Goal: Transaction & Acquisition: Register for event/course

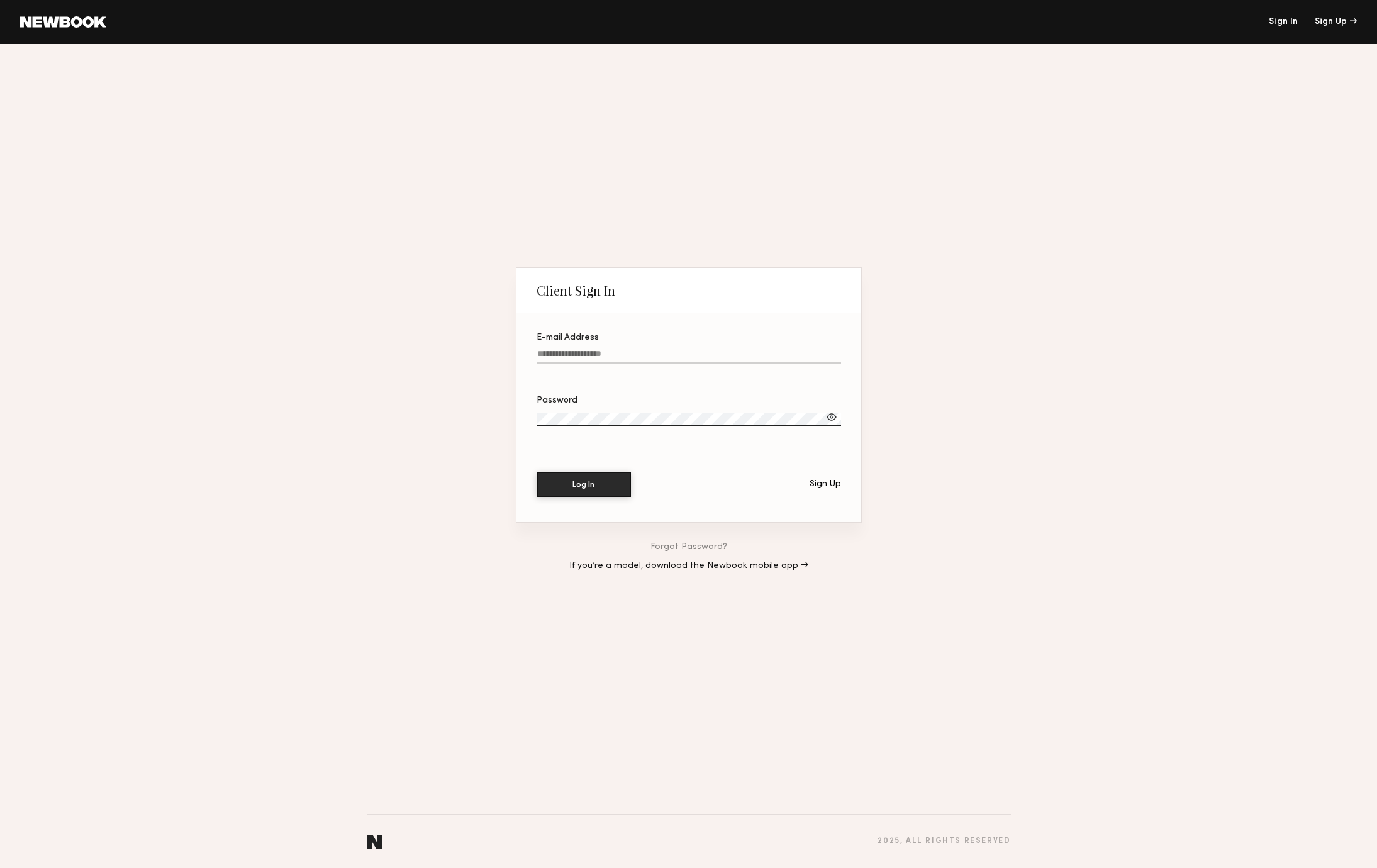
click at [64, 26] on link at bounding box center [63, 22] width 86 height 11
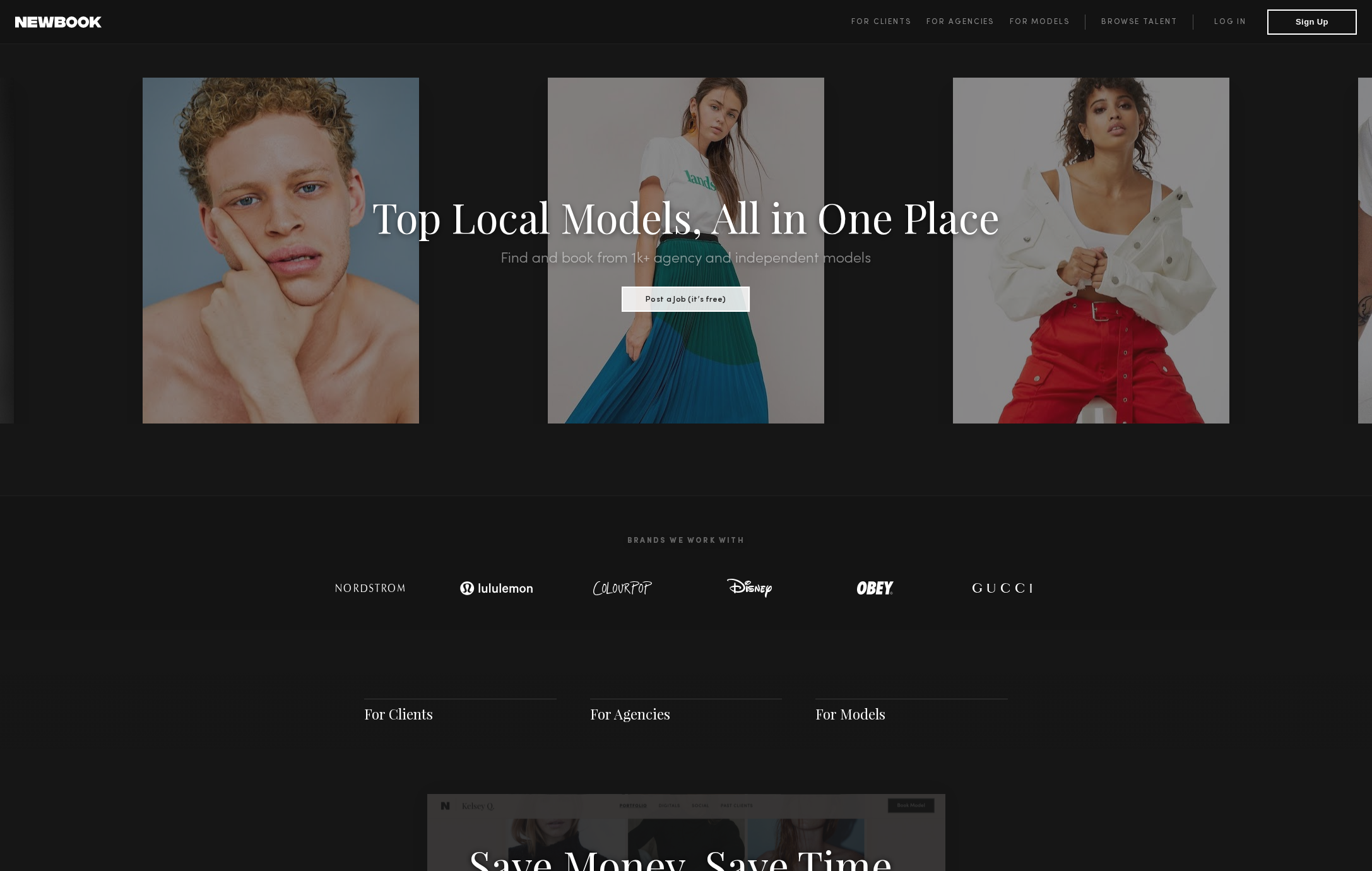
click at [72, 384] on section "Top Local Models, All in One Place Find and book from 1k+ agency and independen…" at bounding box center [686, 250] width 1372 height 346
click at [1117, 21] on link "Browse Talent" at bounding box center [1138, 22] width 108 height 15
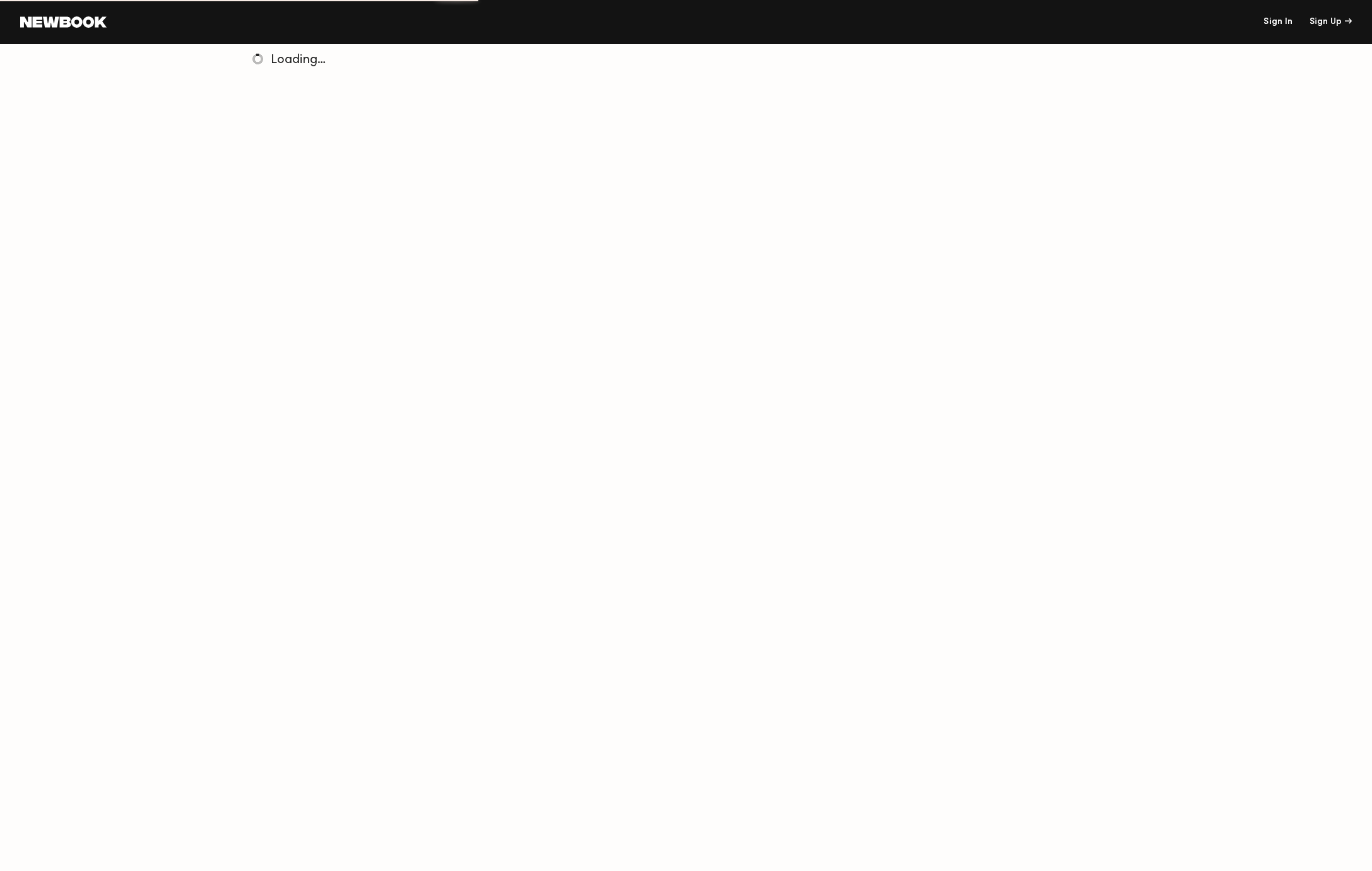
click at [306, 357] on div "Loading…" at bounding box center [686, 479] width 1372 height 871
click at [181, 159] on div "Loading…" at bounding box center [686, 479] width 1372 height 871
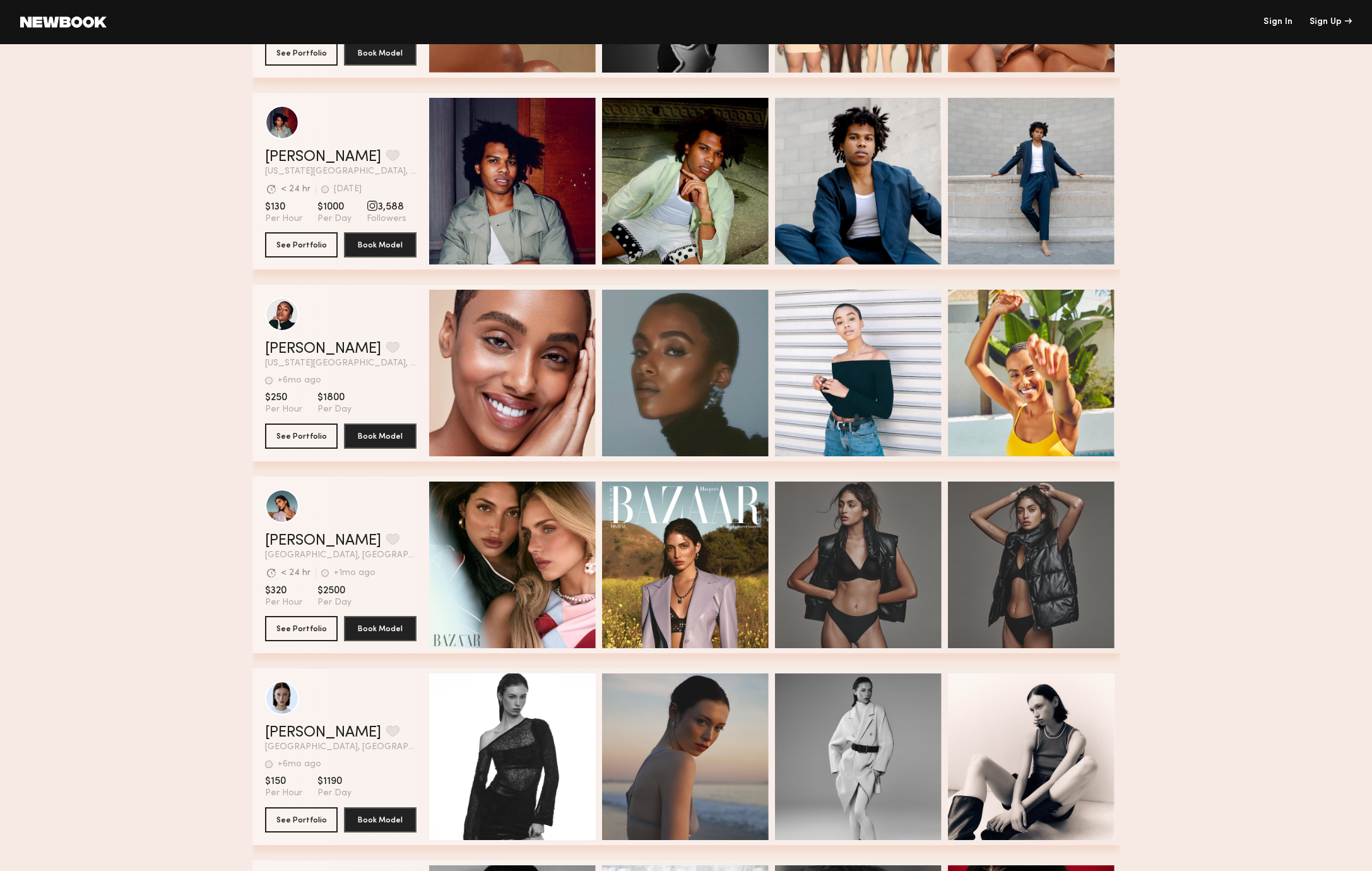
scroll to position [2984, 0]
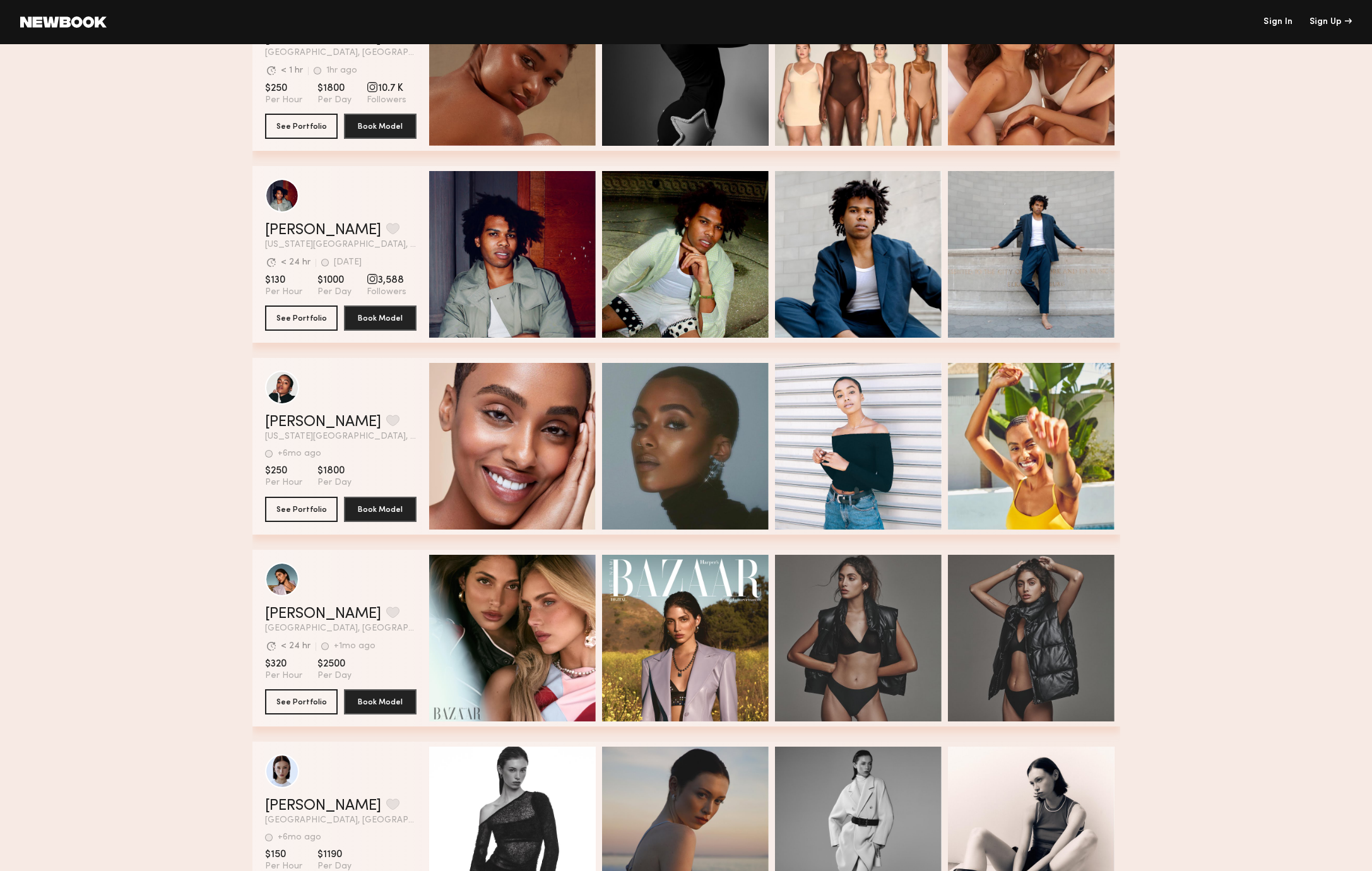
click at [1281, 19] on link "Sign In" at bounding box center [1278, 22] width 29 height 9
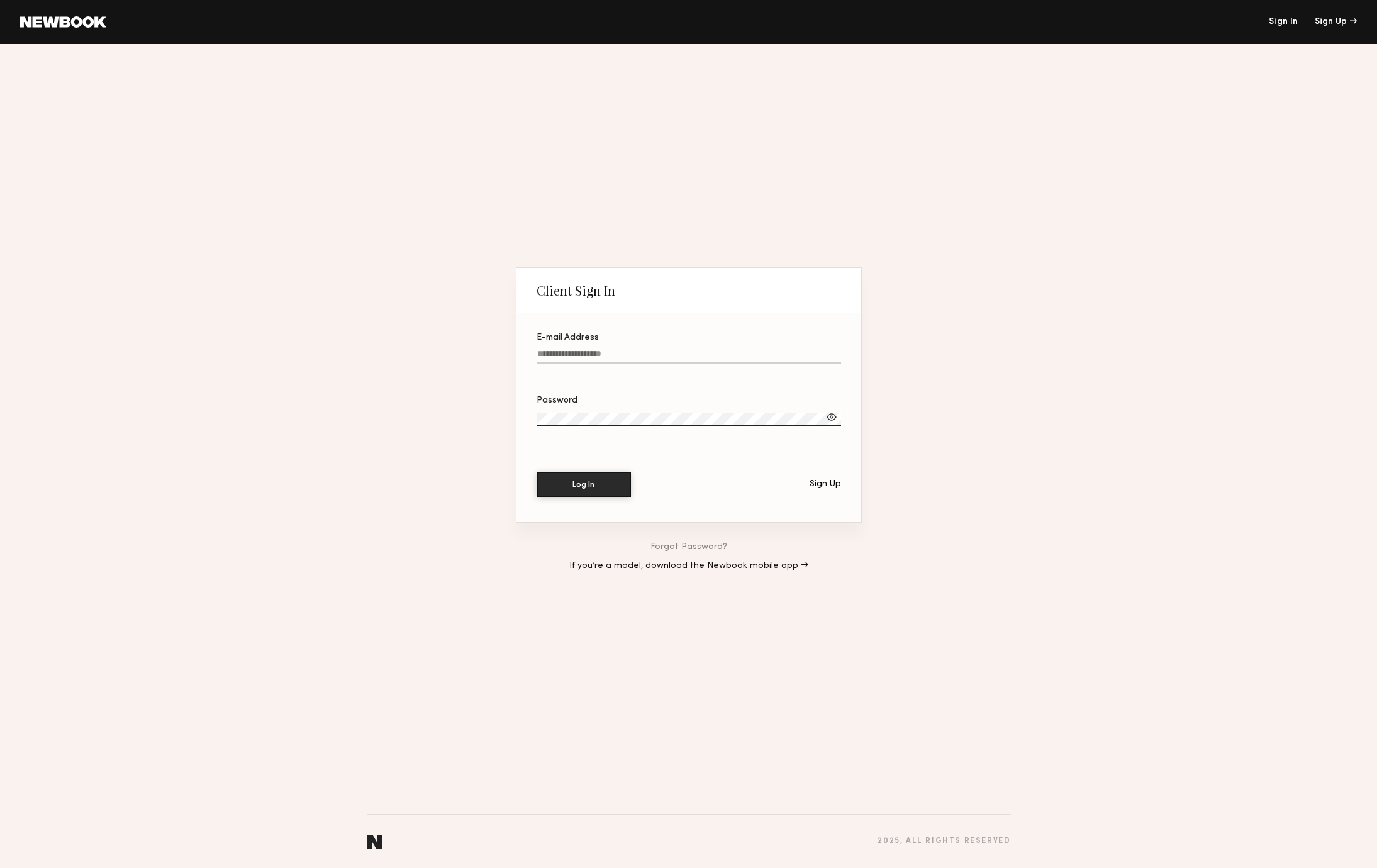
click at [629, 326] on section "E-mail Address Password Log In Sign Up" at bounding box center [688, 418] width 345 height 209
click at [631, 341] on div "E-mail Address" at bounding box center [688, 338] width 304 height 9
click at [631, 349] on input "E-mail Address" at bounding box center [688, 357] width 304 height 15
click at [631, 352] on input "E-mail Address" at bounding box center [688, 357] width 304 height 15
click at [827, 349] on input "E-mail Address" at bounding box center [688, 357] width 304 height 15
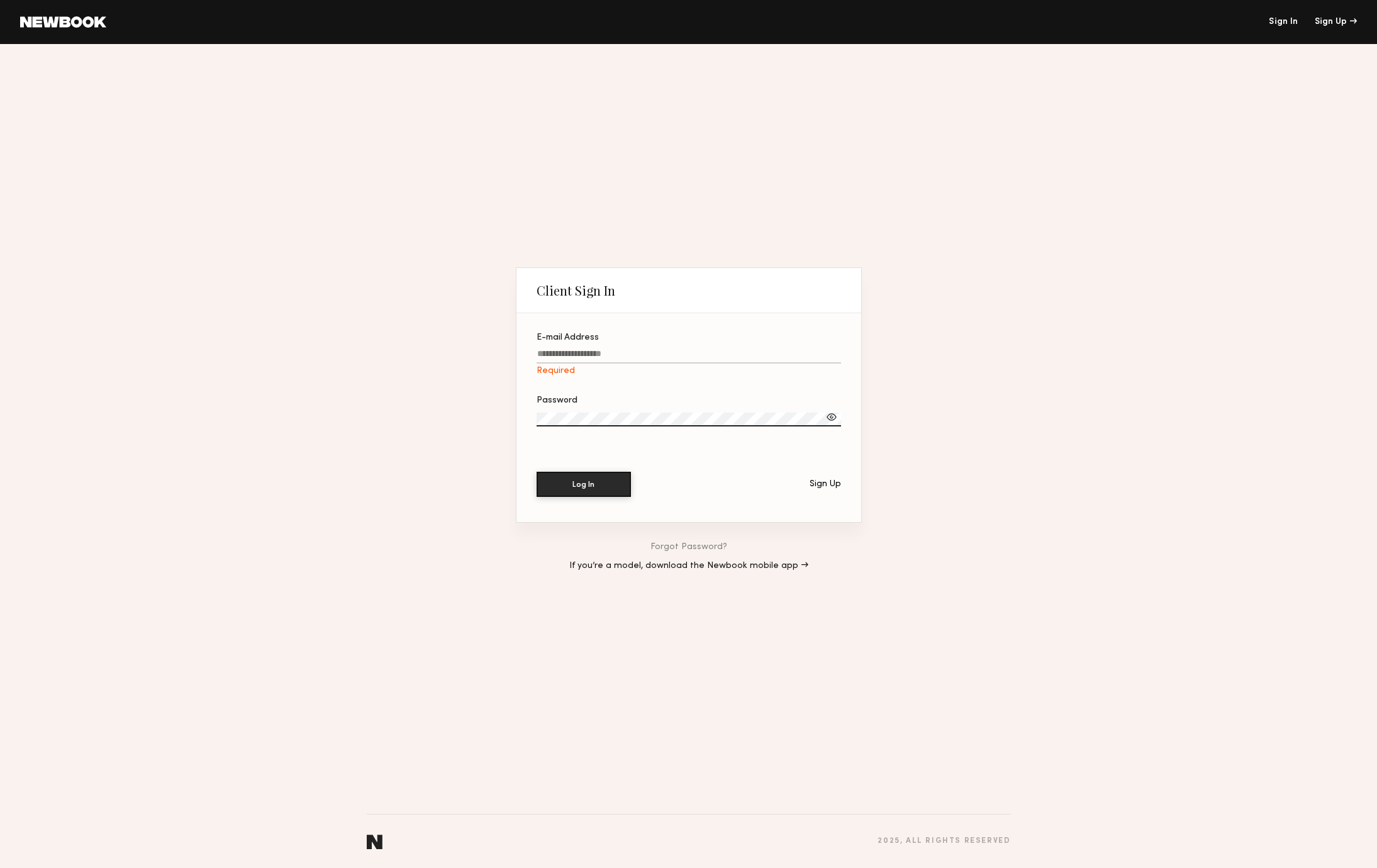
click at [987, 354] on div "Client Sign In E-mail Address Required Password Log In Sign Up Forgot Password?…" at bounding box center [688, 456] width 1377 height 824
click at [829, 481] on div "Sign Up" at bounding box center [825, 484] width 31 height 9
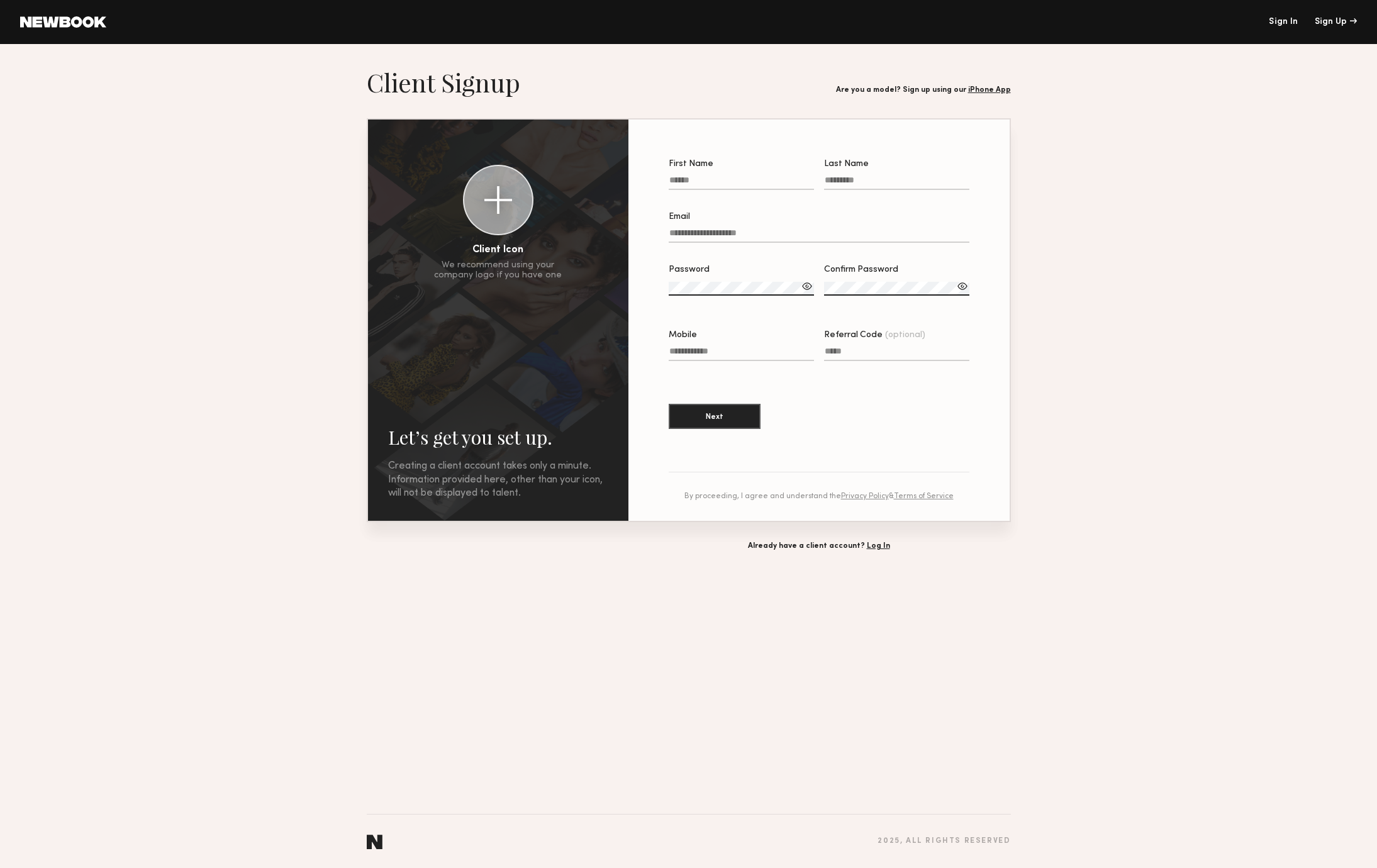
click at [744, 174] on label "First Name" at bounding box center [741, 181] width 145 height 43
click at [744, 176] on input "First Name" at bounding box center [741, 183] width 145 height 15
click at [695, 177] on input "First Name" at bounding box center [741, 183] width 145 height 15
type input "*****"
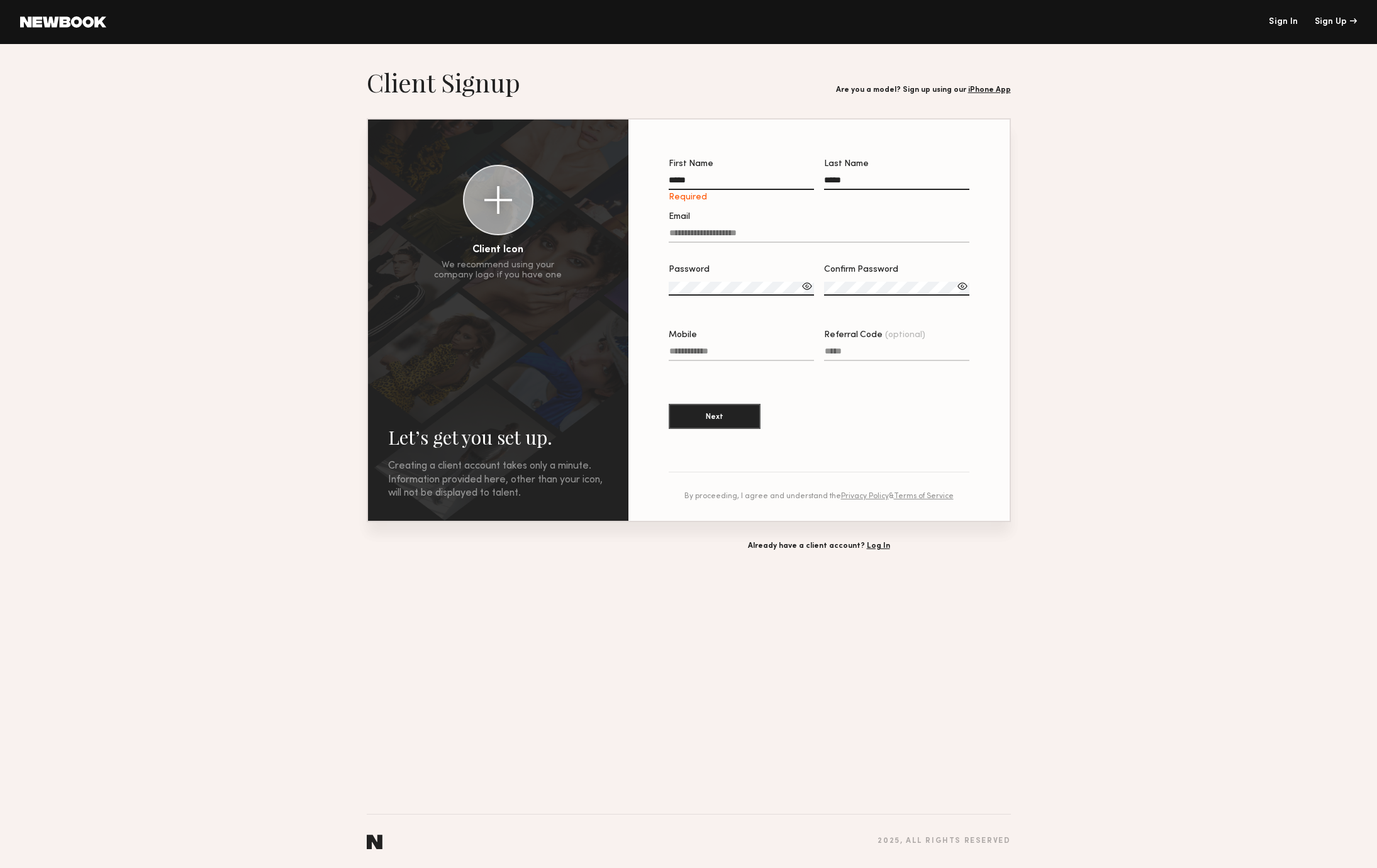
type input "**********"
click at [776, 228] on label "**********" at bounding box center [818, 234] width 300 height 43
click at [776, 228] on input "**********" at bounding box center [818, 236] width 300 height 15
click at [776, 228] on label "**********" at bounding box center [818, 234] width 300 height 43
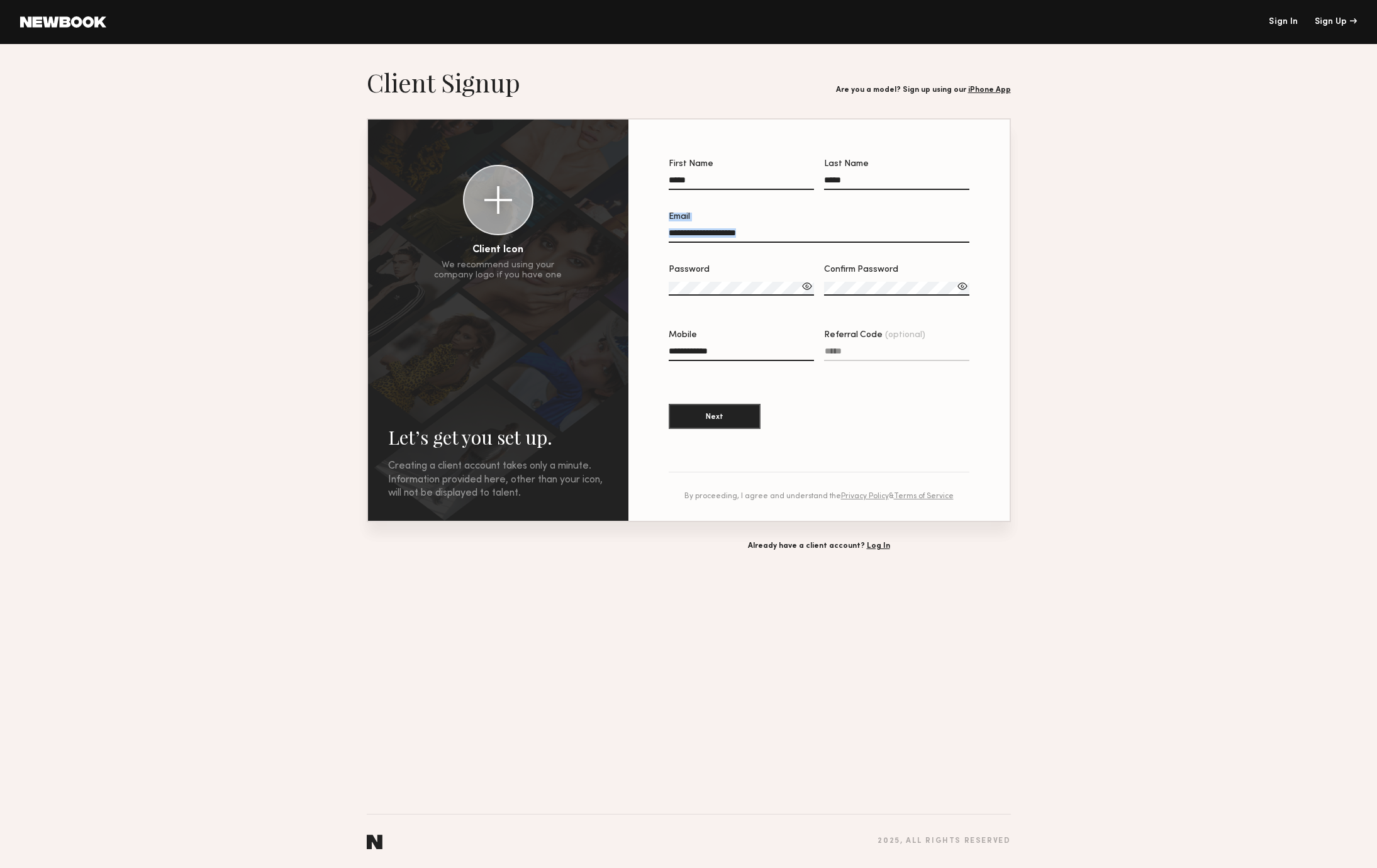
click at [776, 228] on input "**********" at bounding box center [818, 236] width 300 height 15
click at [754, 237] on input "**********" at bounding box center [818, 236] width 300 height 15
type input "**********"
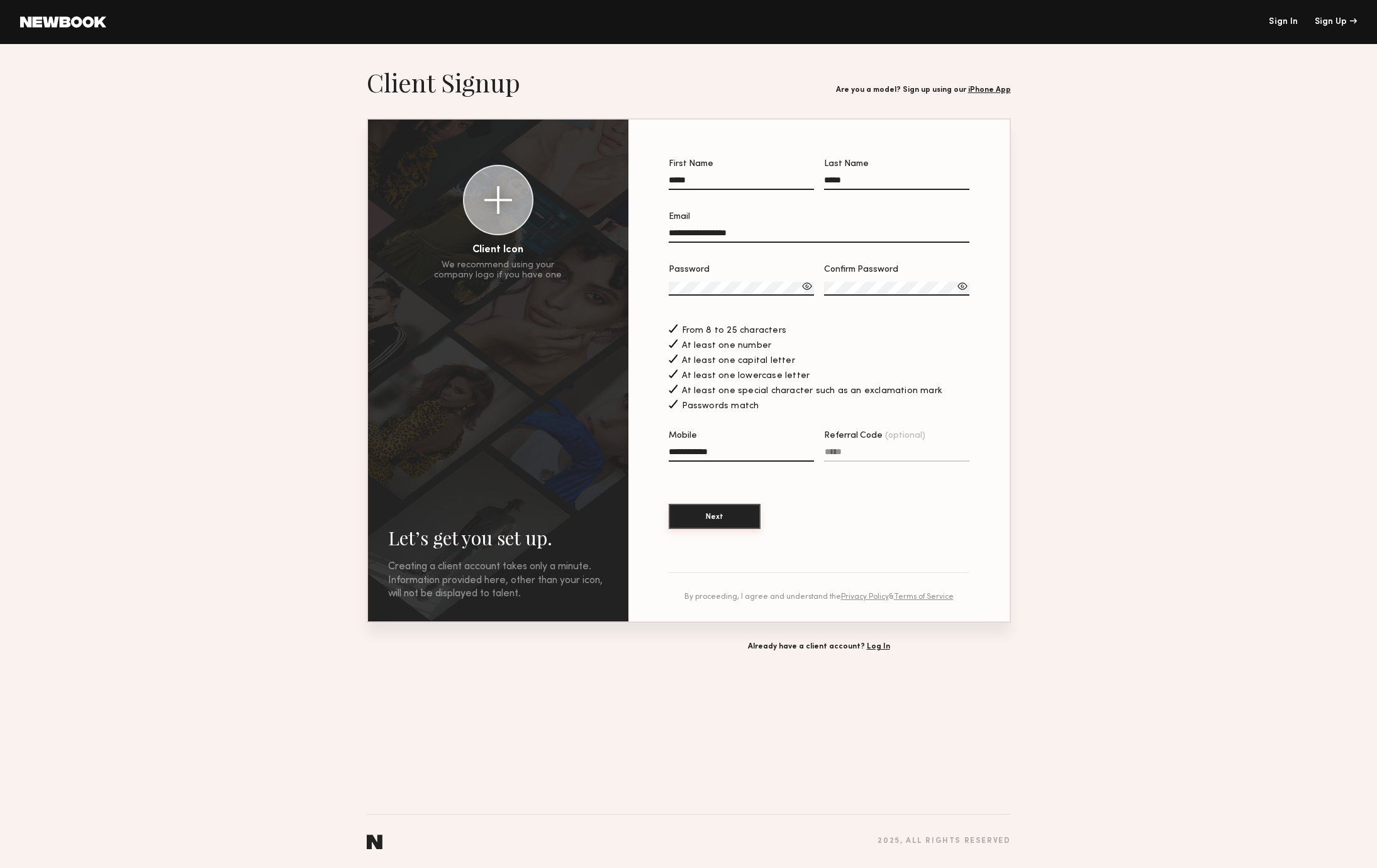
click at [734, 518] on button "Next" at bounding box center [714, 516] width 92 height 25
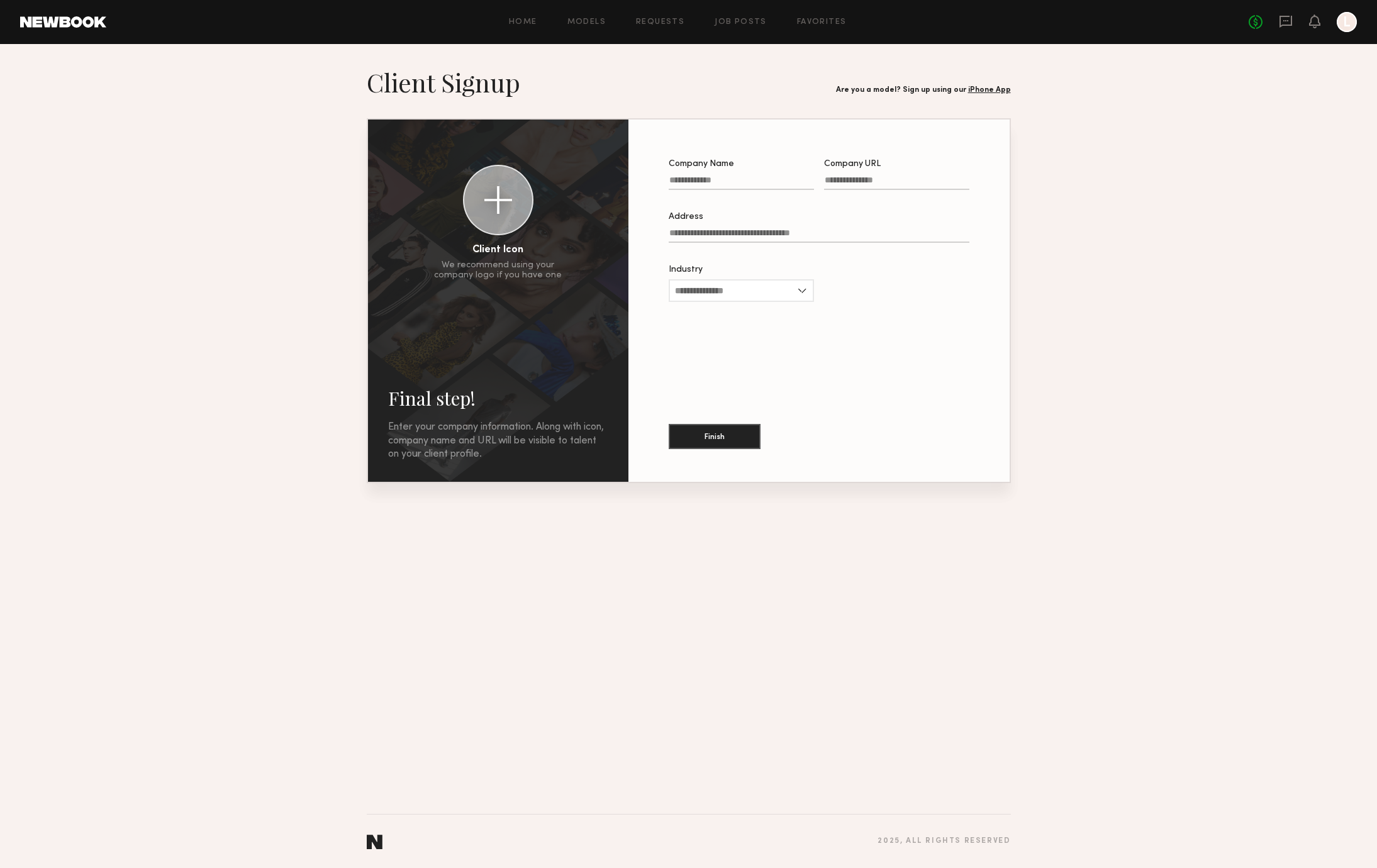
click at [726, 174] on label "Company Name" at bounding box center [741, 181] width 145 height 43
click at [726, 176] on input "Company Name" at bounding box center [741, 183] width 145 height 15
click at [718, 180] on input "Company Name" at bounding box center [741, 183] width 145 height 15
click at [772, 188] on input "Company Name Required" at bounding box center [741, 183] width 145 height 15
type input "******"
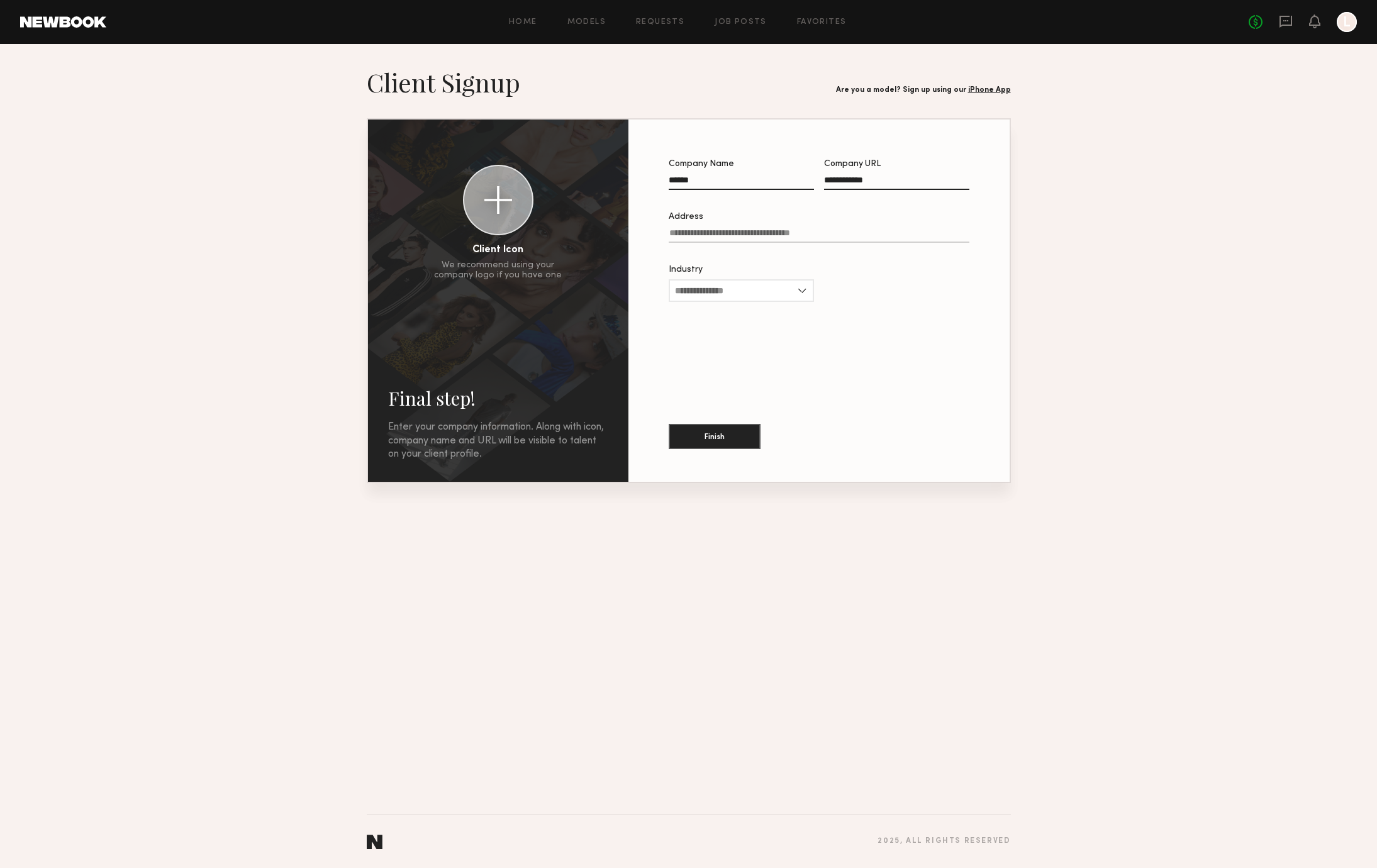
type input "**********"
type input "*"
type input "**********"
click at [775, 283] on input "Industry" at bounding box center [741, 291] width 145 height 23
click at [744, 424] on div "Other" at bounding box center [741, 433] width 143 height 20
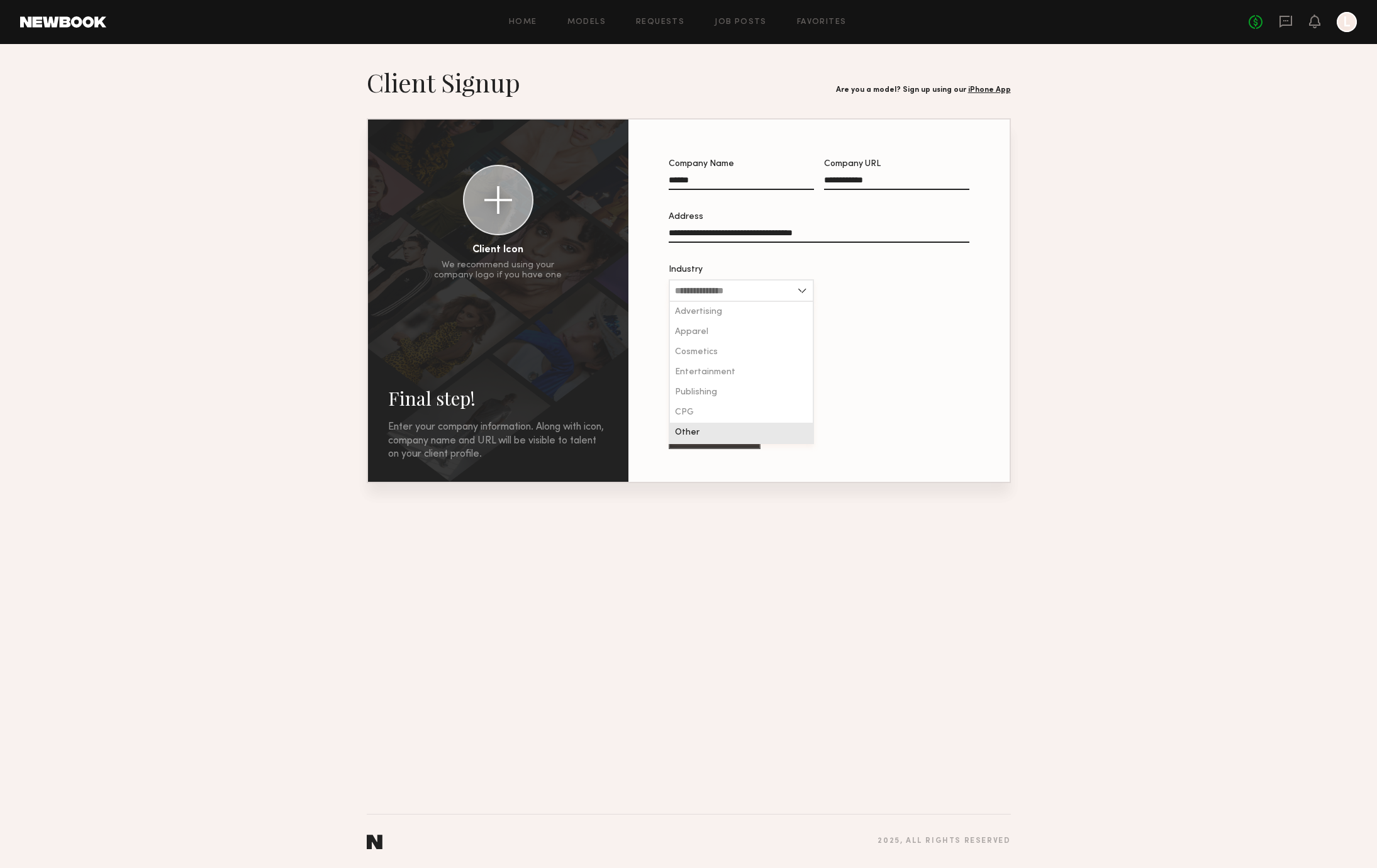
type input "*****"
click at [830, 287] on label "Other Industry" at bounding box center [897, 289] width 145 height 47
click at [830, 287] on input "Other Industry" at bounding box center [897, 294] width 145 height 15
type input "*******"
click at [698, 424] on button "Finish" at bounding box center [714, 436] width 92 height 25
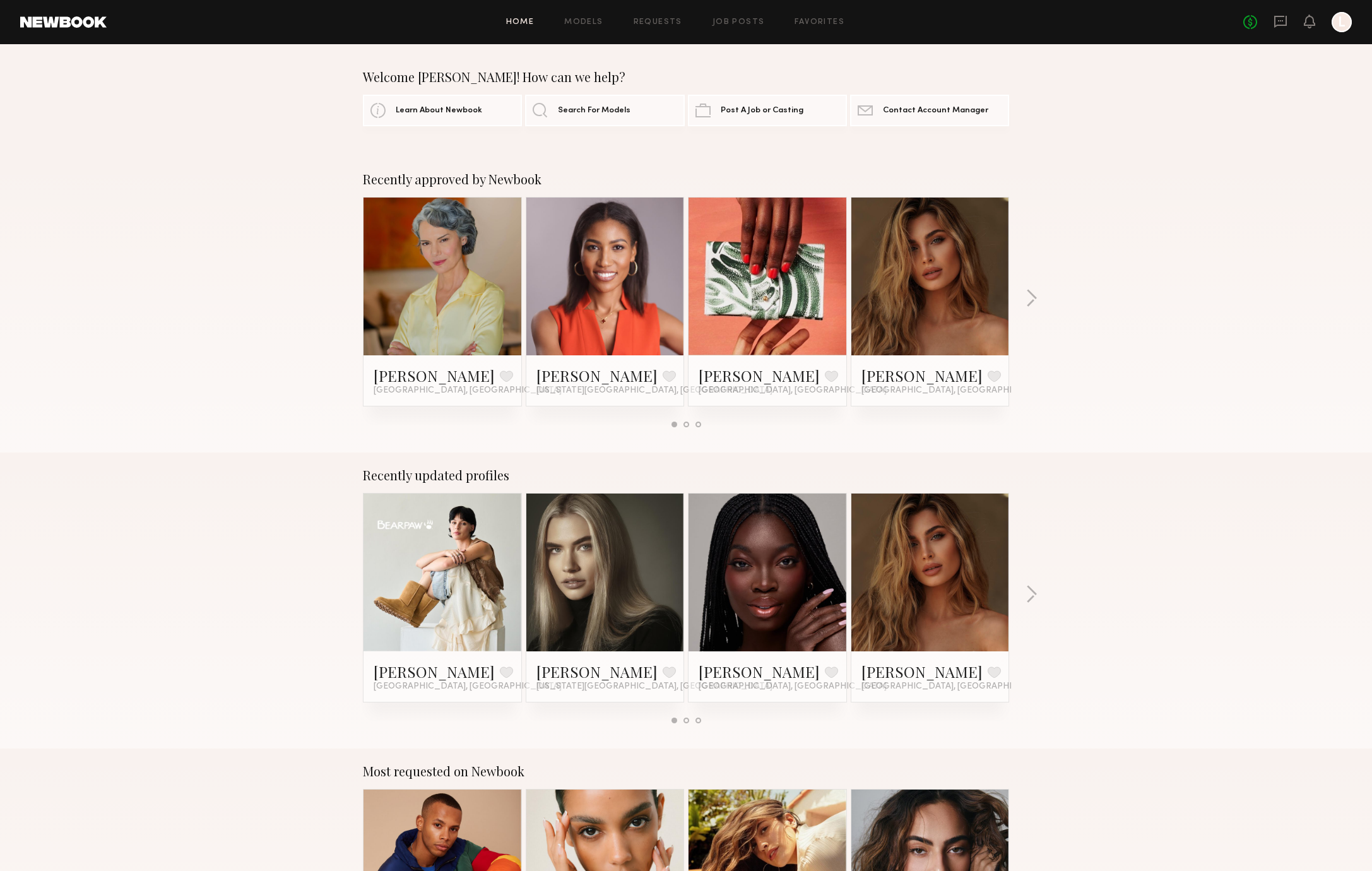
click at [1285, 429] on div "Recently approved by Newbook [PERSON_NAME] Favorite [GEOGRAPHIC_DATA], CA [PERS…" at bounding box center [686, 304] width 1372 height 296
click at [619, 111] on span "Search For Models" at bounding box center [594, 109] width 73 height 8
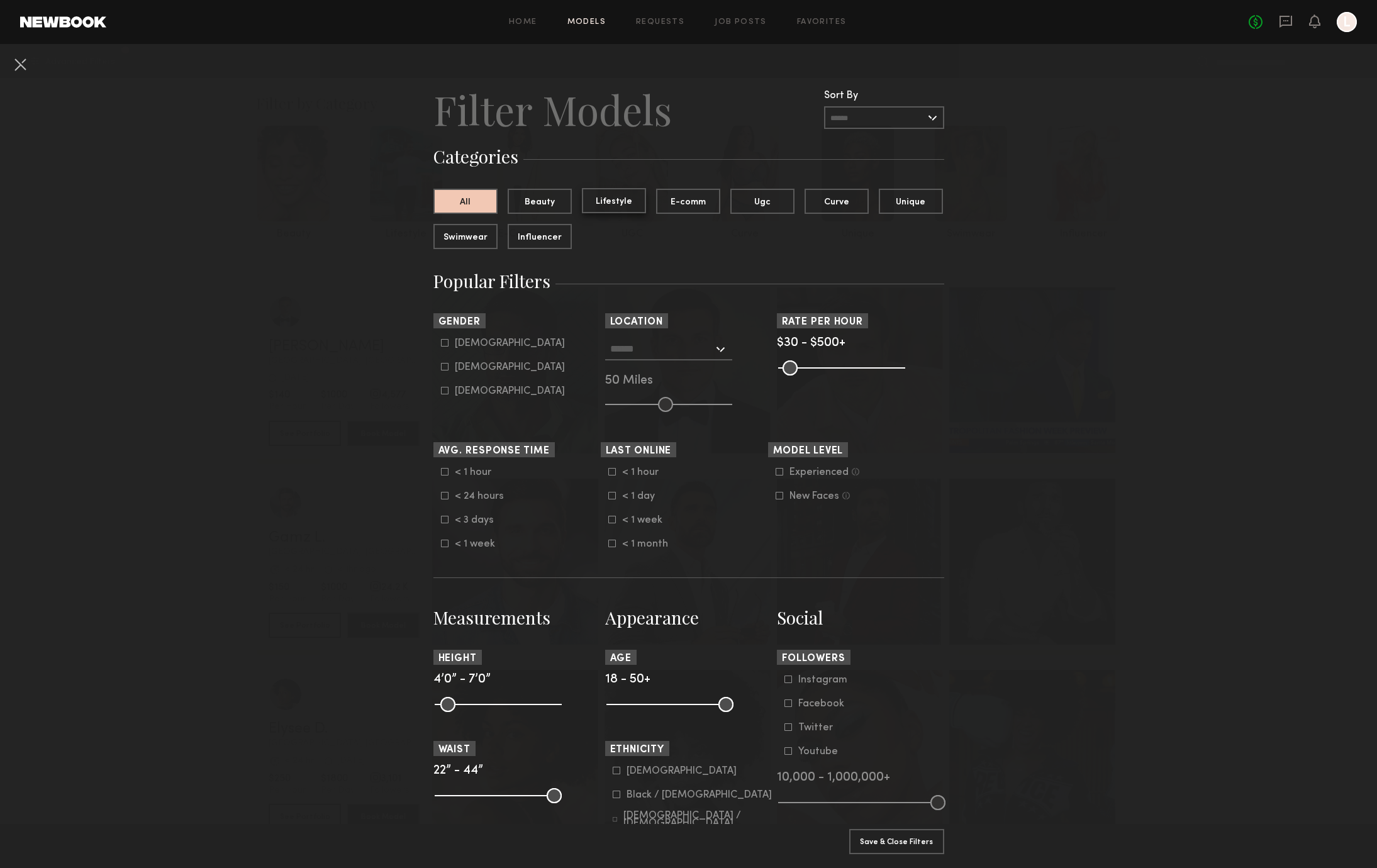
click at [582, 207] on button "Lifestyle" at bounding box center [614, 201] width 64 height 25
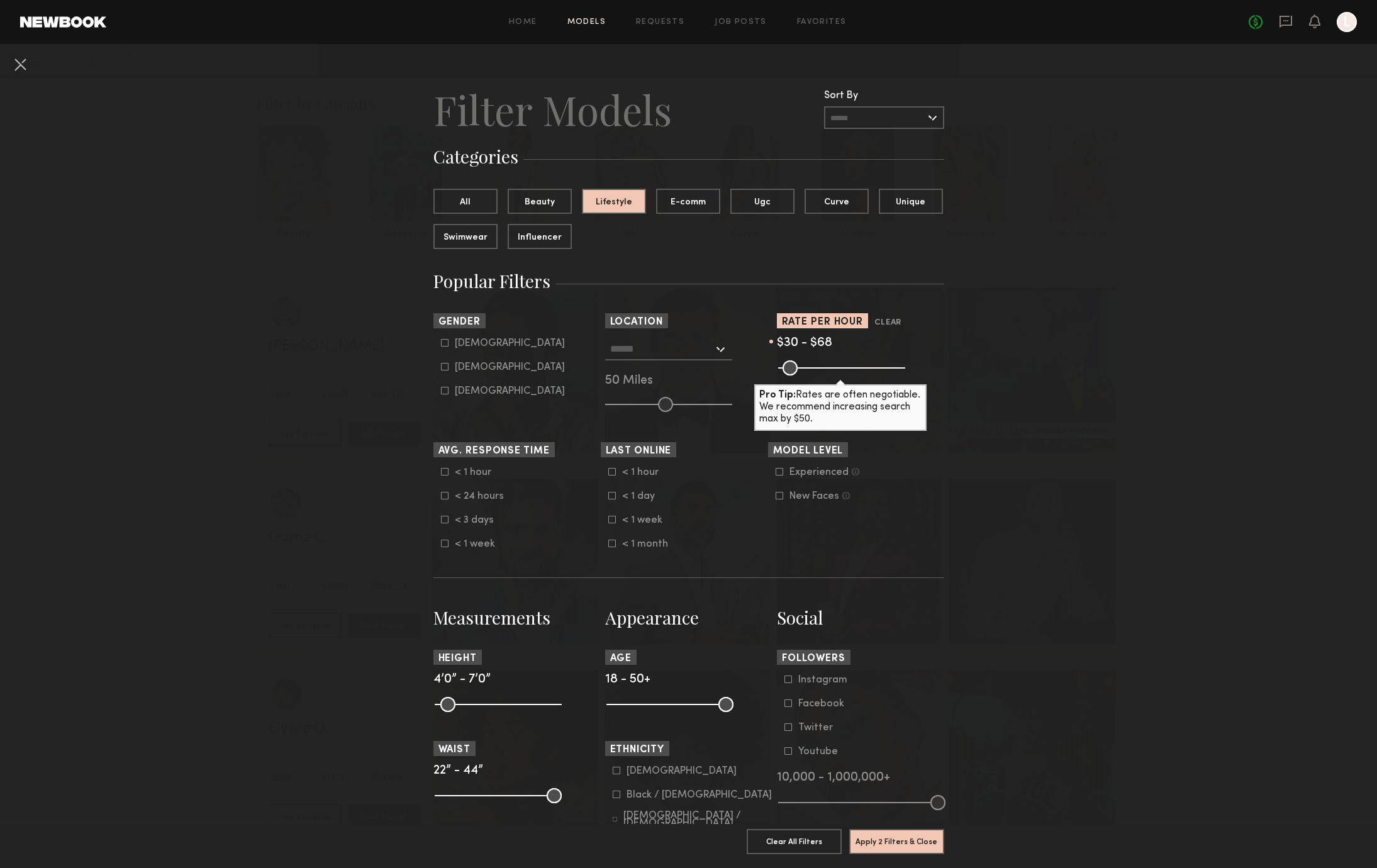
drag, startPoint x: 893, startPoint y: 373, endPoint x: 789, endPoint y: 387, distance: 104.9
type input "**"
click at [789, 375] on input "range" at bounding box center [841, 368] width 127 height 15
click at [913, 832] on button "Apply 2 Filters & Close" at bounding box center [897, 841] width 95 height 25
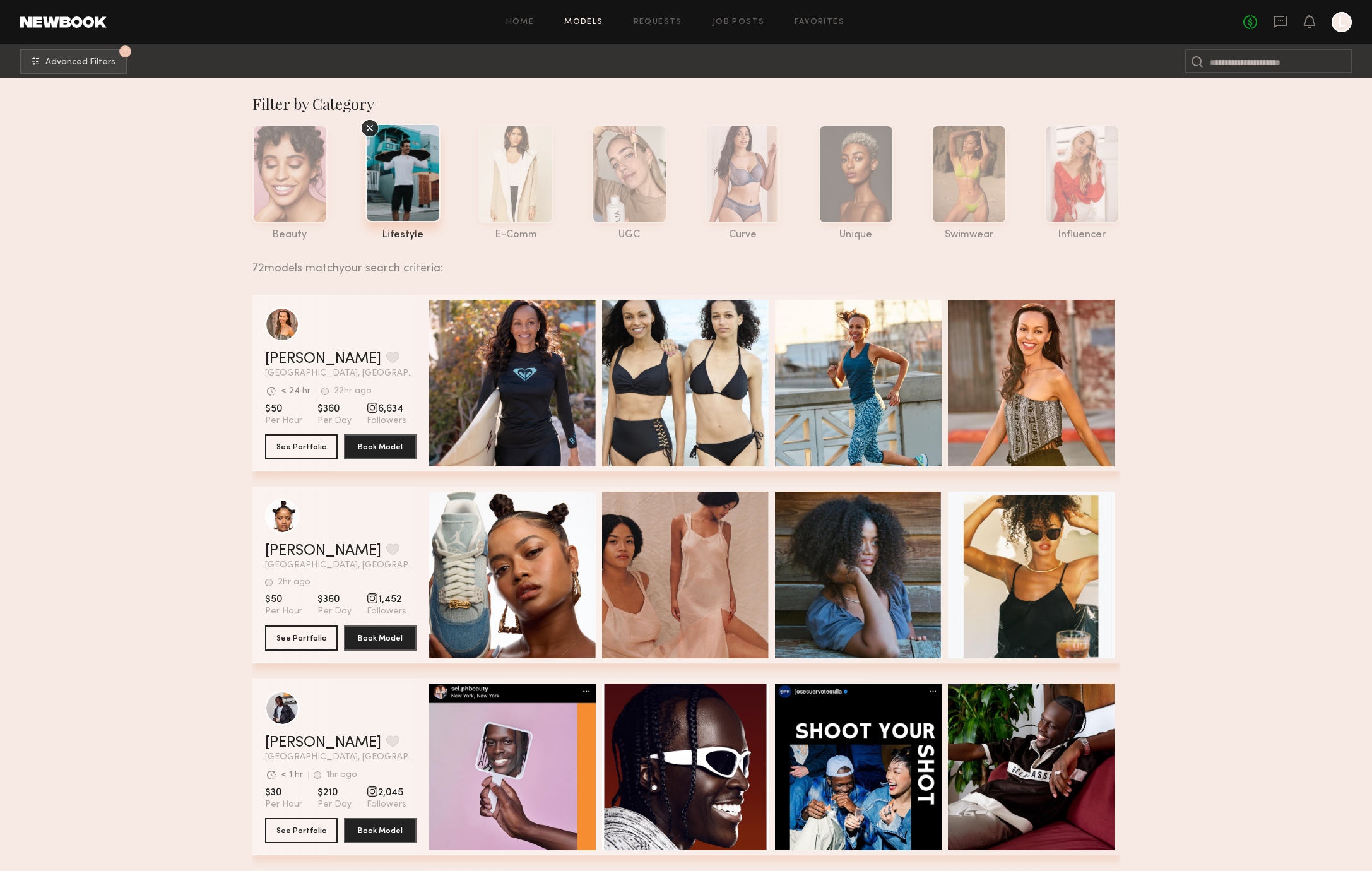
click at [371, 124] on icon at bounding box center [369, 127] width 19 height 19
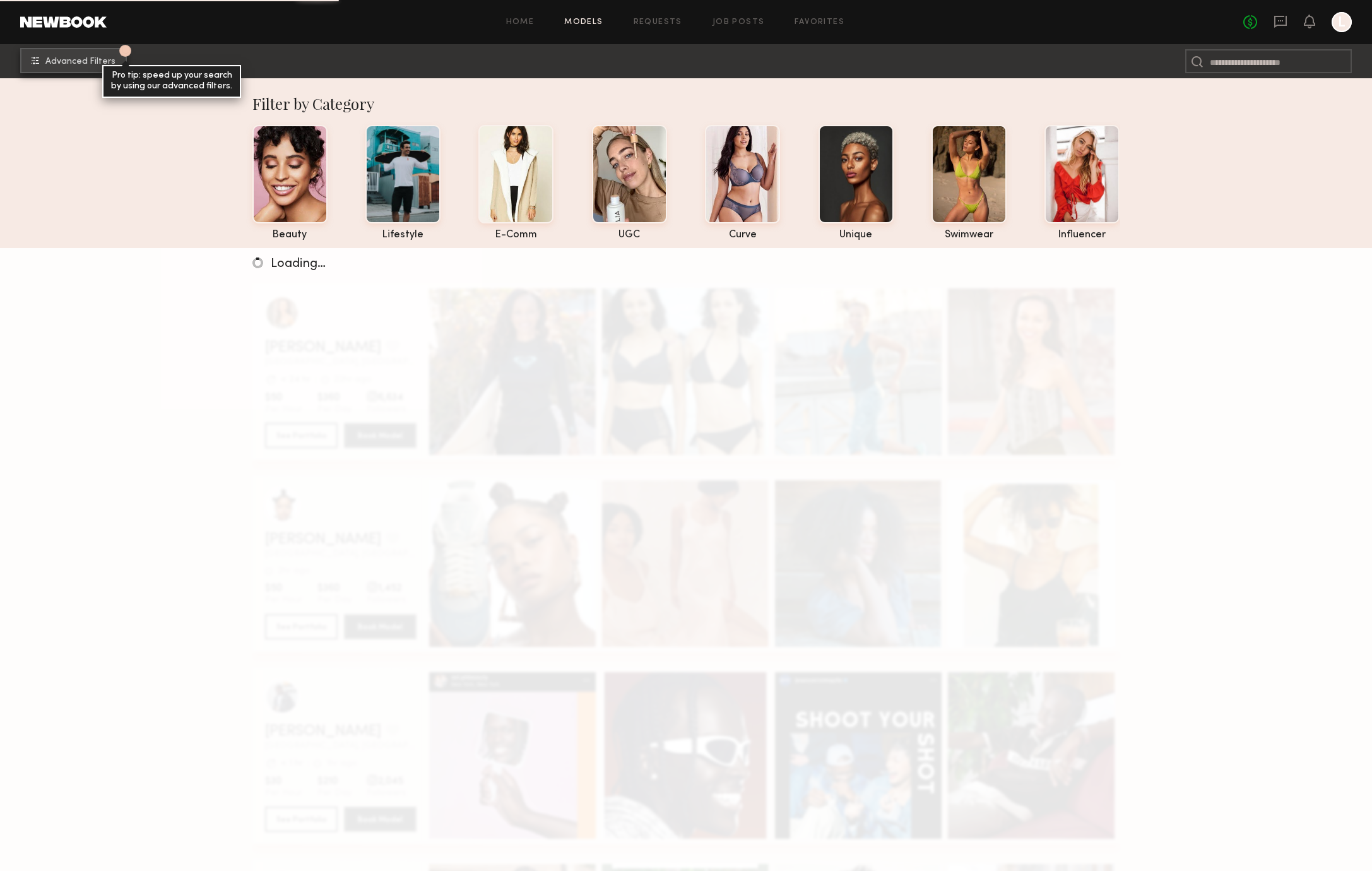
click at [68, 57] on span "Advanced Filters" at bounding box center [80, 62] width 70 height 9
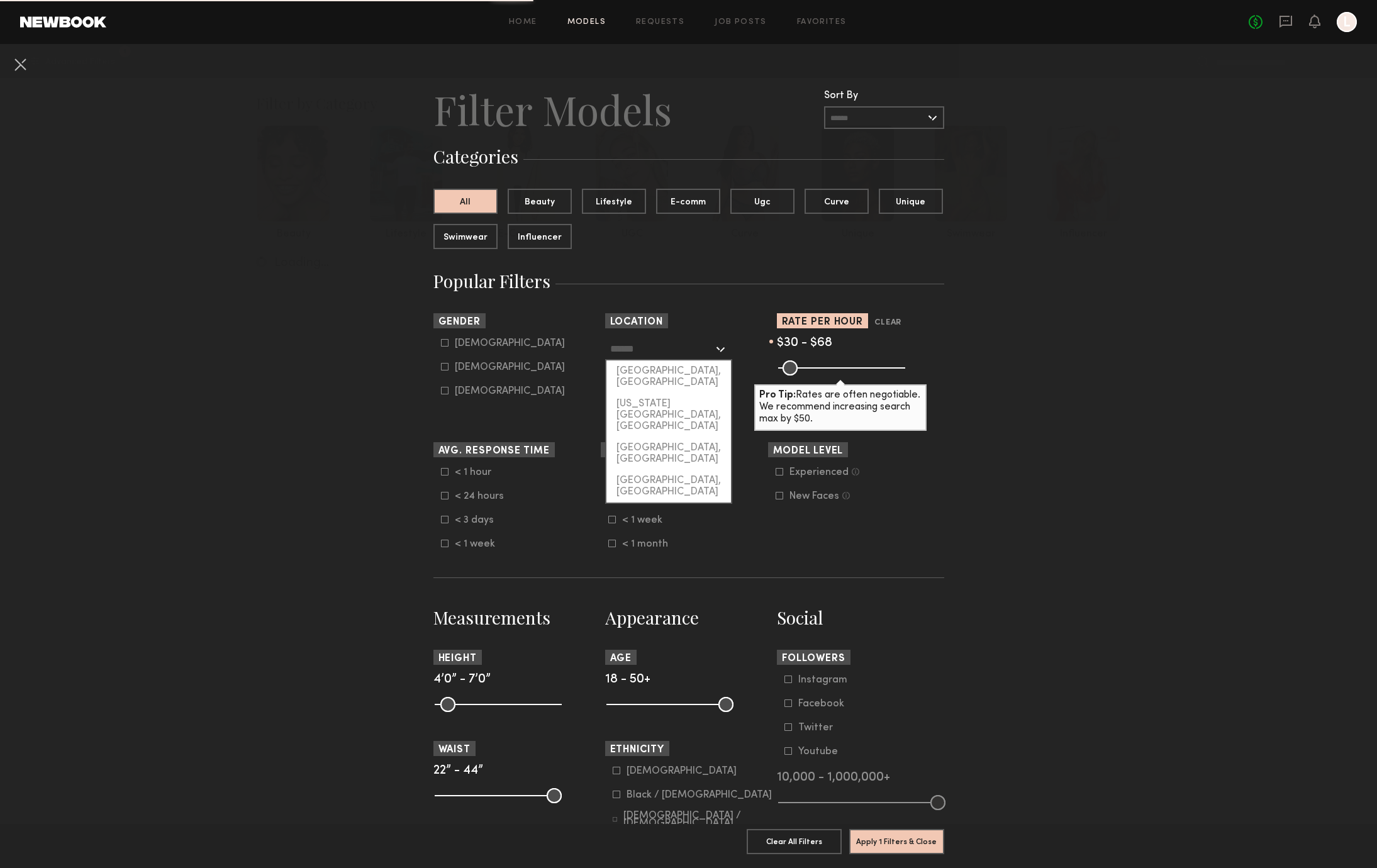
click at [652, 357] on input "text" at bounding box center [662, 348] width 103 height 22
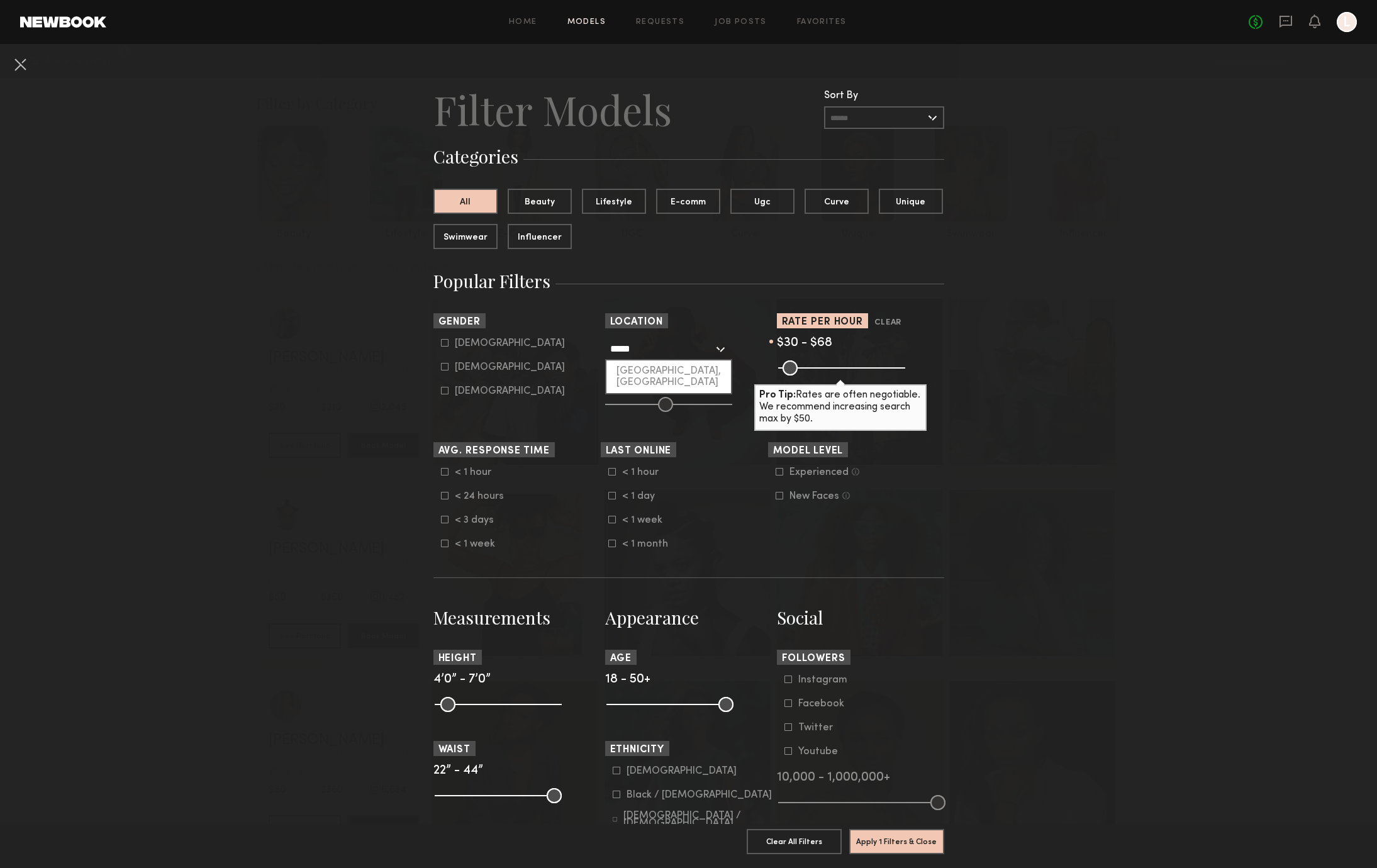
click at [653, 359] on div "****" at bounding box center [668, 349] width 127 height 23
click at [651, 366] on div "[GEOGRAPHIC_DATA], [GEOGRAPHIC_DATA]" at bounding box center [669, 377] width 125 height 33
type input "**********"
click at [1008, 780] on nb-browse-filters "**********" at bounding box center [688, 854] width 1377 height 1621
click at [904, 842] on button "Apply 2 Filters & Close" at bounding box center [897, 841] width 95 height 25
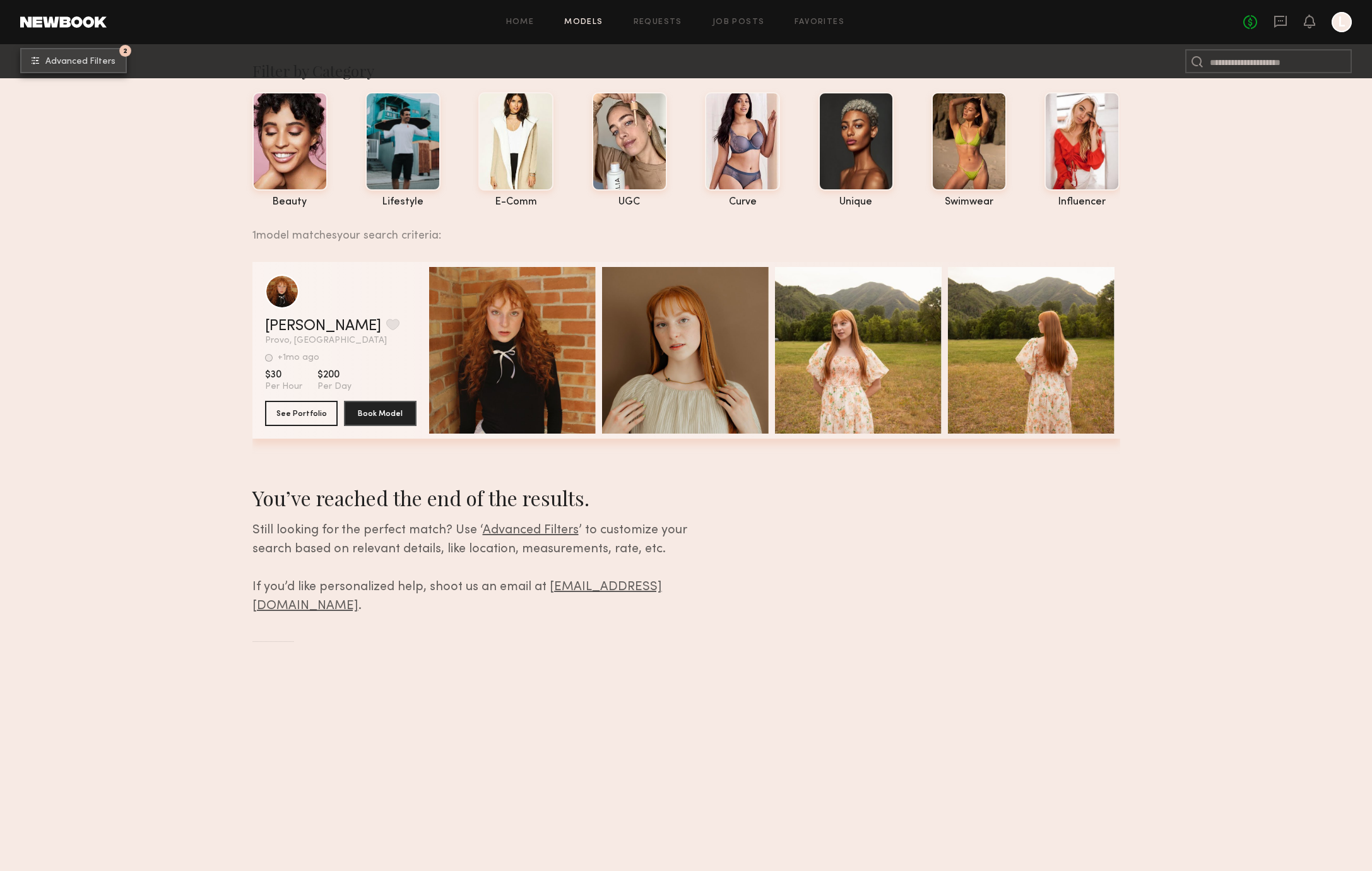
scroll to position [41, 0]
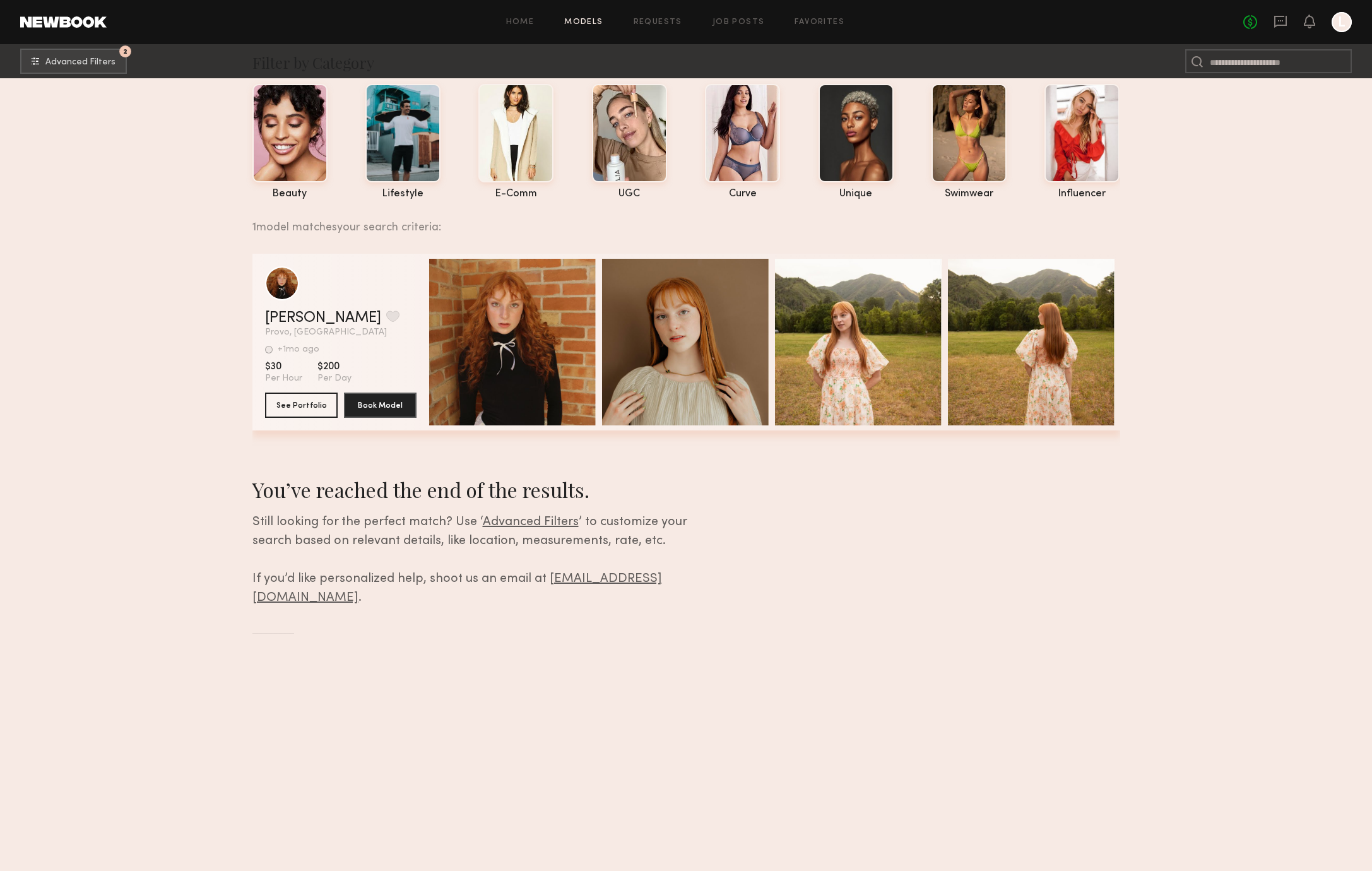
click at [593, 24] on link "Models" at bounding box center [583, 22] width 39 height 8
click at [80, 60] on span "Advanced Filters" at bounding box center [80, 62] width 70 height 9
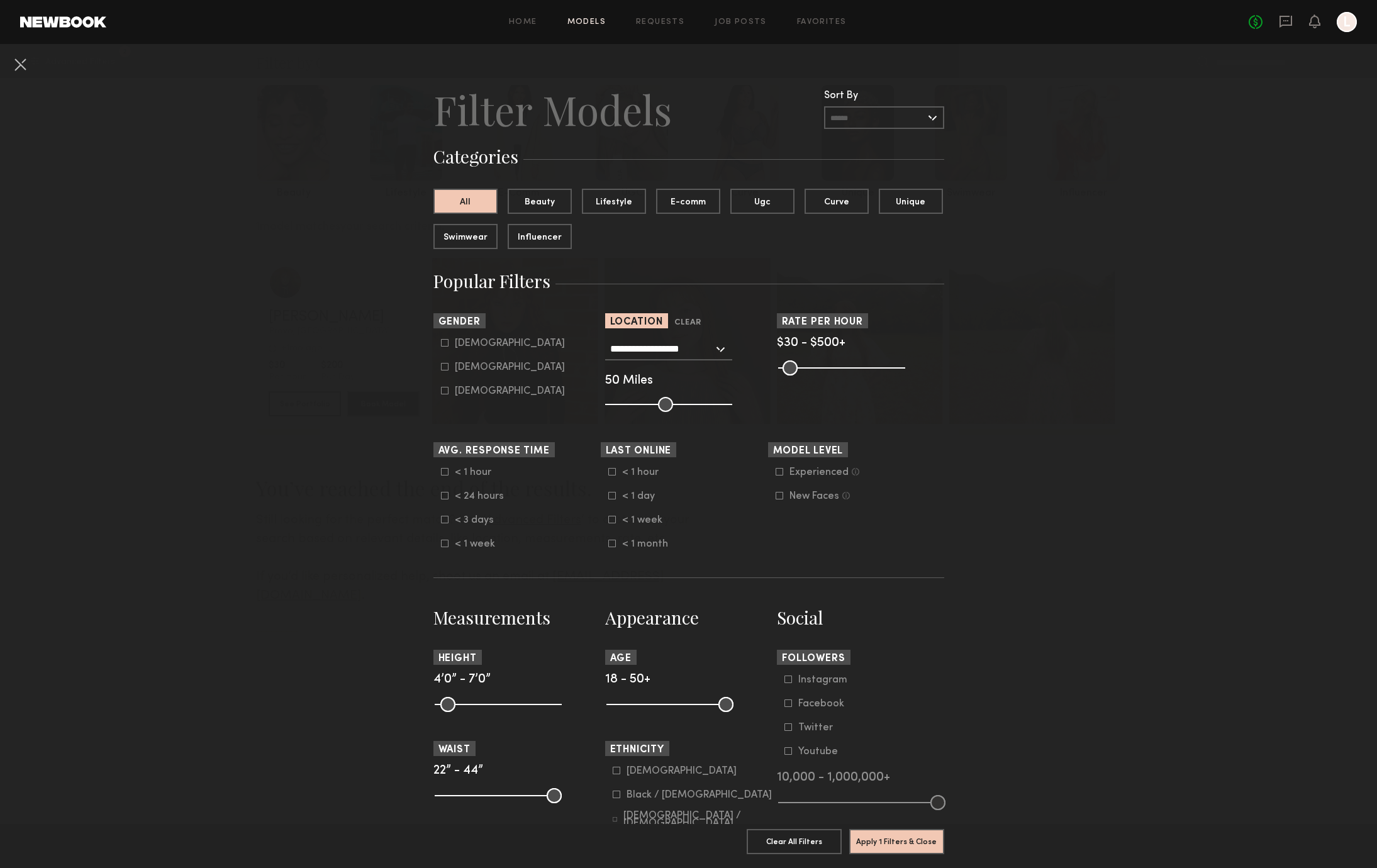
drag, startPoint x: 793, startPoint y: 369, endPoint x: 975, endPoint y: 370, distance: 182.0
type input "***"
click at [905, 370] on input "range" at bounding box center [841, 368] width 127 height 15
click at [926, 844] on button "Apply 1 Filters & Close" at bounding box center [897, 841] width 95 height 25
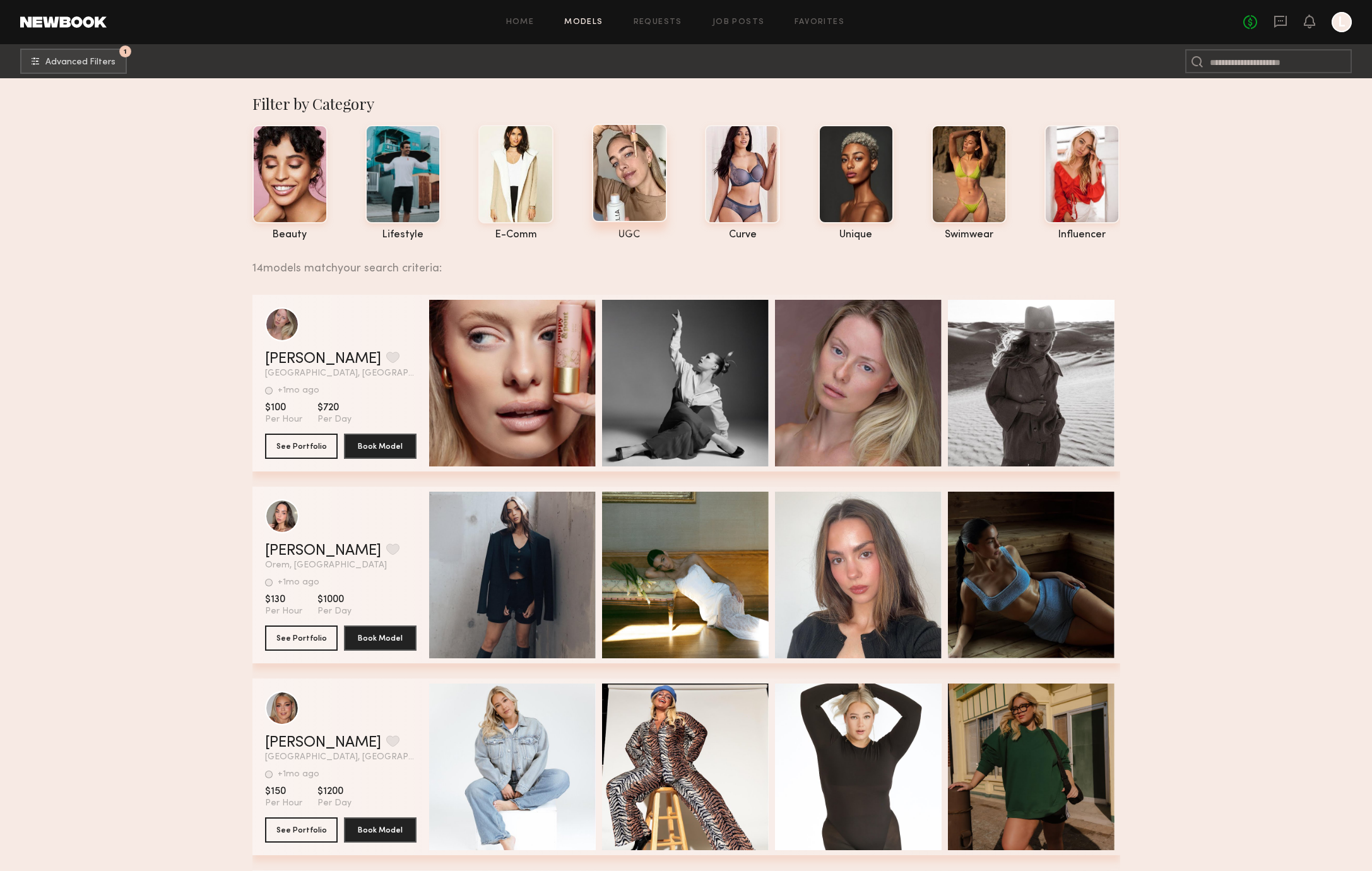
click at [620, 197] on div at bounding box center [629, 173] width 75 height 98
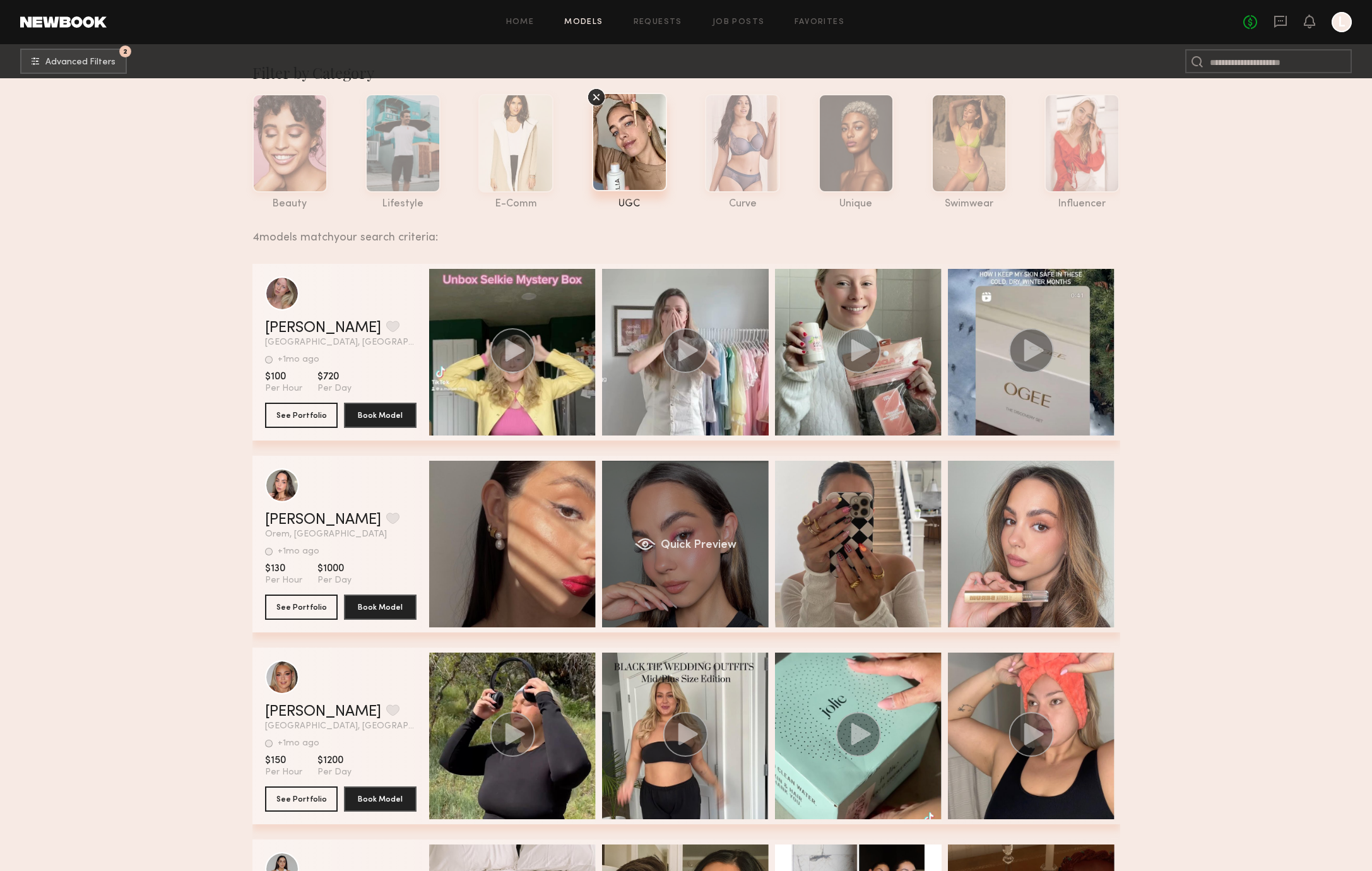
scroll to position [23, 0]
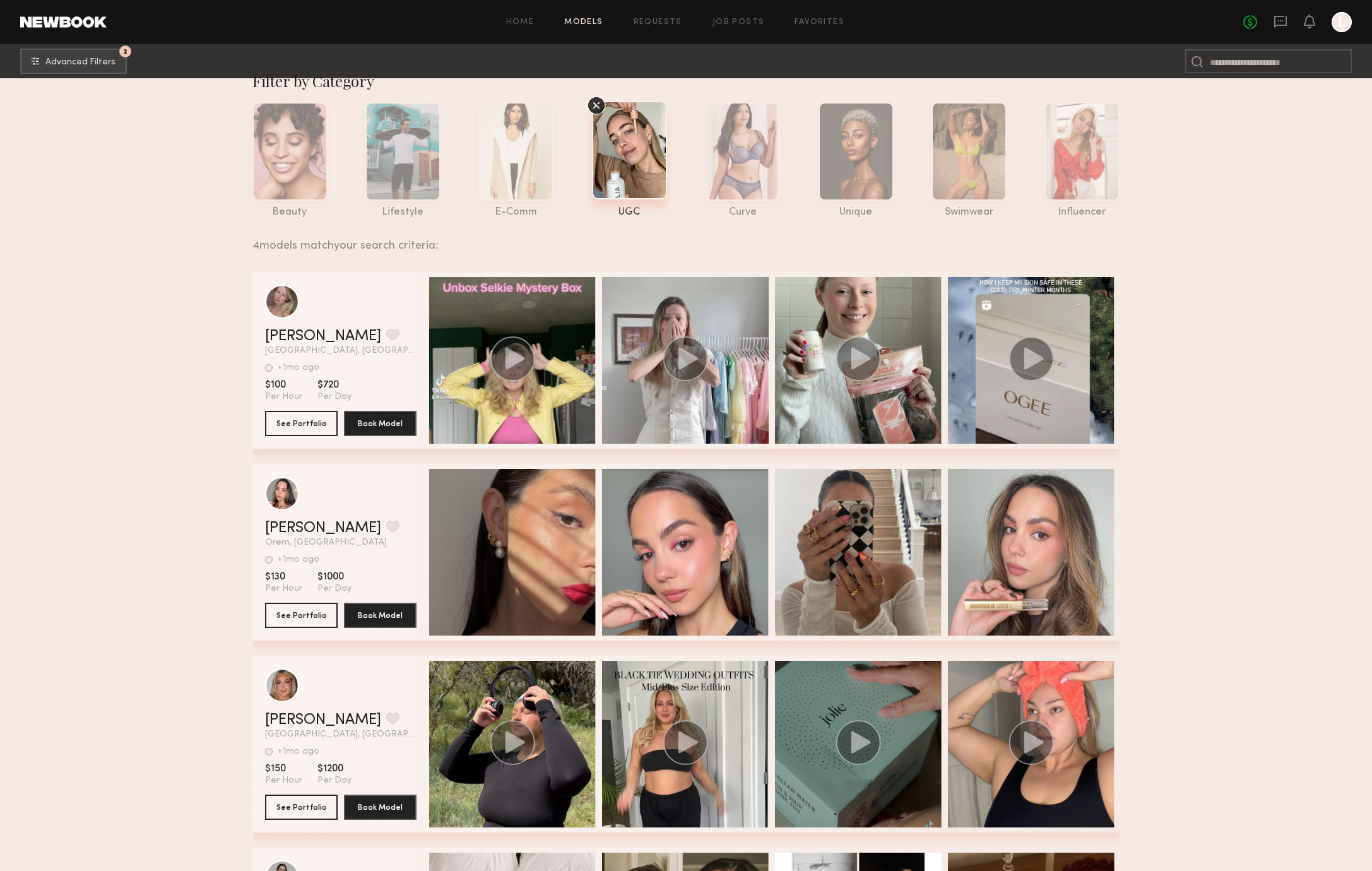
click at [791, 675] on div "grid" at bounding box center [858, 744] width 167 height 167
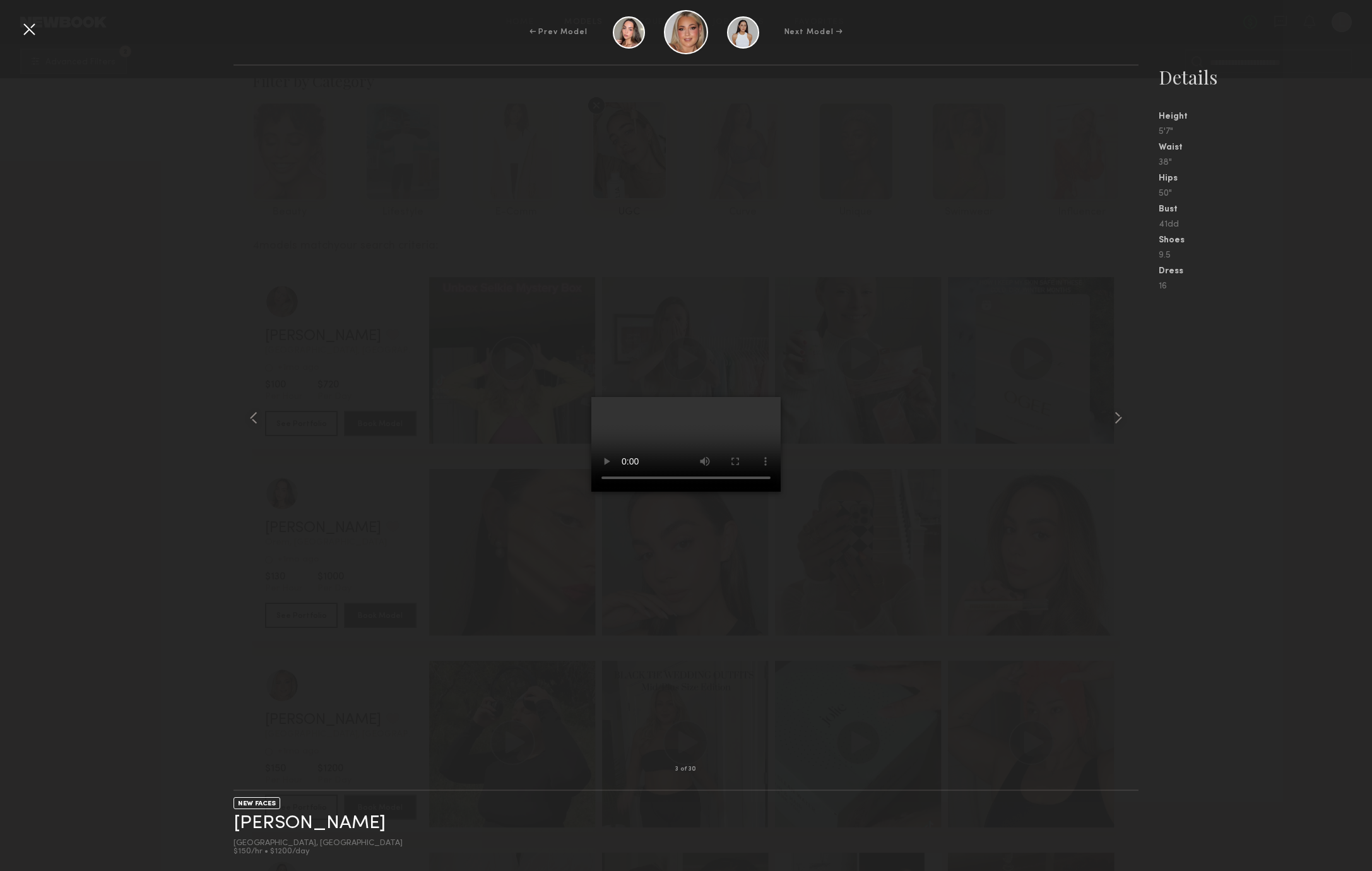
click at [305, 605] on div at bounding box center [686, 417] width 905 height 663
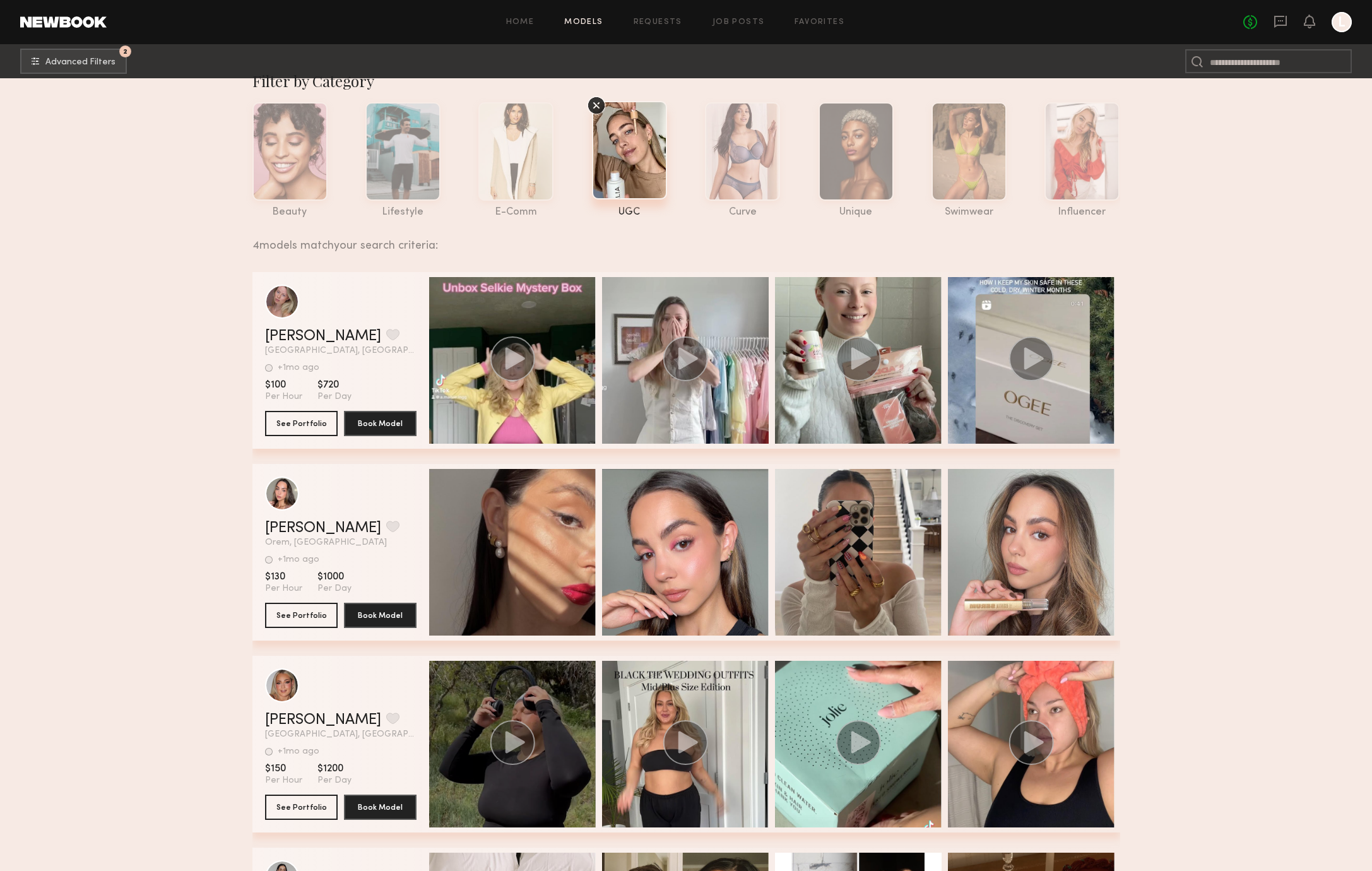
scroll to position [0, 0]
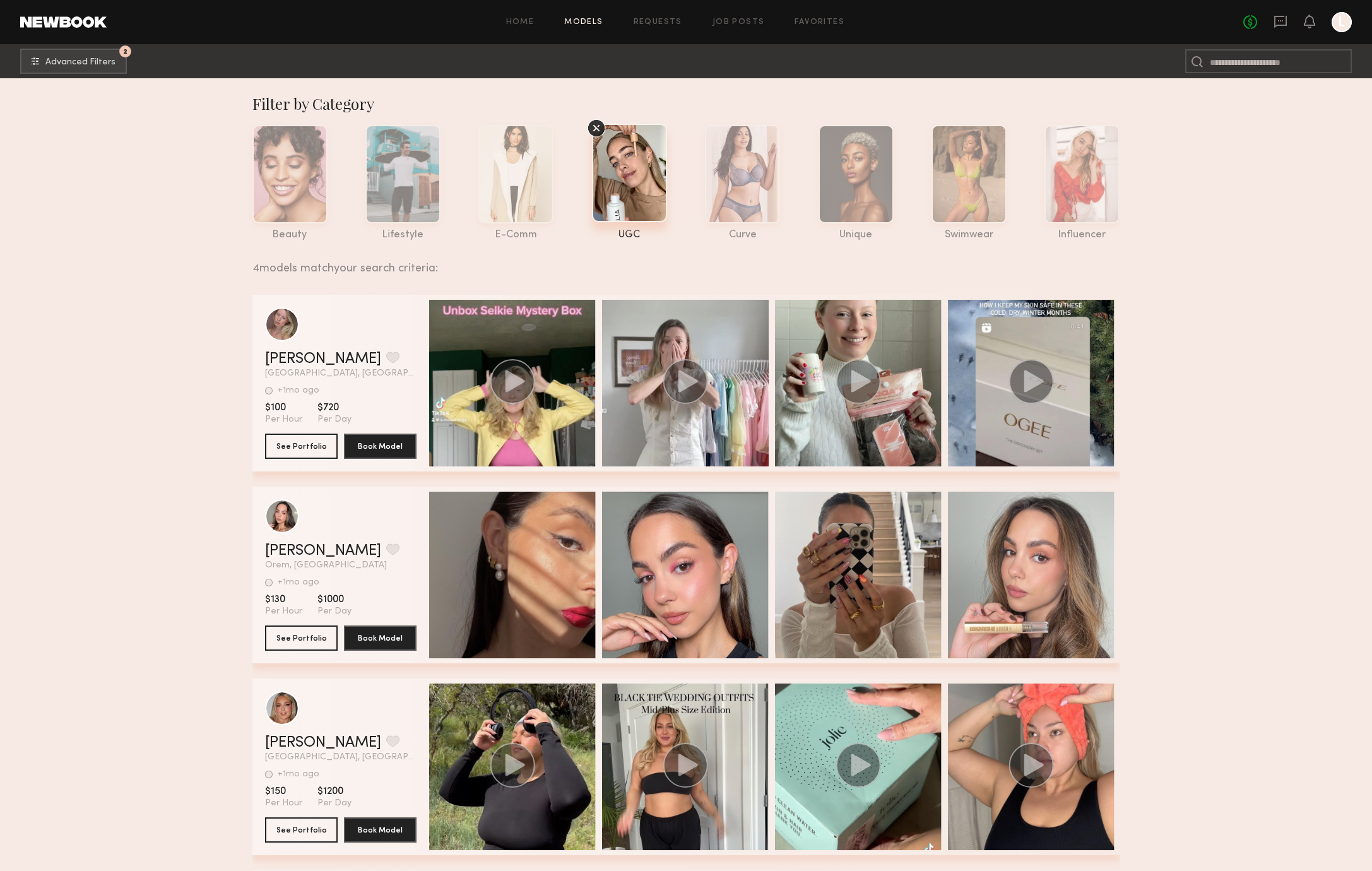
click at [592, 123] on icon at bounding box center [596, 127] width 19 height 19
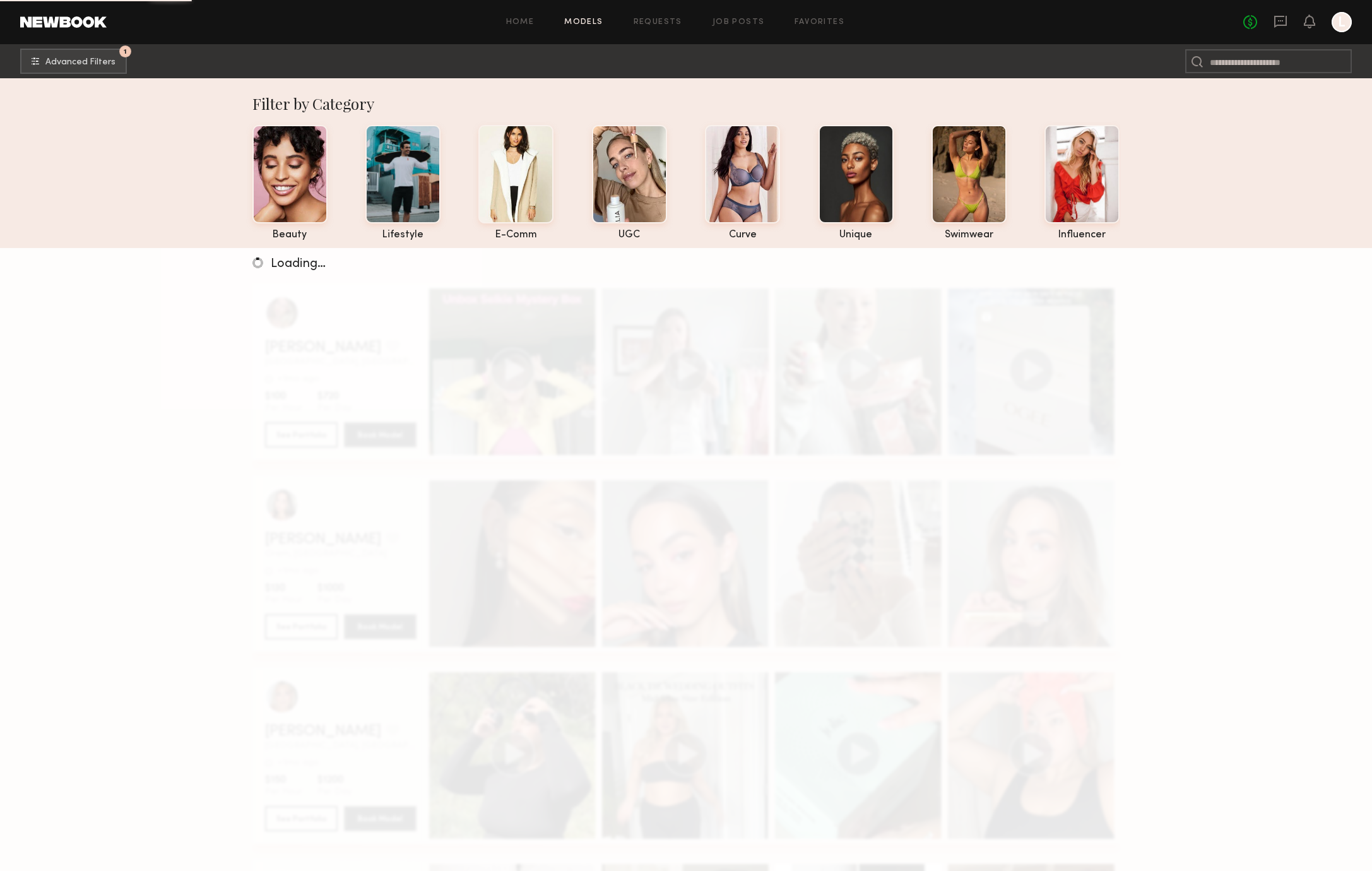
click at [1269, 422] on div "Loading…" at bounding box center [686, 683] width 1372 height 871
click at [1272, 422] on div "Loading…" at bounding box center [686, 683] width 1372 height 871
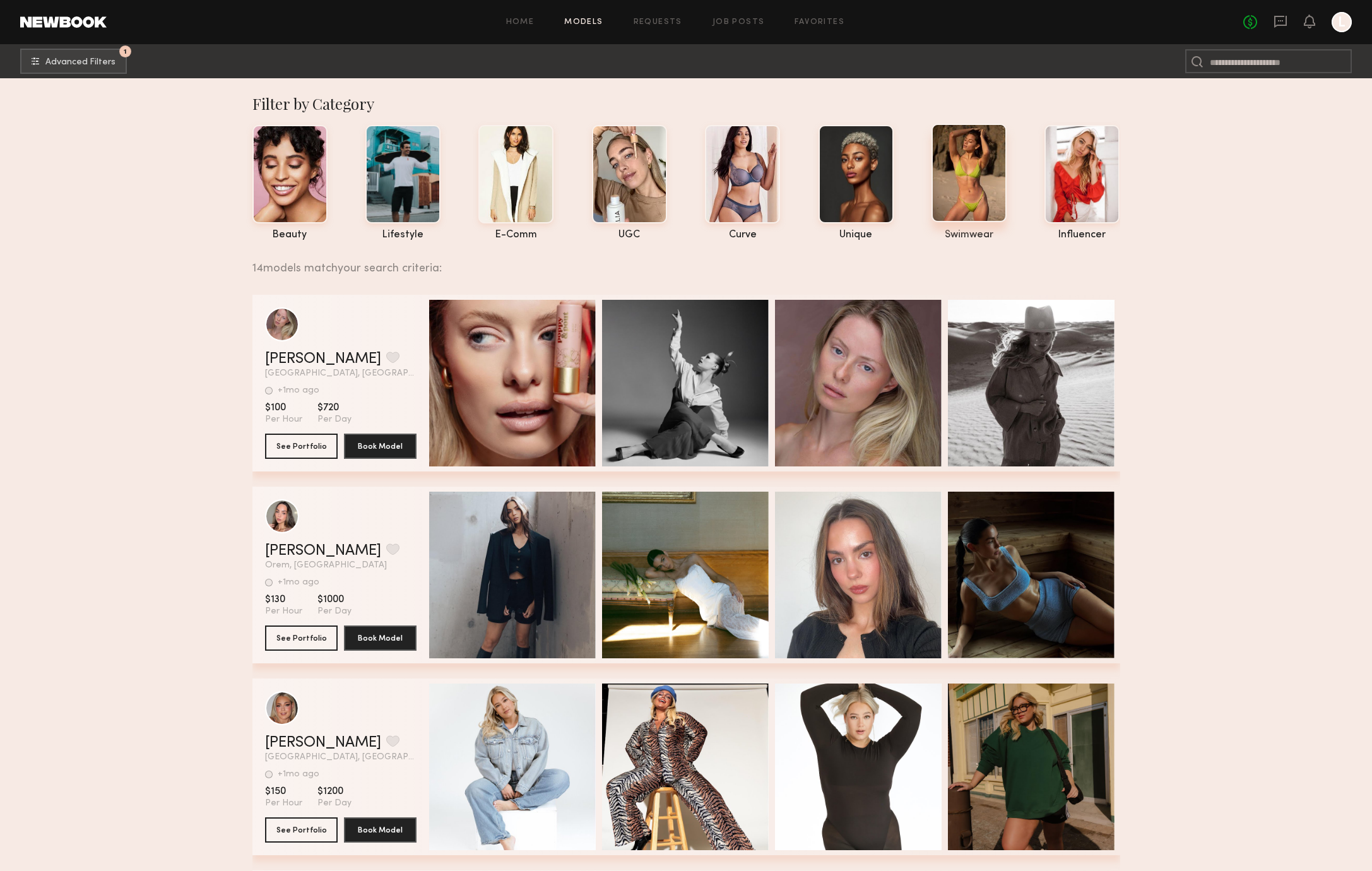
click at [1002, 162] on div at bounding box center [969, 173] width 75 height 98
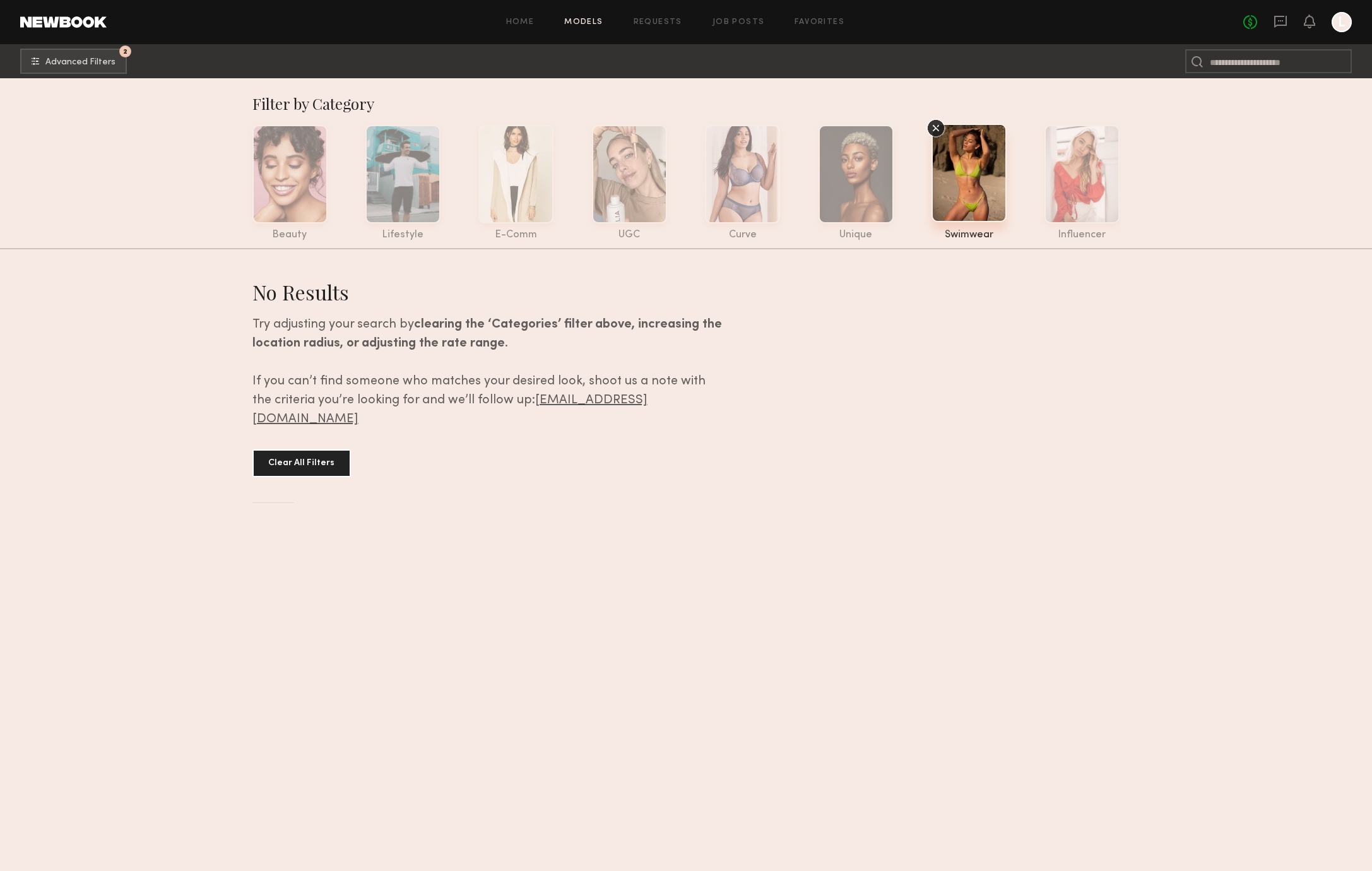
click at [83, 44] on nb-browse-subheader "2 Advanced Filters 2" at bounding box center [686, 61] width 1372 height 34
click at [84, 52] on button "2 Advanced Filters" at bounding box center [73, 60] width 106 height 25
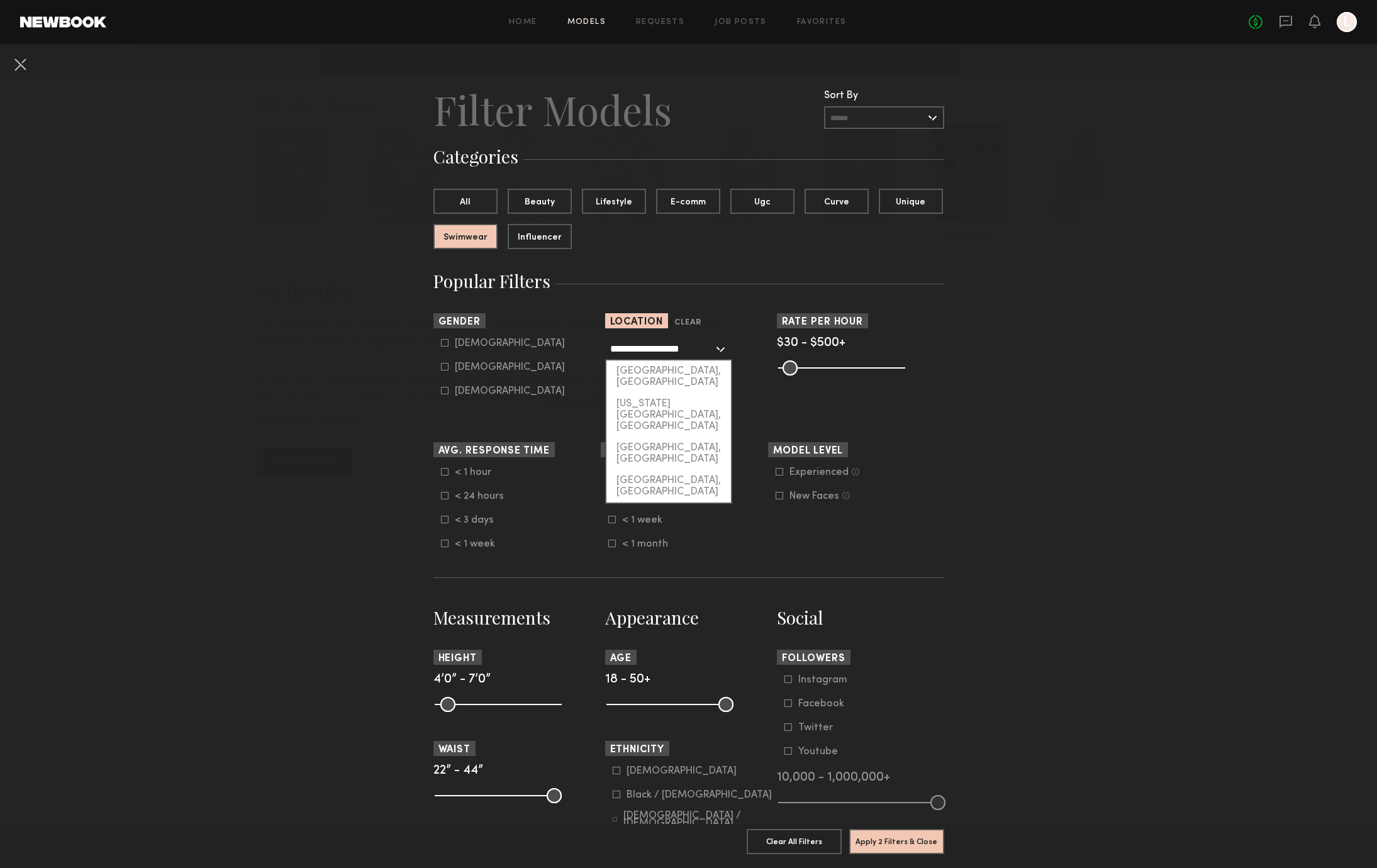
click at [706, 341] on input "**********" at bounding box center [662, 348] width 103 height 22
click at [697, 372] on div "[GEOGRAPHIC_DATA], [GEOGRAPHIC_DATA]" at bounding box center [669, 377] width 125 height 33
type input "**********"
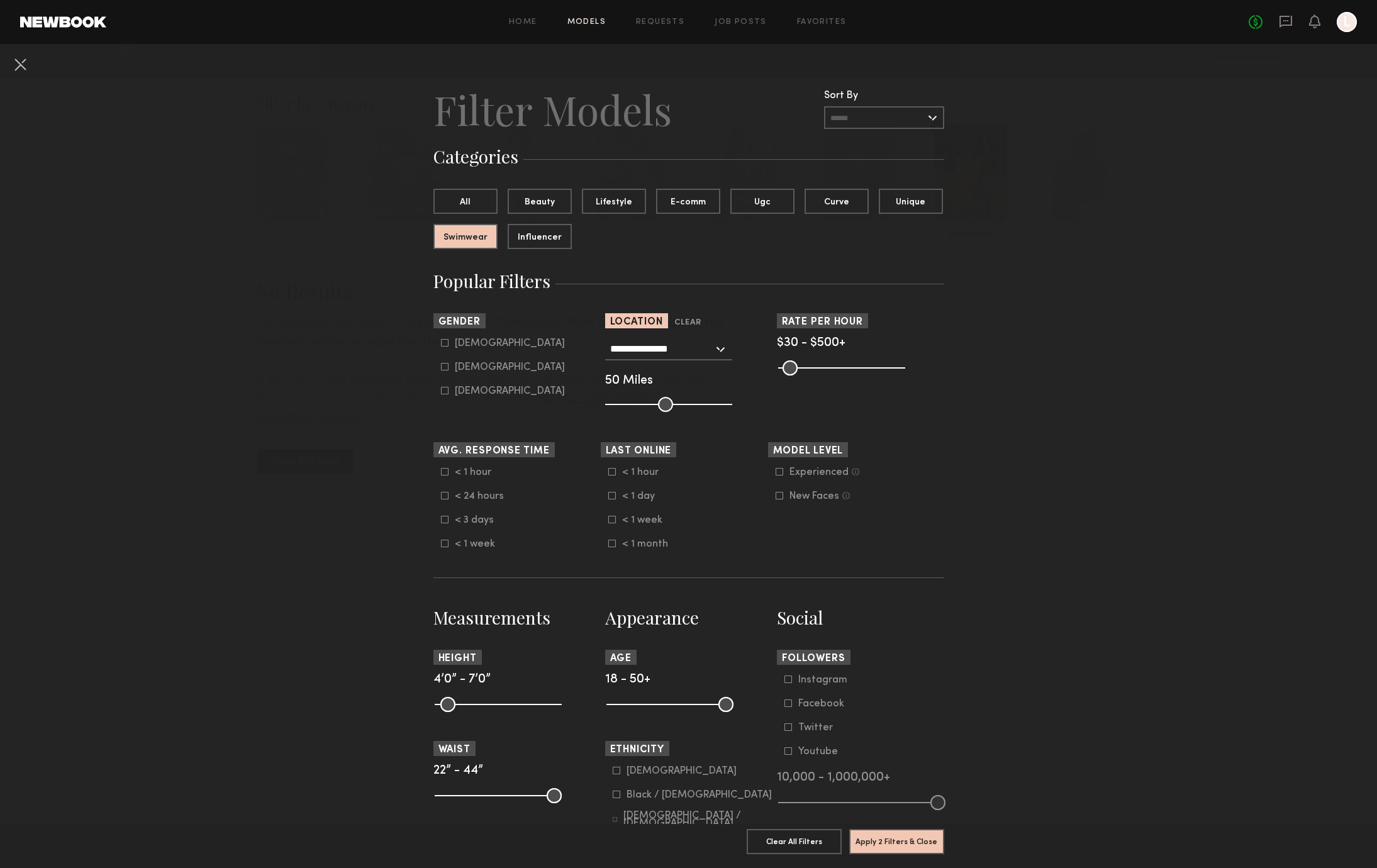
click at [1028, 352] on nb-browse-filters "**********" at bounding box center [688, 854] width 1377 height 1621
click at [871, 829] on button "Apply 2 Filters & Close" at bounding box center [897, 841] width 95 height 25
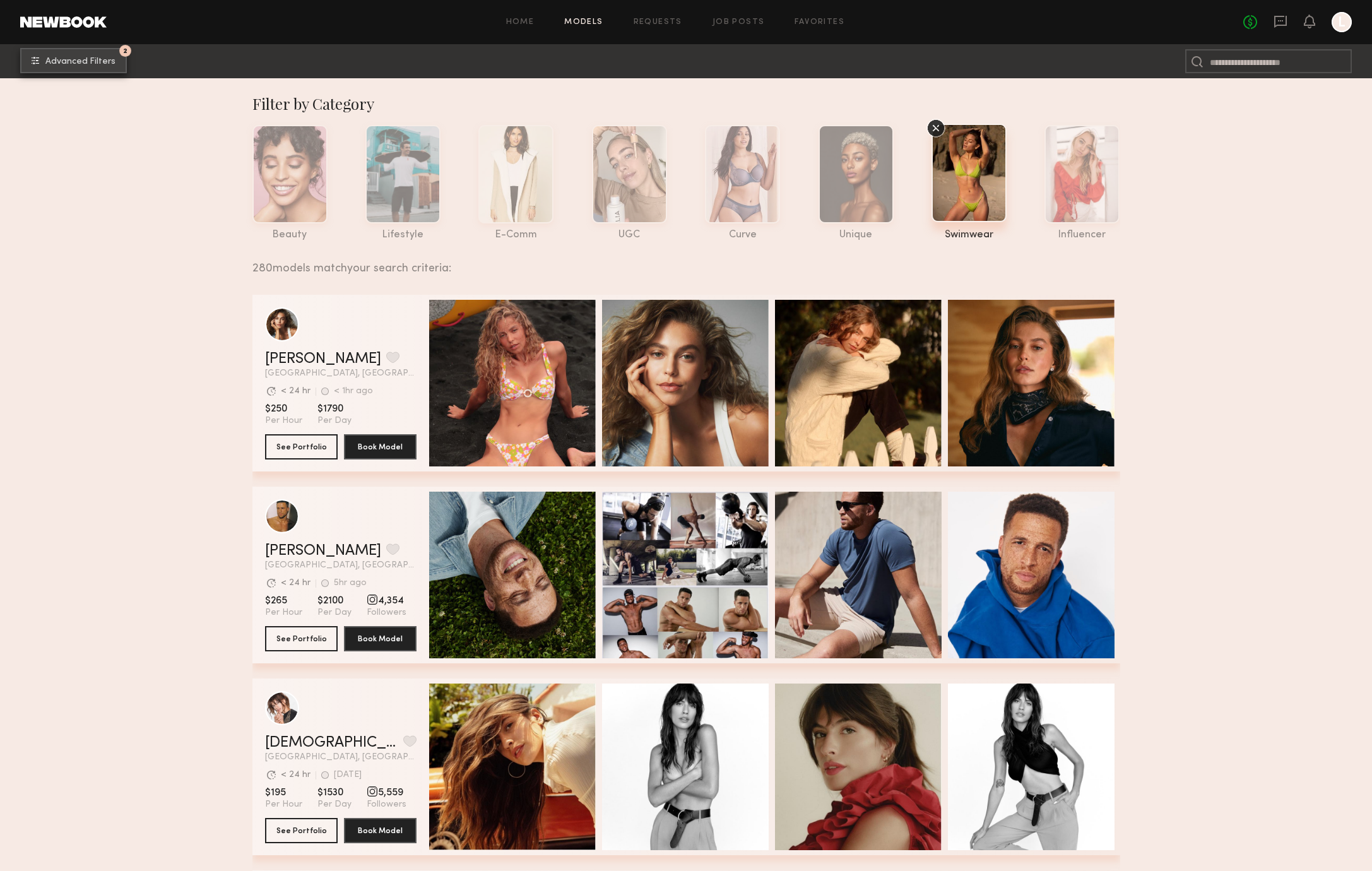
scroll to position [7, 0]
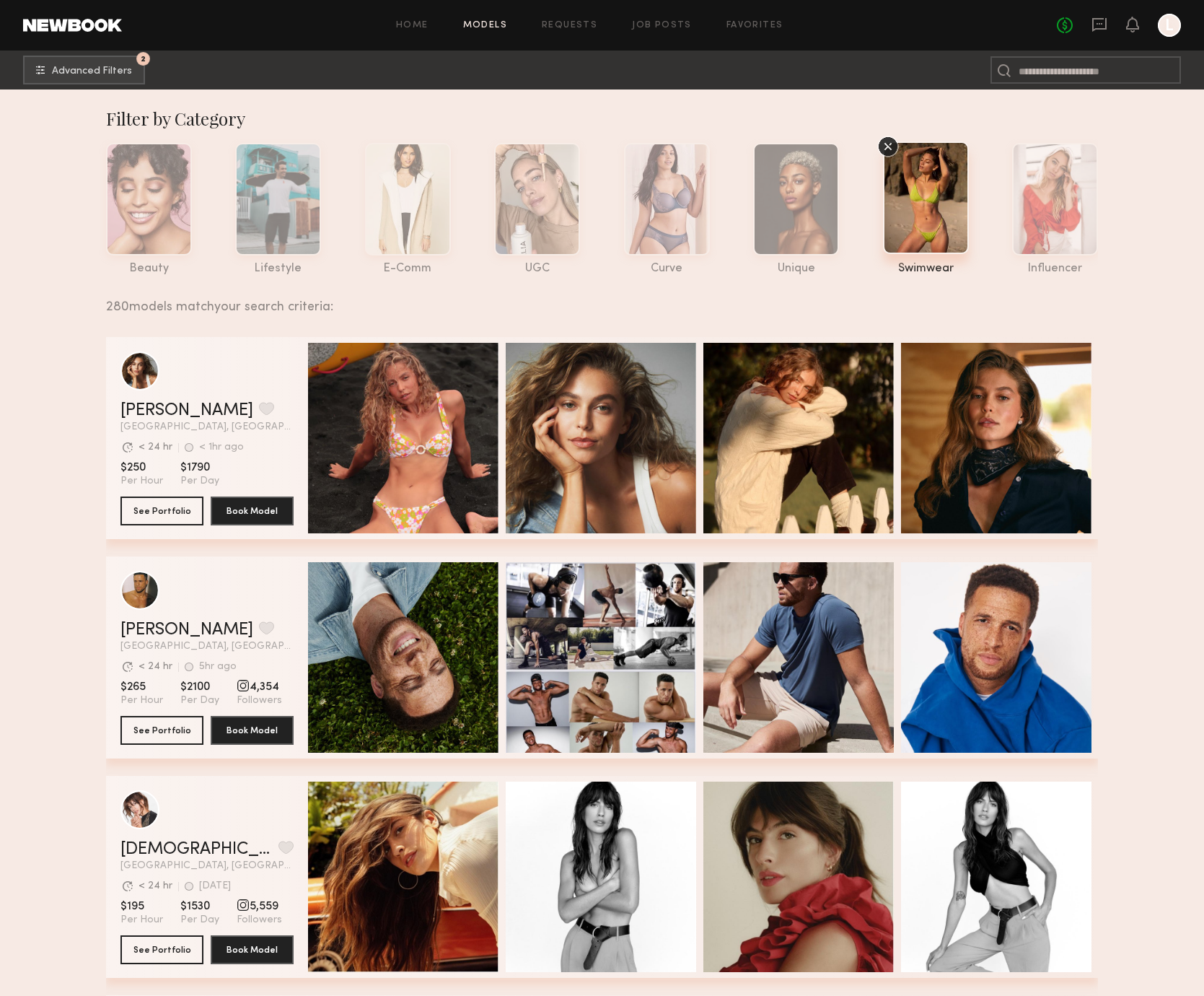
click at [102, 61] on button "2 Advanced Filters" at bounding box center [83, 69] width 122 height 29
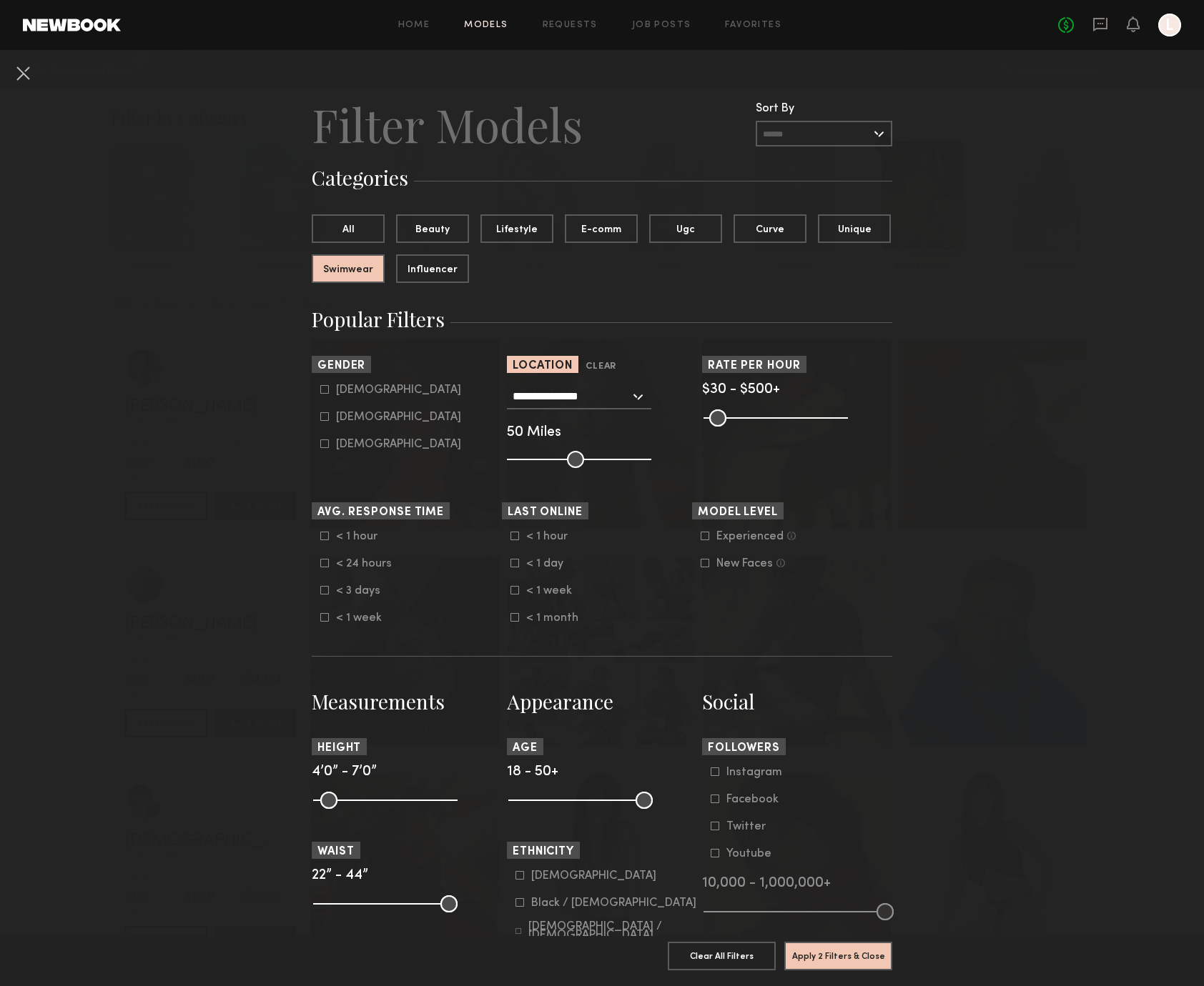
click at [139, 179] on nb-browse-filters "**********" at bounding box center [602, 970] width 1204 height 1841
click at [930, 346] on nb-browse-filters "**********" at bounding box center [602, 970] width 1204 height 1841
click at [879, 128] on input "text" at bounding box center [824, 133] width 137 height 26
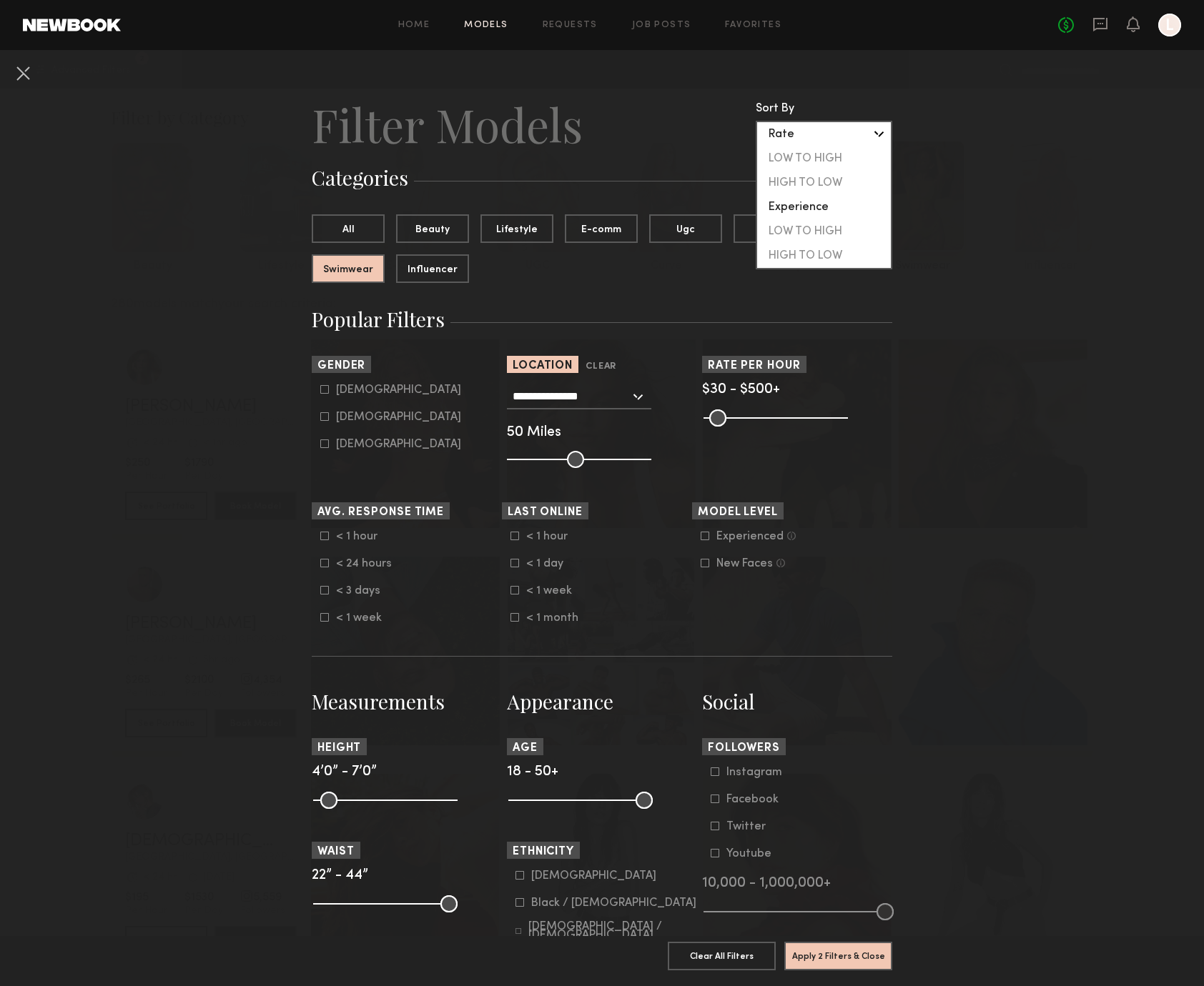
click at [1012, 139] on nb-browse-filters "**********" at bounding box center [602, 970] width 1204 height 1841
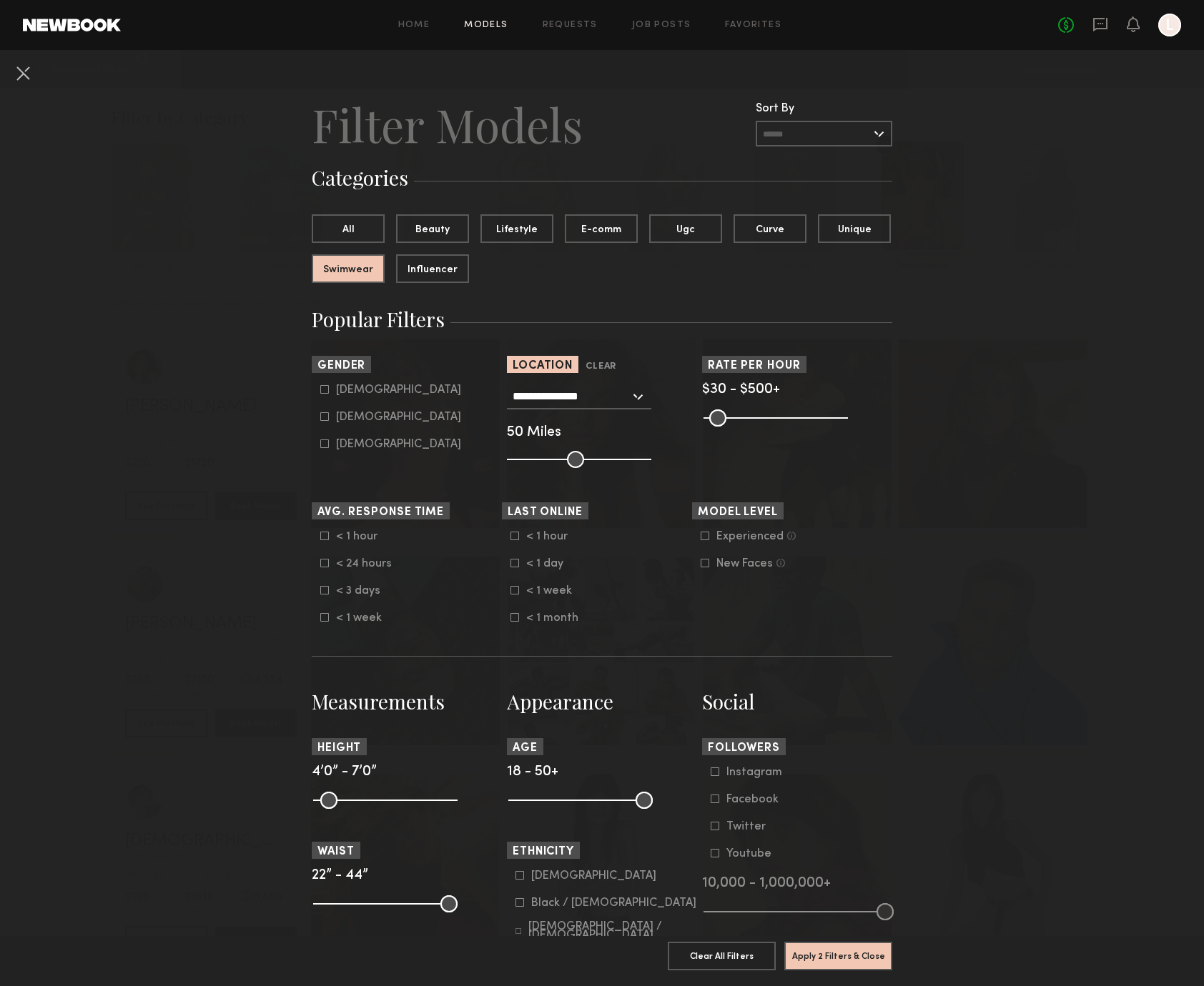
click at [351, 408] on form "Male Female Non-binary" at bounding box center [411, 417] width 181 height 67
click at [350, 414] on div "[DEMOGRAPHIC_DATA]" at bounding box center [399, 417] width 125 height 8
type input "**"
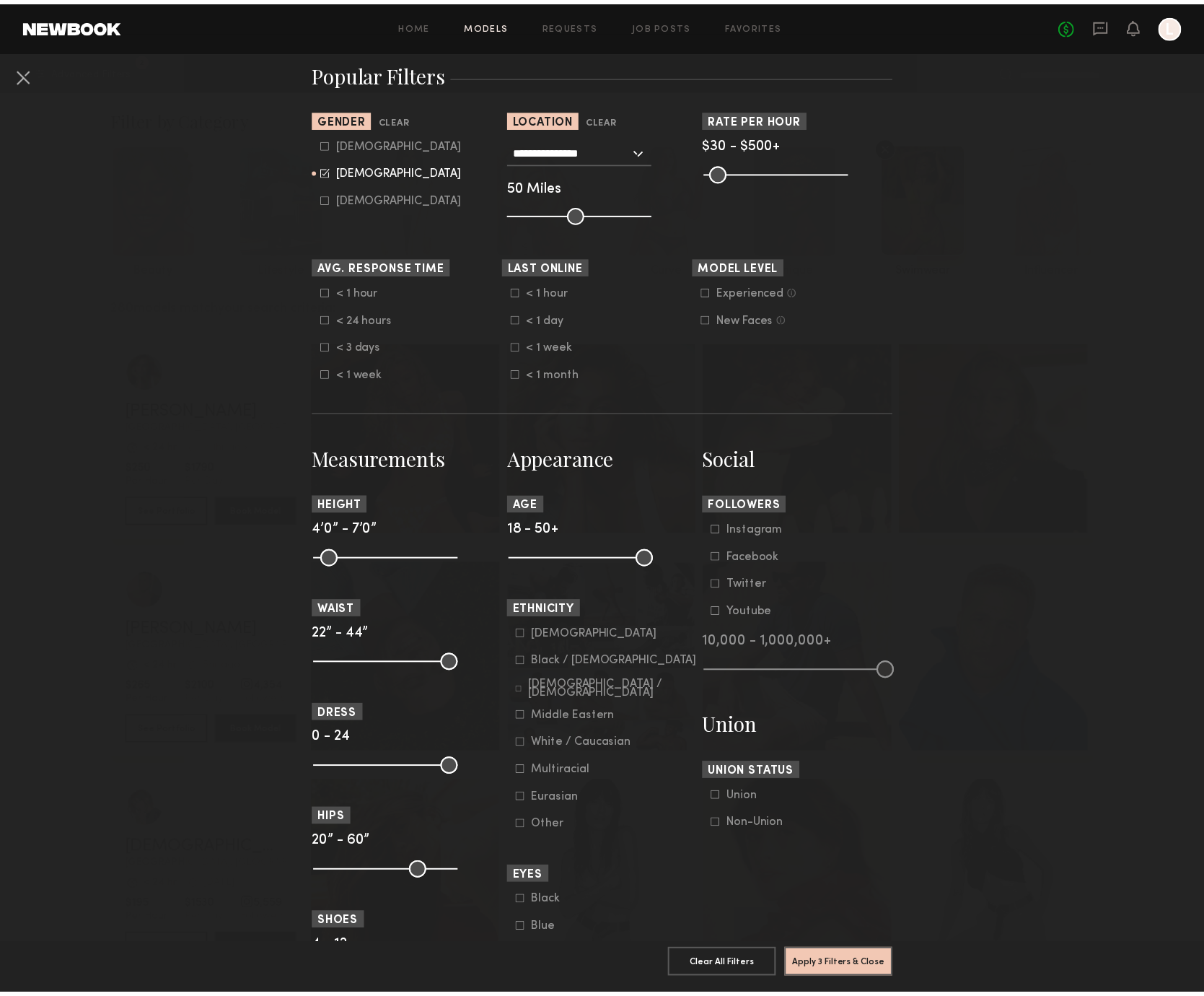
scroll to position [324, 0]
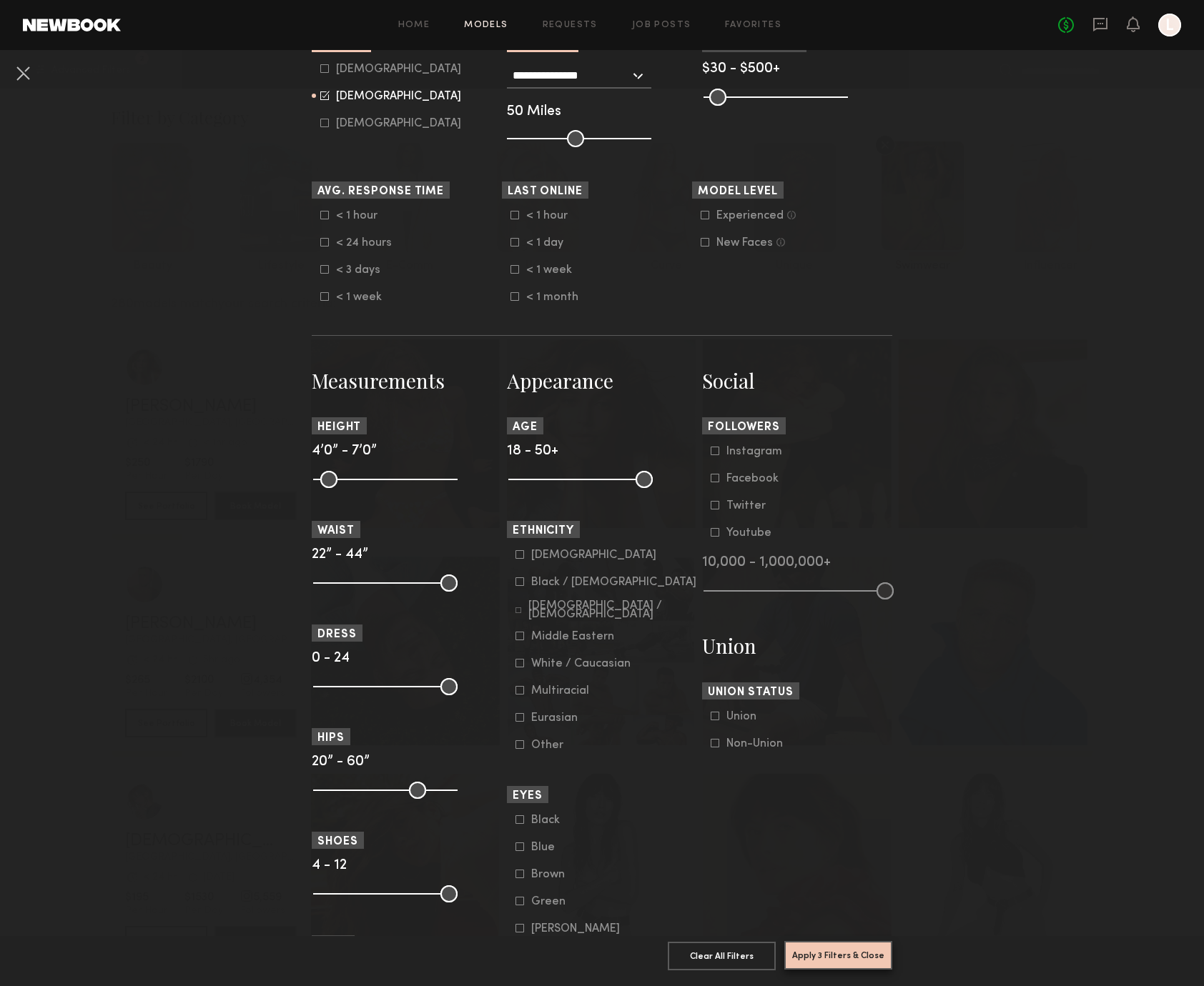
click at [825, 949] on button "Apply 3 Filters & Close" at bounding box center [838, 956] width 108 height 29
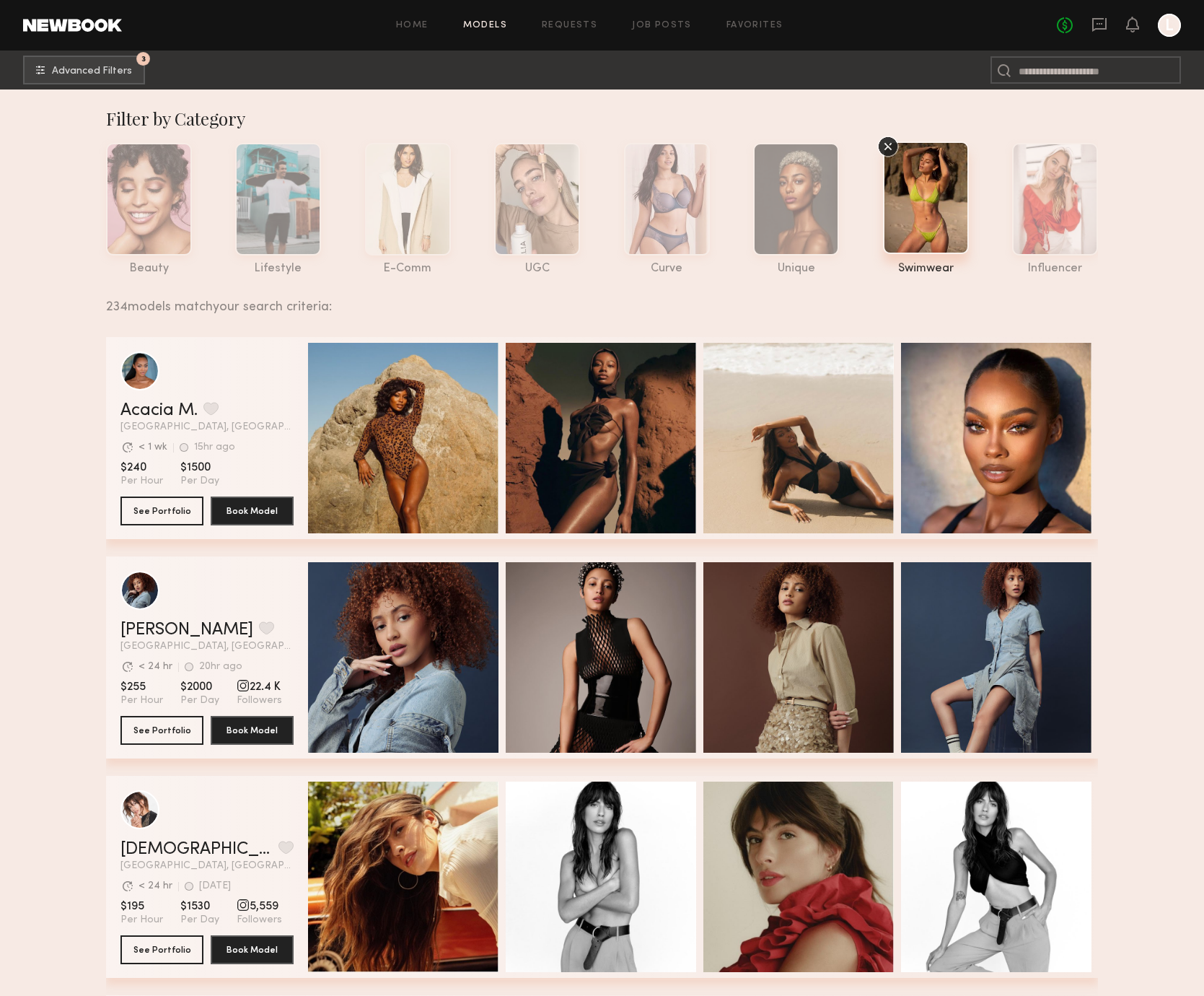
click at [533, 297] on div "234 models match your search criteria:" at bounding box center [596, 299] width 980 height 31
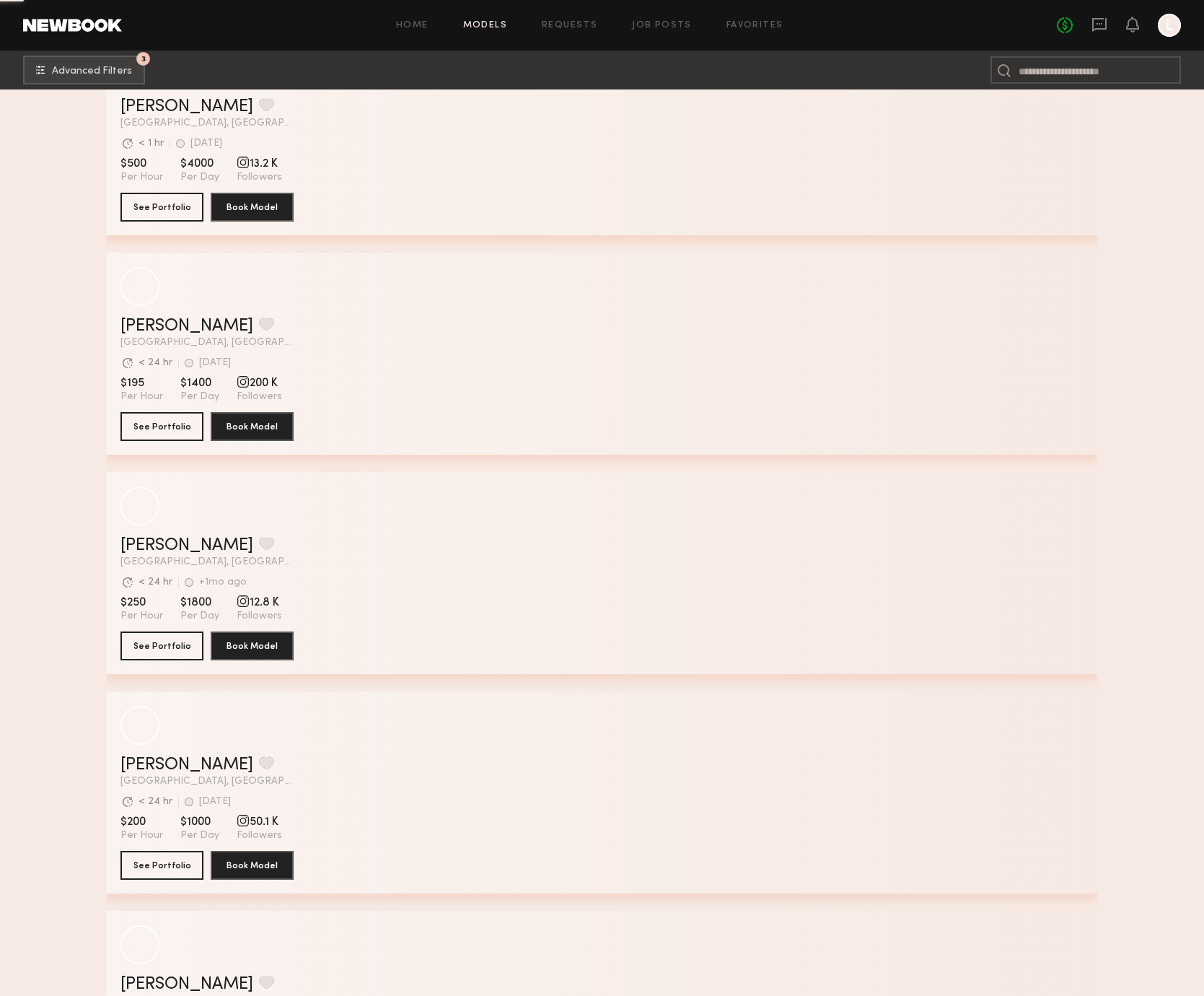
scroll to position [9912, 0]
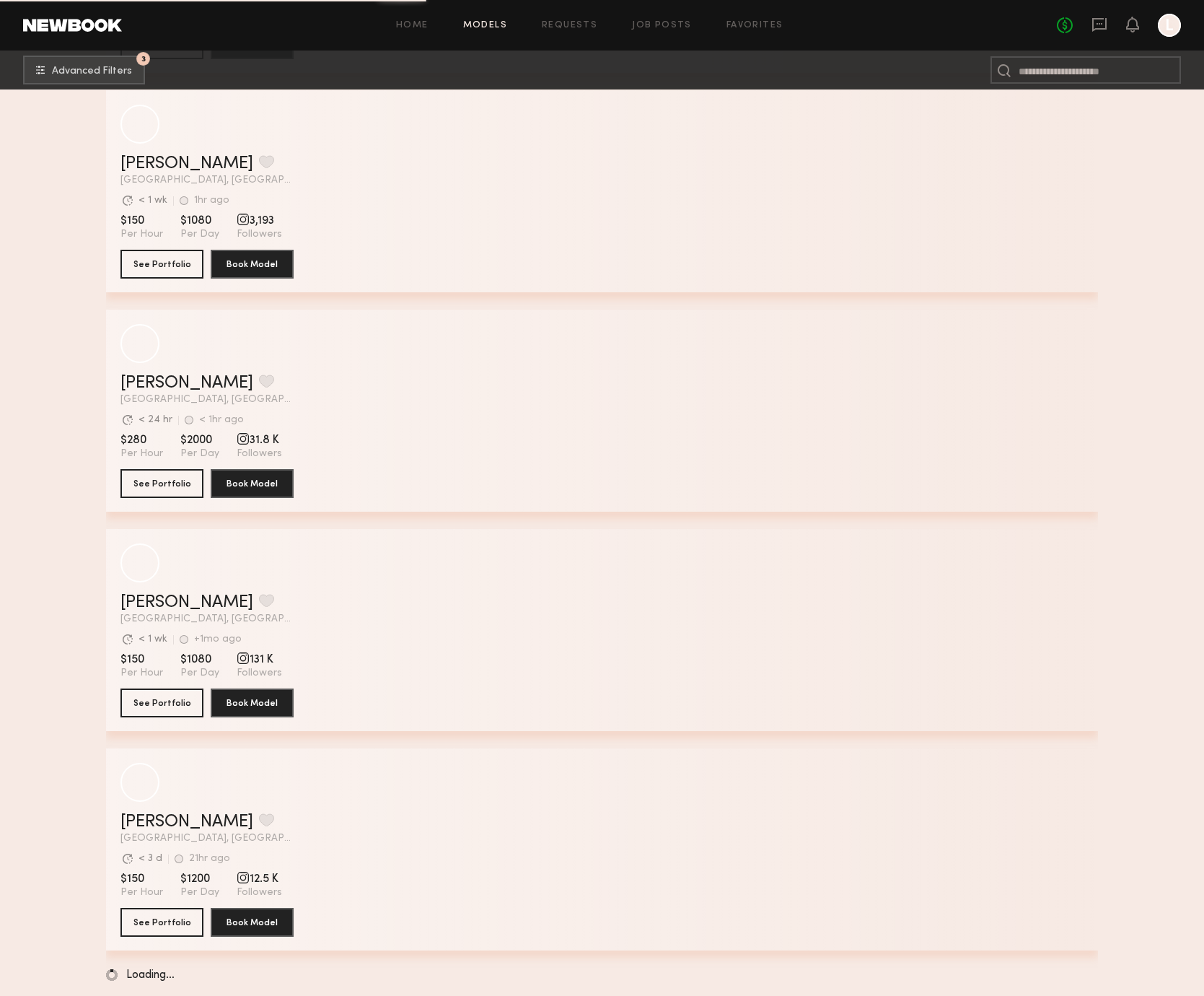
scroll to position [17813, 0]
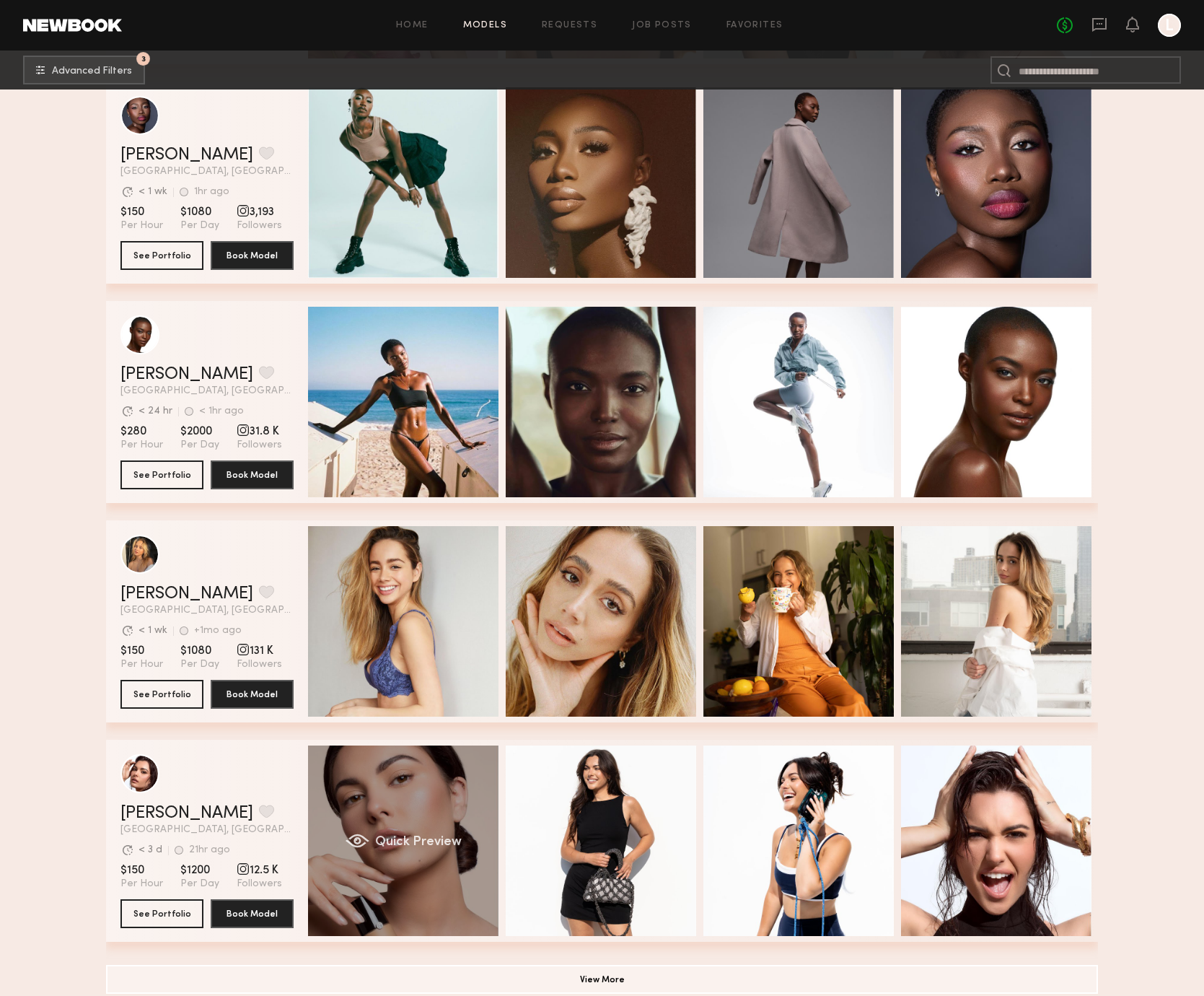
click at [487, 782] on div "Quick Preview" at bounding box center [403, 841] width 191 height 191
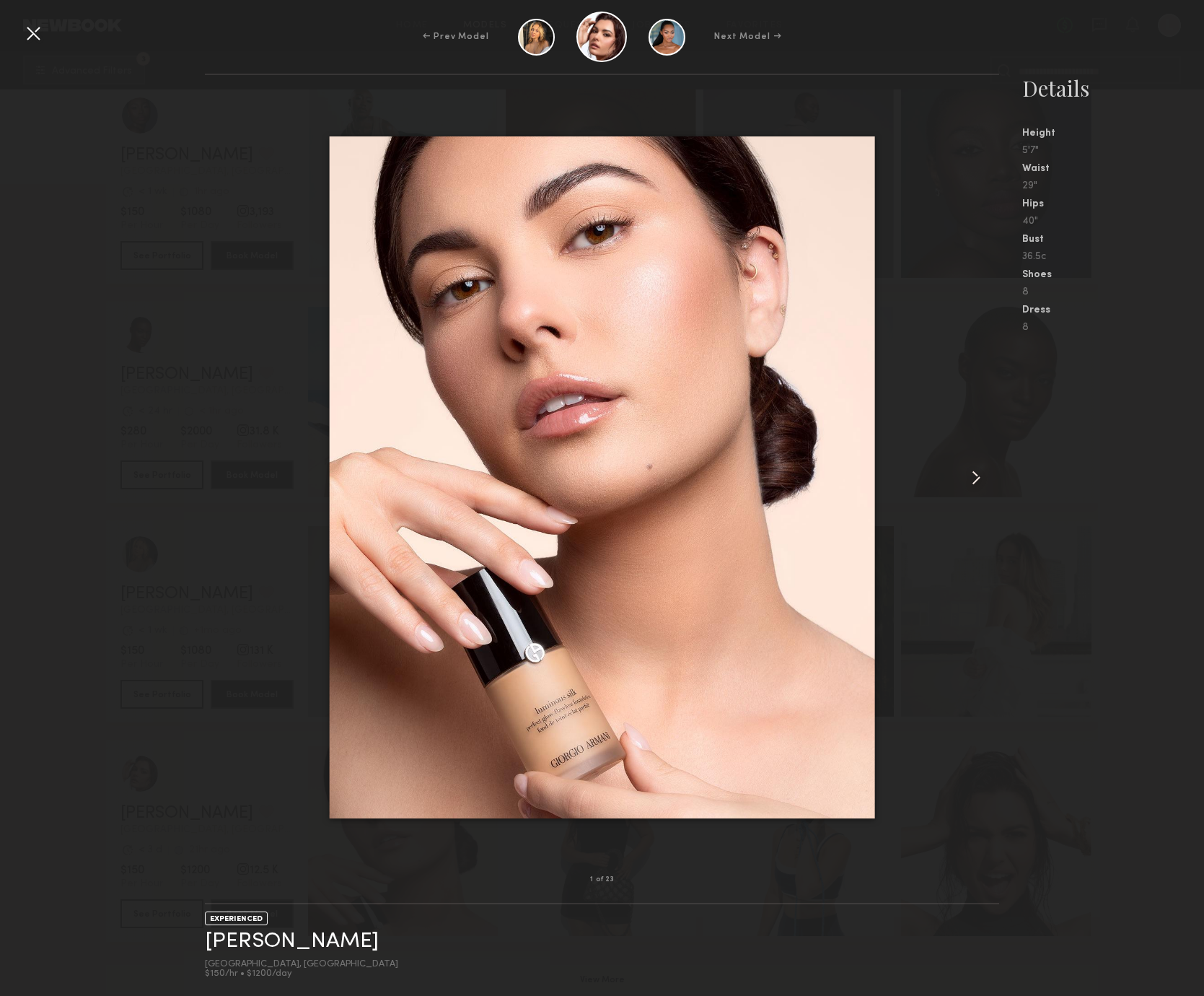
click at [982, 478] on common-icon at bounding box center [976, 478] width 23 height 23
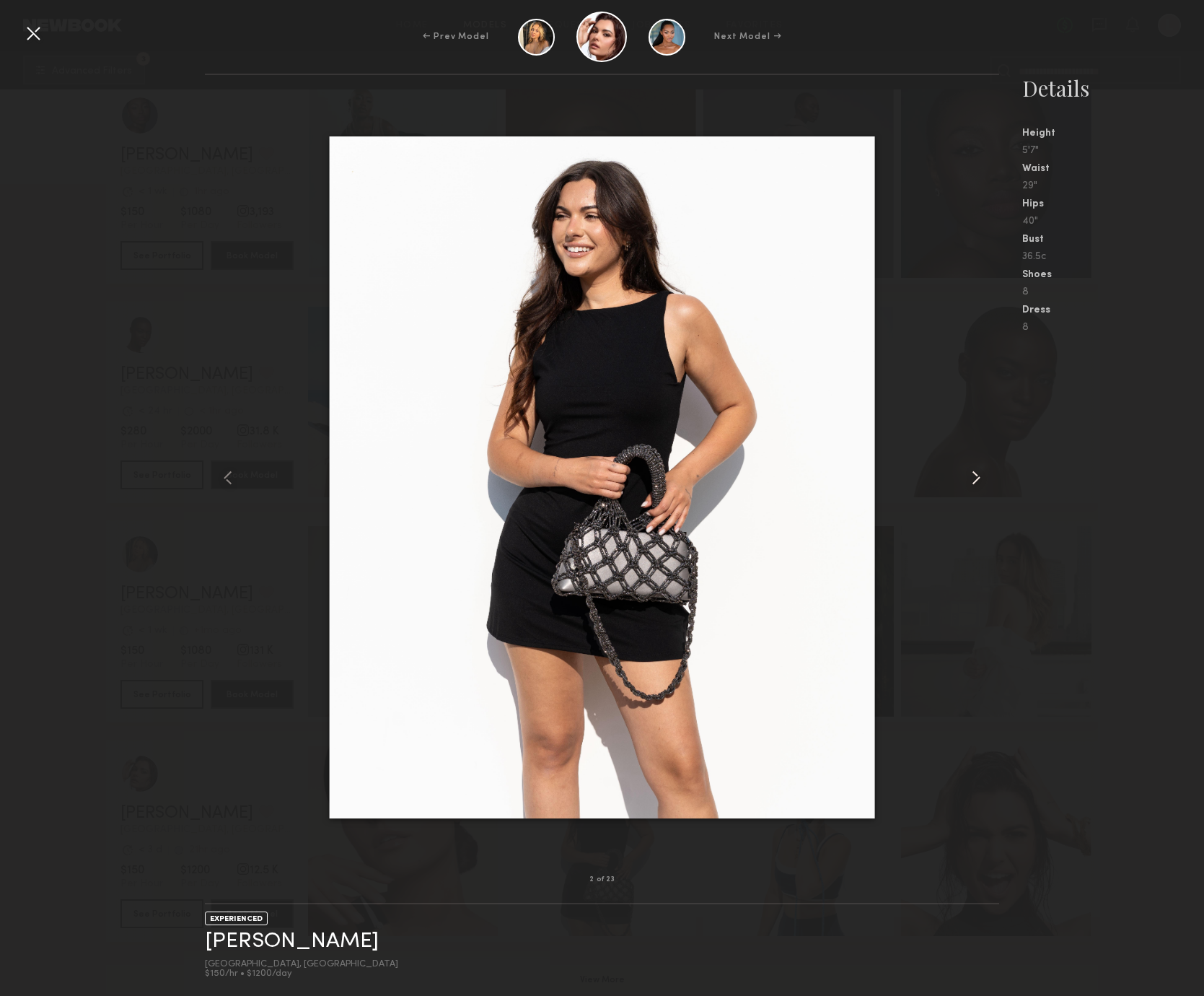
click at [982, 478] on common-icon at bounding box center [976, 478] width 23 height 23
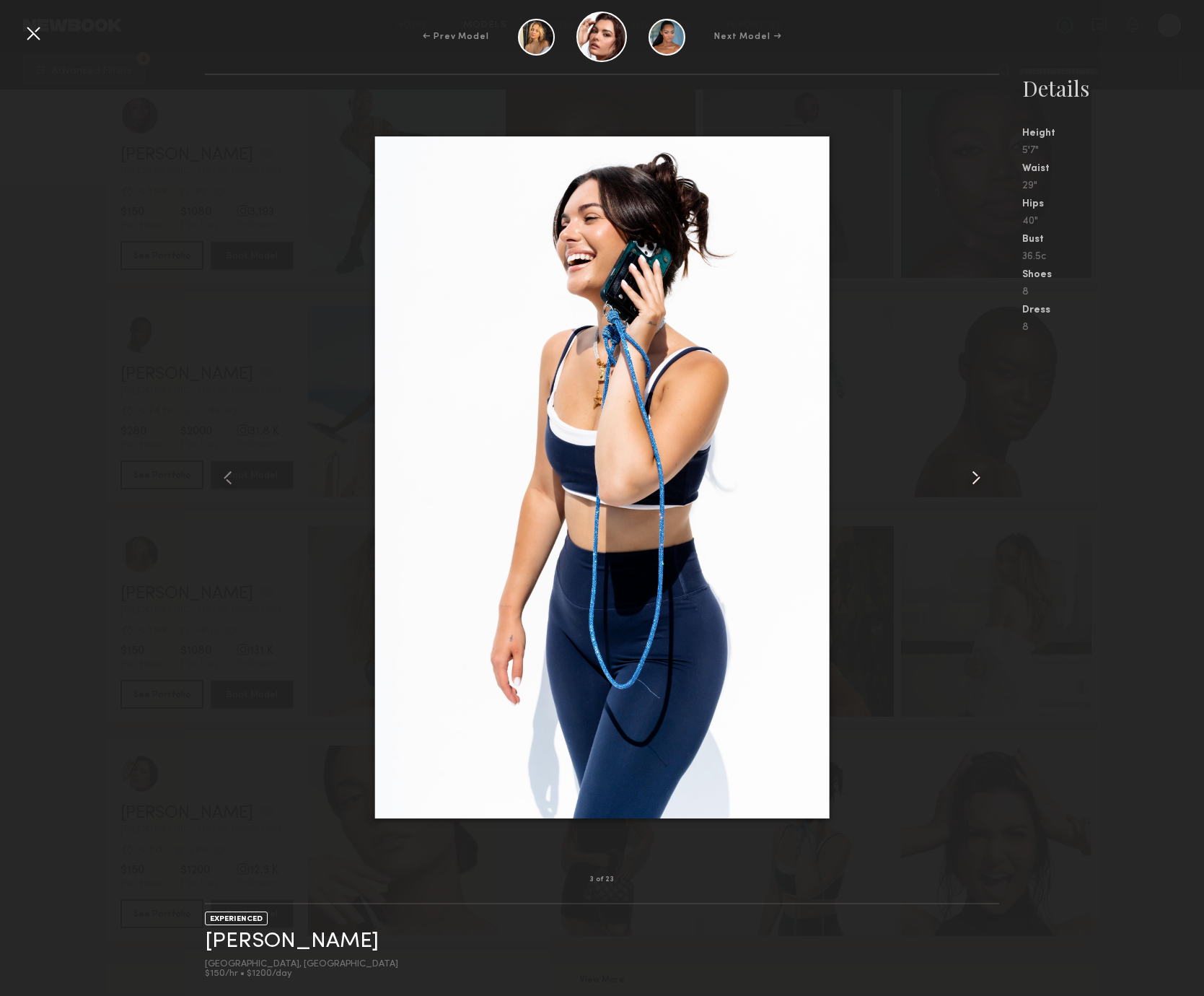
click at [982, 478] on common-icon at bounding box center [976, 478] width 23 height 23
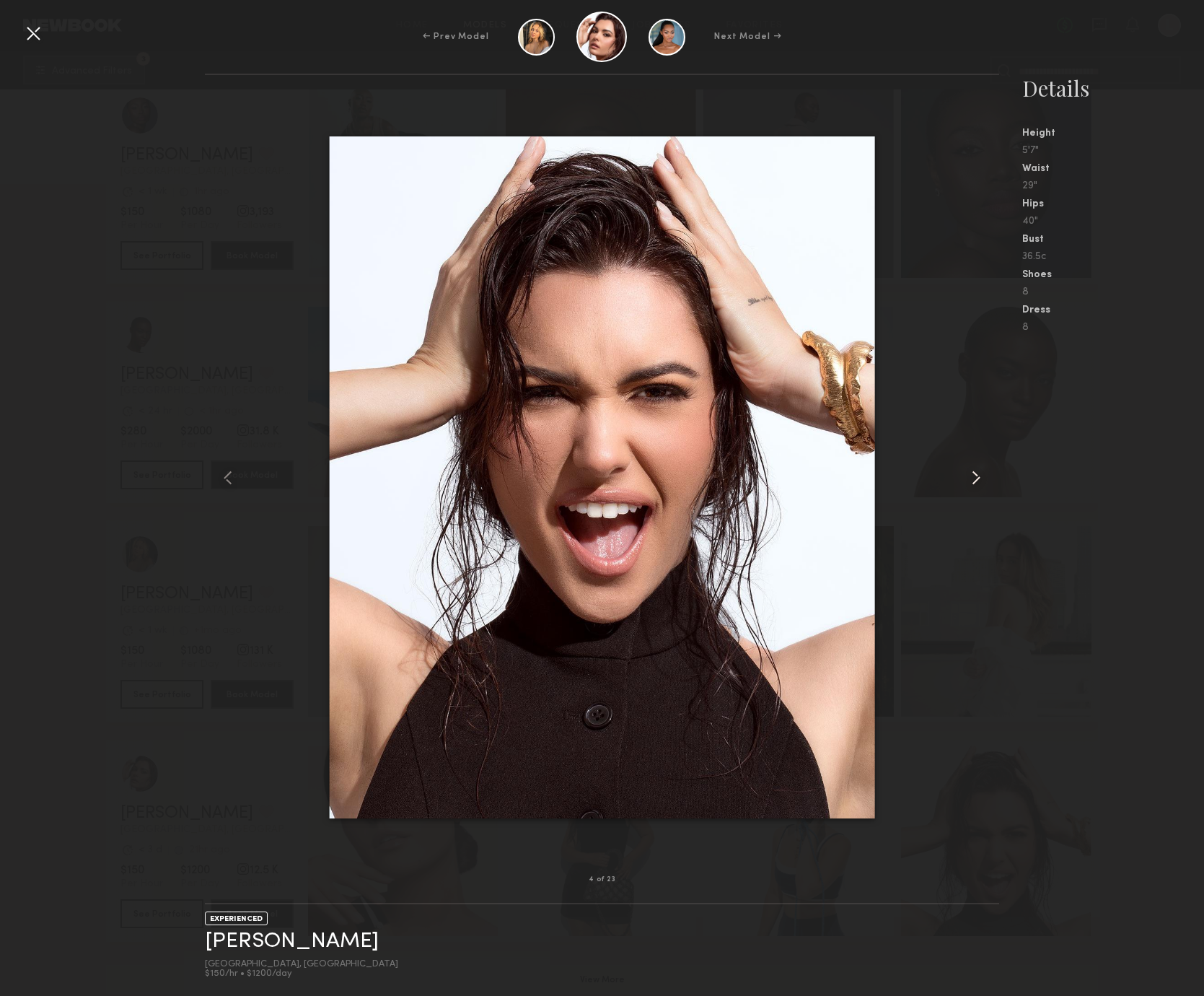
click at [982, 478] on common-icon at bounding box center [976, 478] width 23 height 23
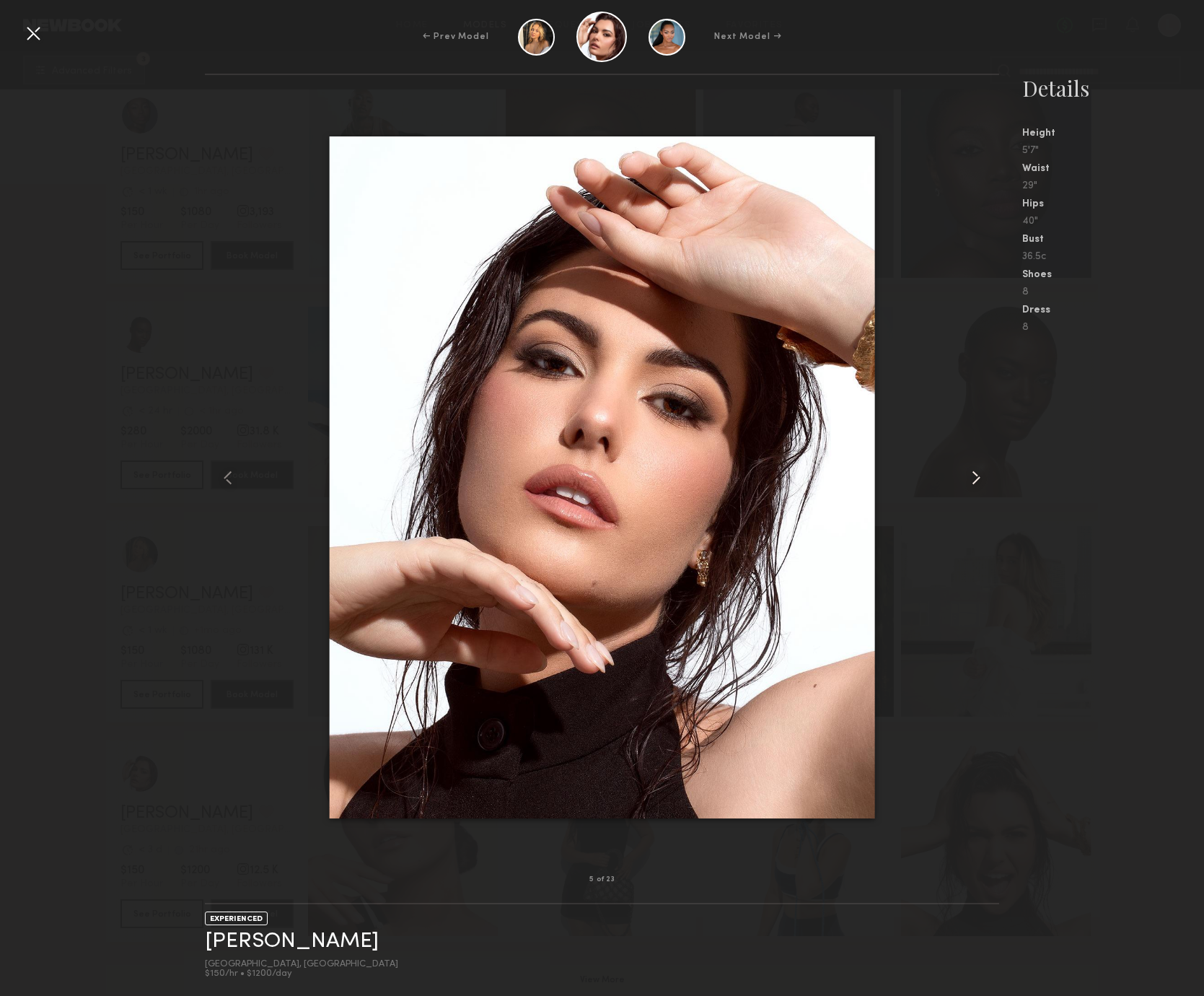
click at [982, 478] on common-icon at bounding box center [976, 478] width 23 height 23
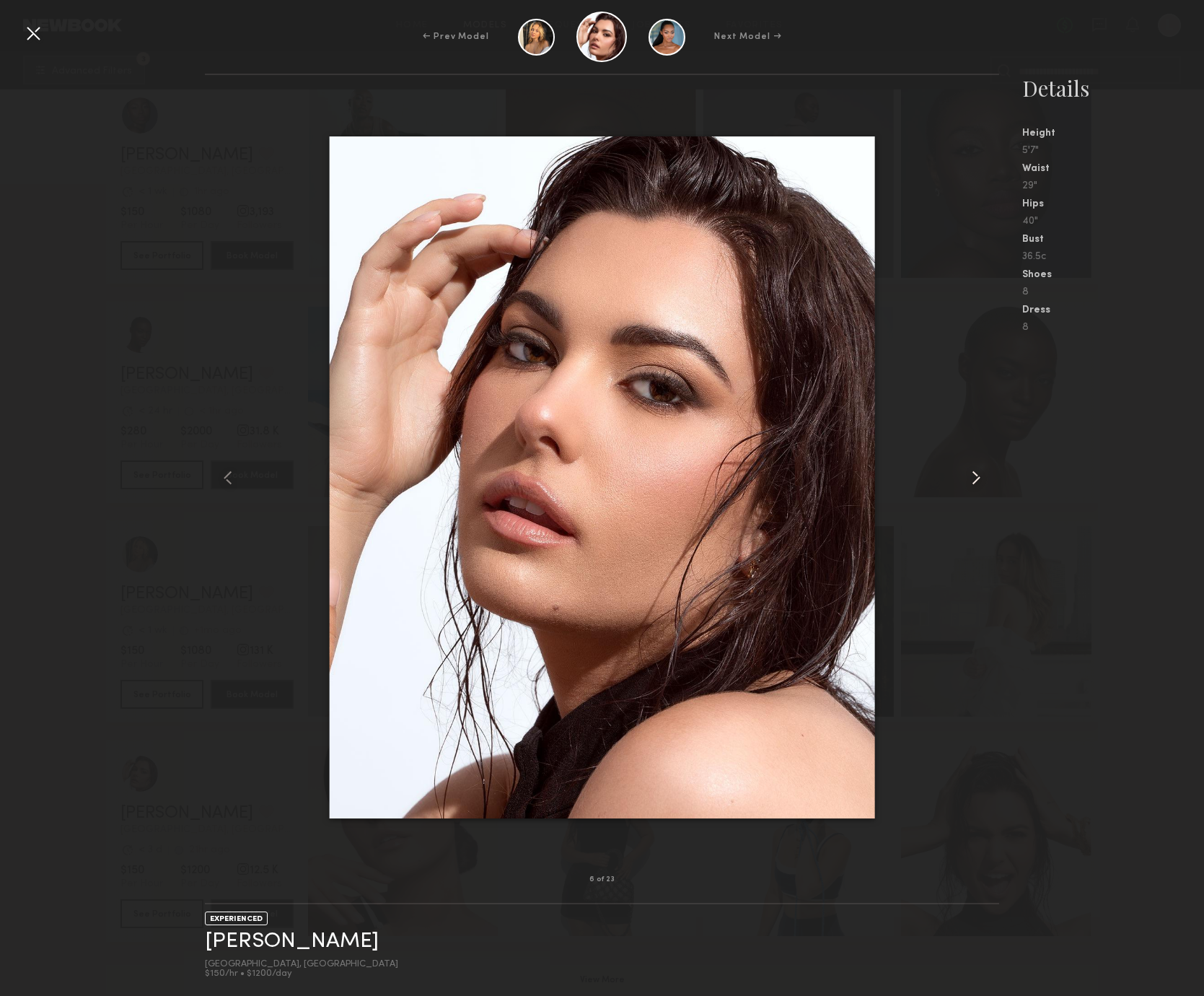
click at [982, 478] on common-icon at bounding box center [976, 478] width 23 height 23
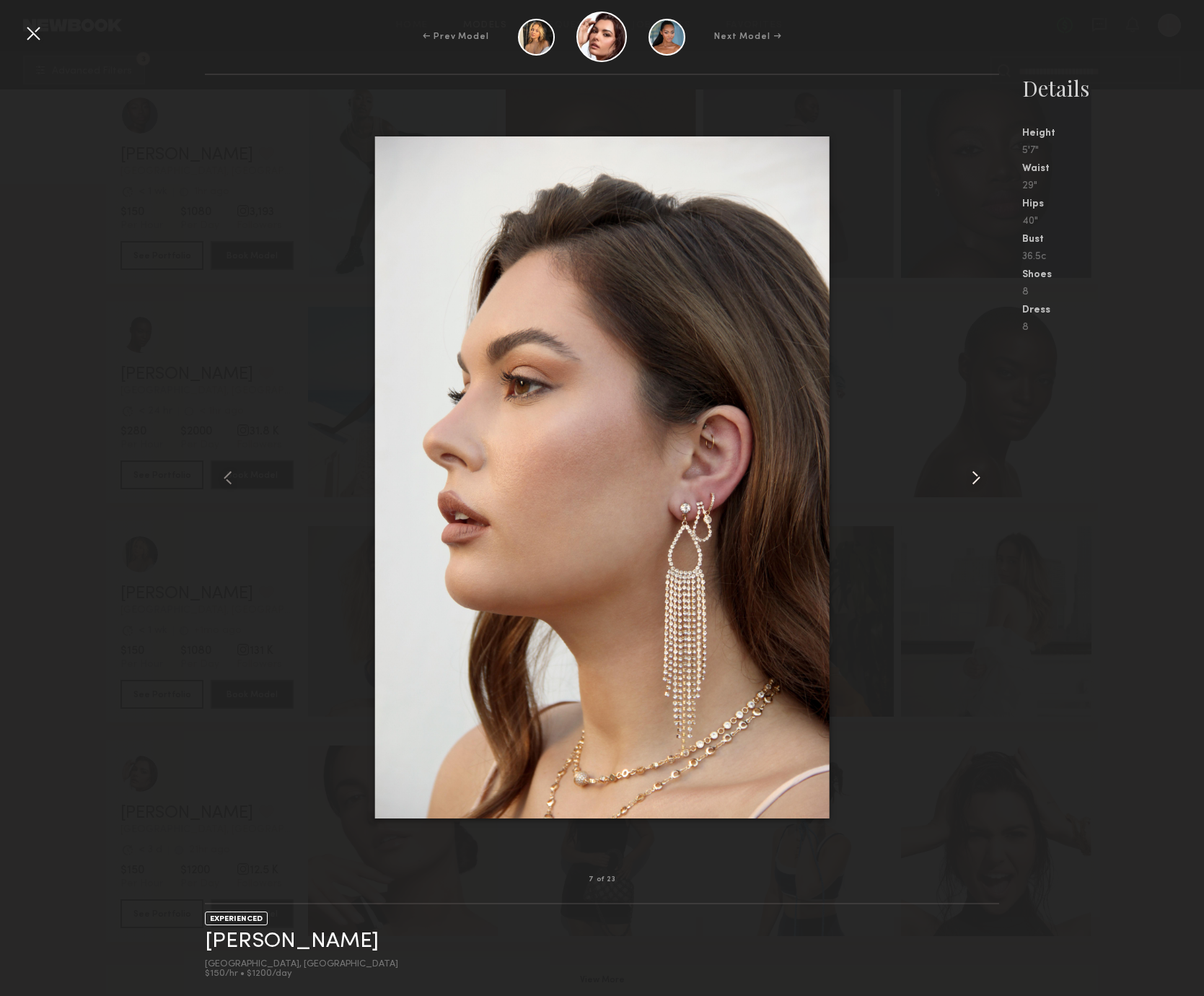
click at [982, 478] on common-icon at bounding box center [976, 478] width 23 height 23
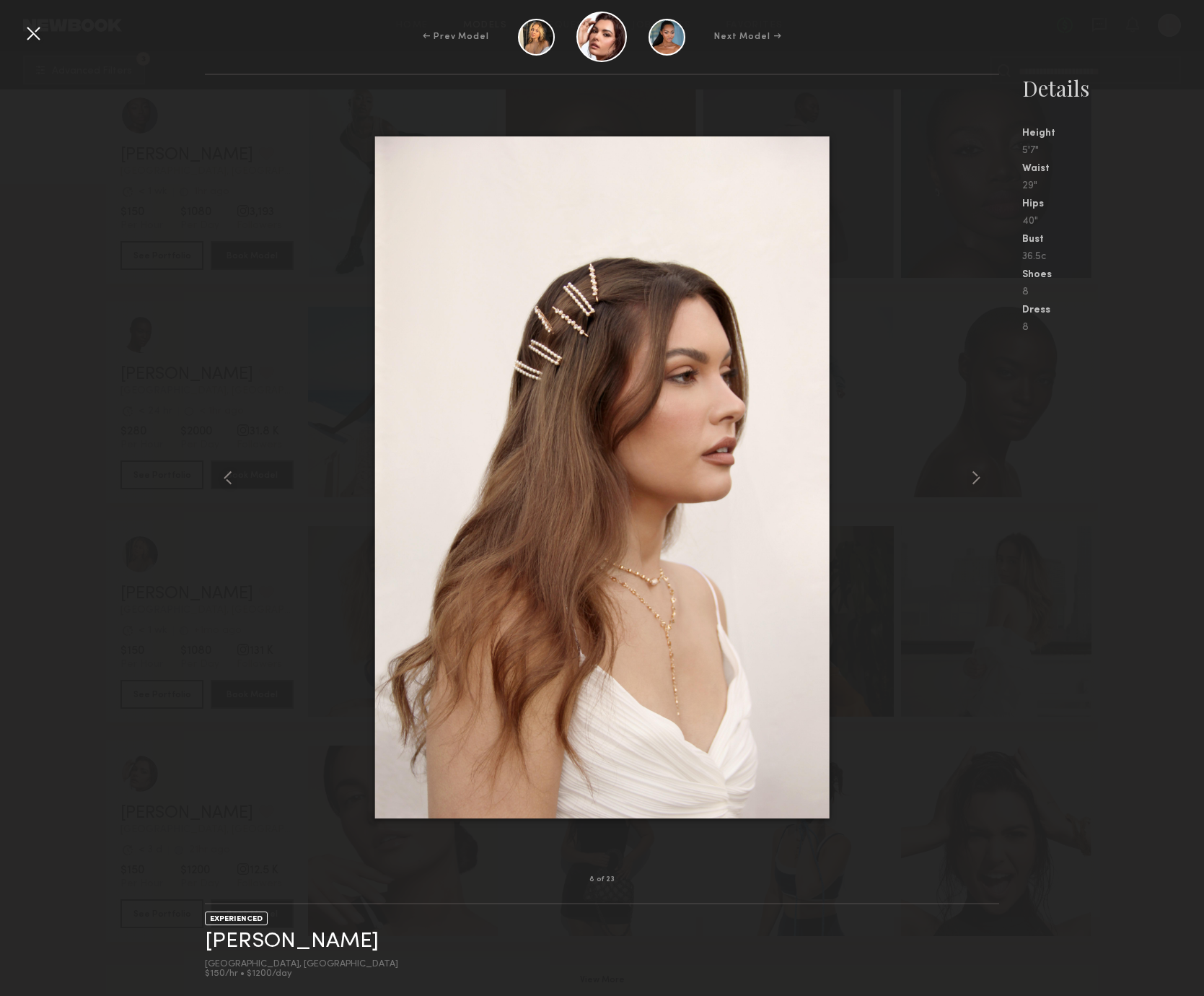
click at [1089, 463] on nb-gallery-model-stats "Details Height 5'7" Waist 29" Hips 40" Bust 36.5c Shoes 8 Dress 8" at bounding box center [1102, 535] width 205 height 923
drag, startPoint x: 123, startPoint y: 286, endPoint x: 60, endPoint y: 125, distance: 172.9
click at [123, 283] on div "8 of 23 EXPERIENCED Taylor C. Los Angeles, CA $150/hr • $1200/day Details Heigh…" at bounding box center [602, 535] width 1204 height 923
drag, startPoint x: 36, startPoint y: 26, endPoint x: 36, endPoint y: 14, distance: 12.0
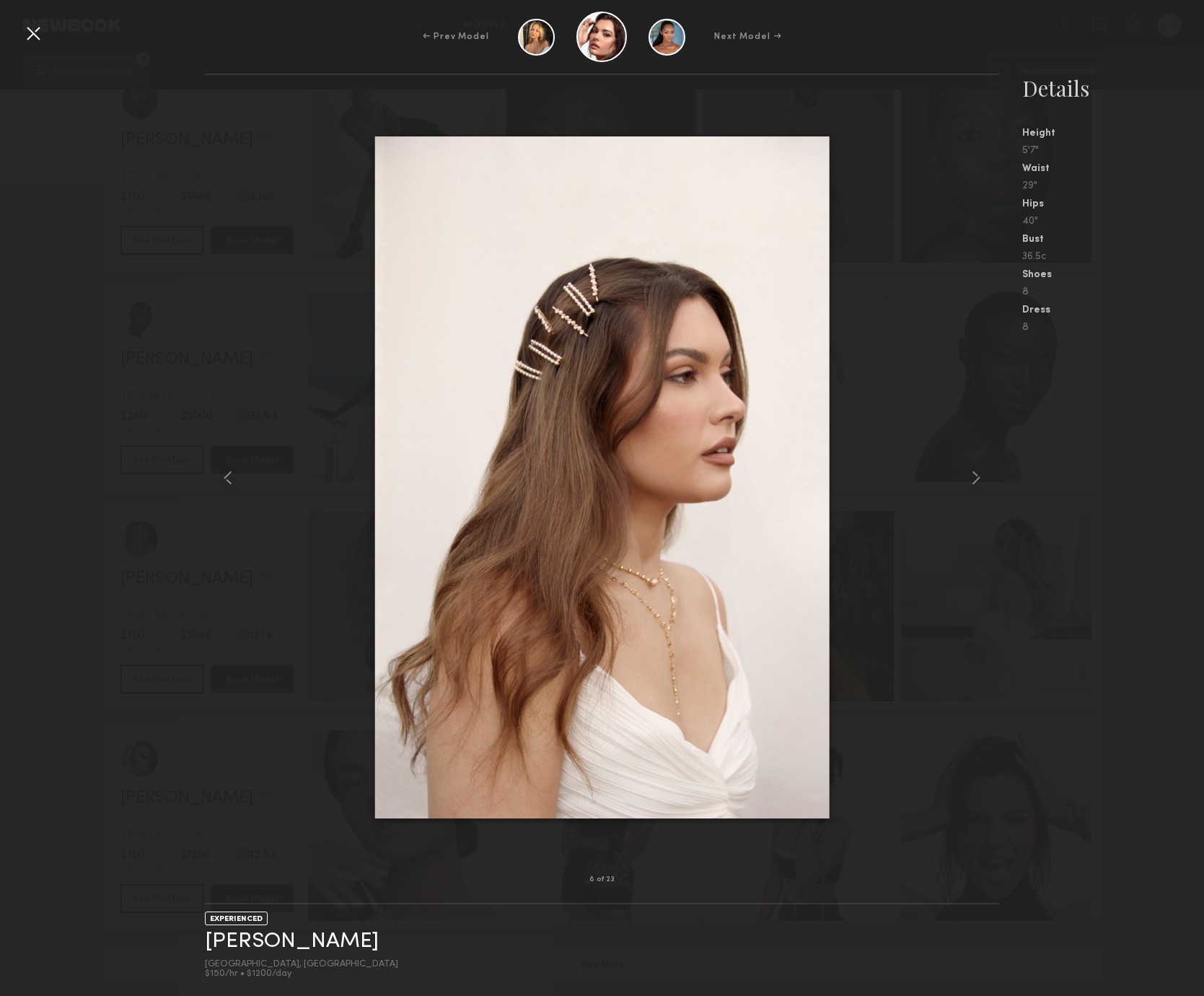
click at [36, 25] on div at bounding box center [32, 32] width 23 height 23
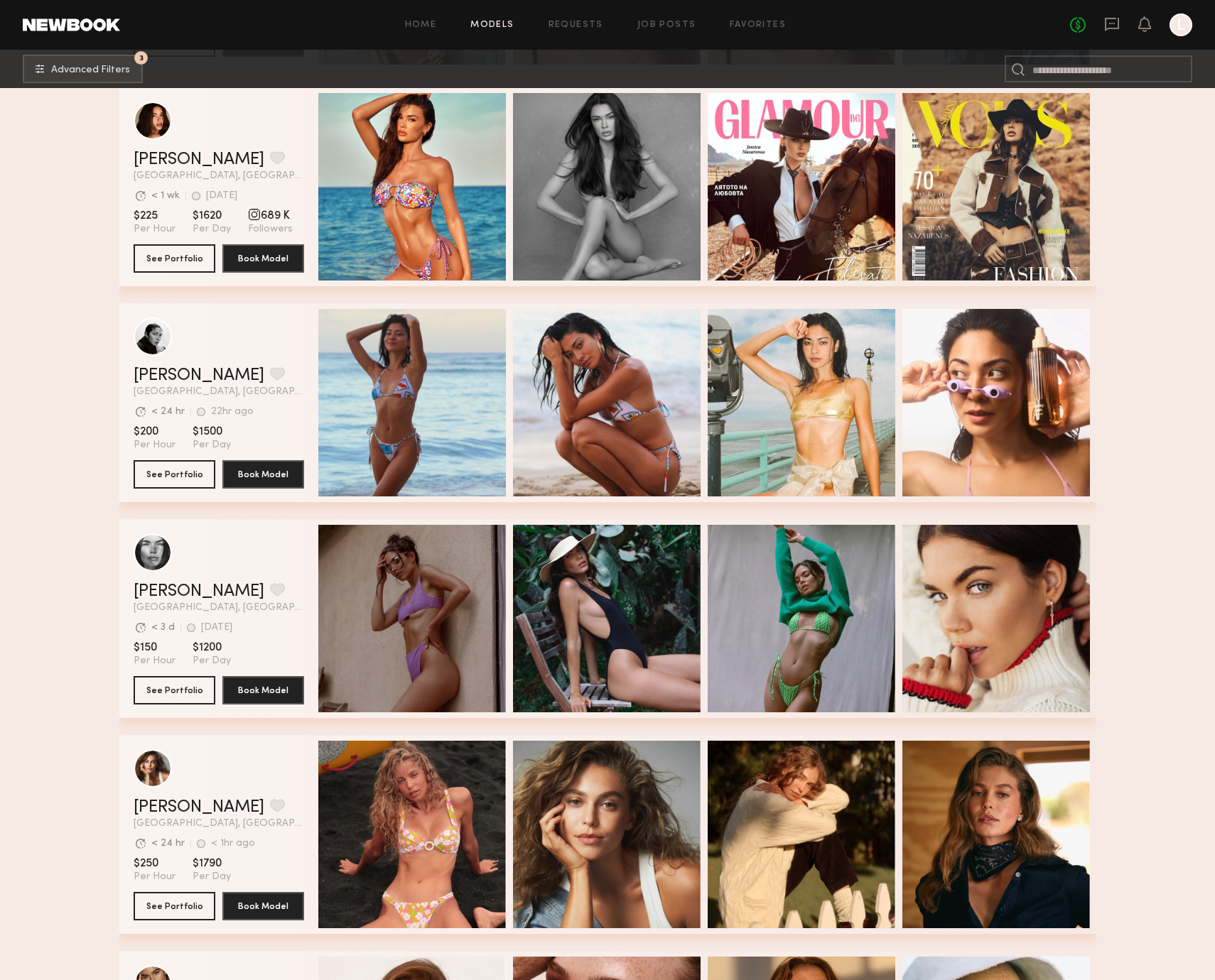
scroll to position [1531, 0]
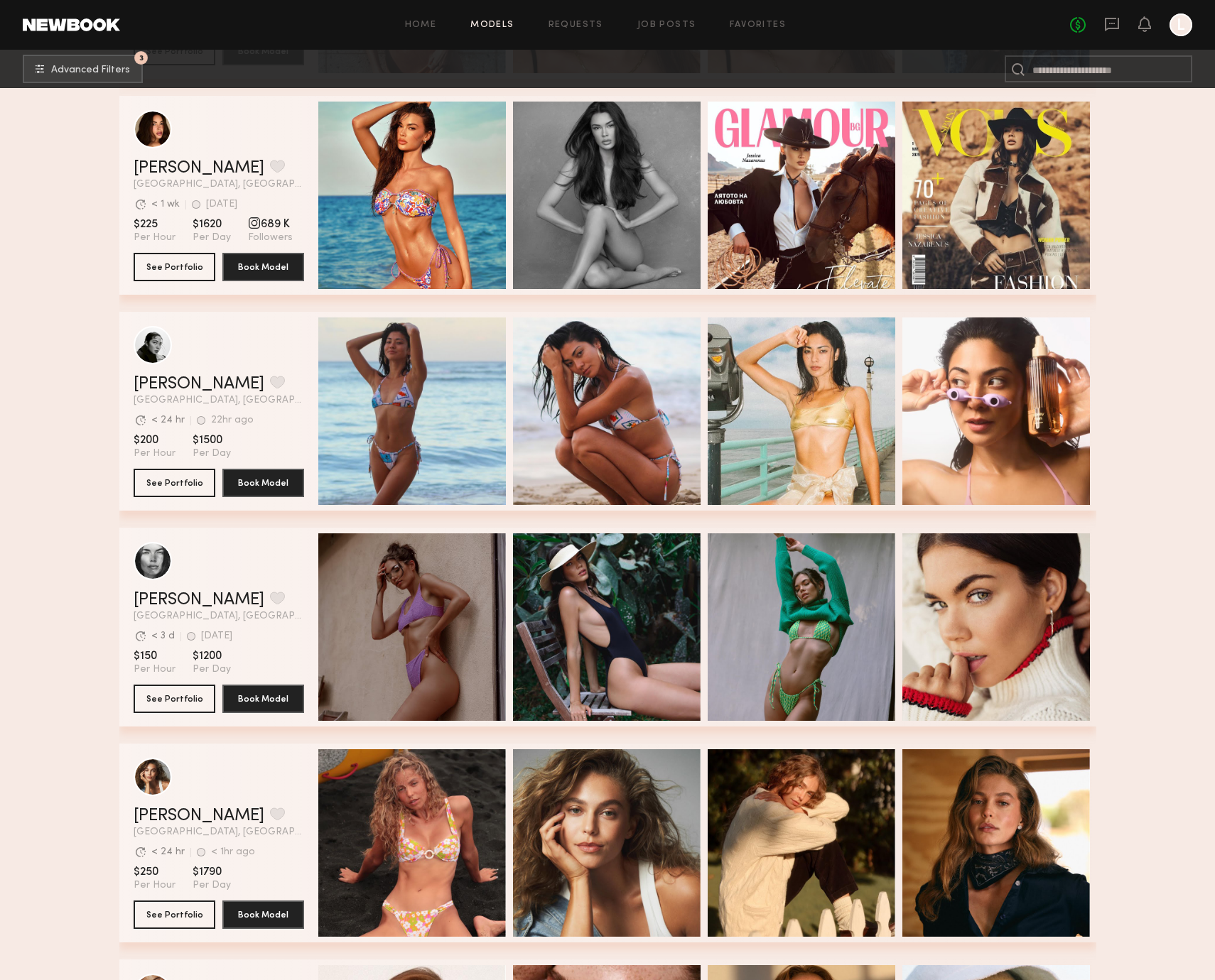
click at [266, 160] on div "Jessica N. Favorite" at bounding box center [219, 168] width 171 height 17
click at [175, 162] on link "Jessica N." at bounding box center [199, 168] width 131 height 17
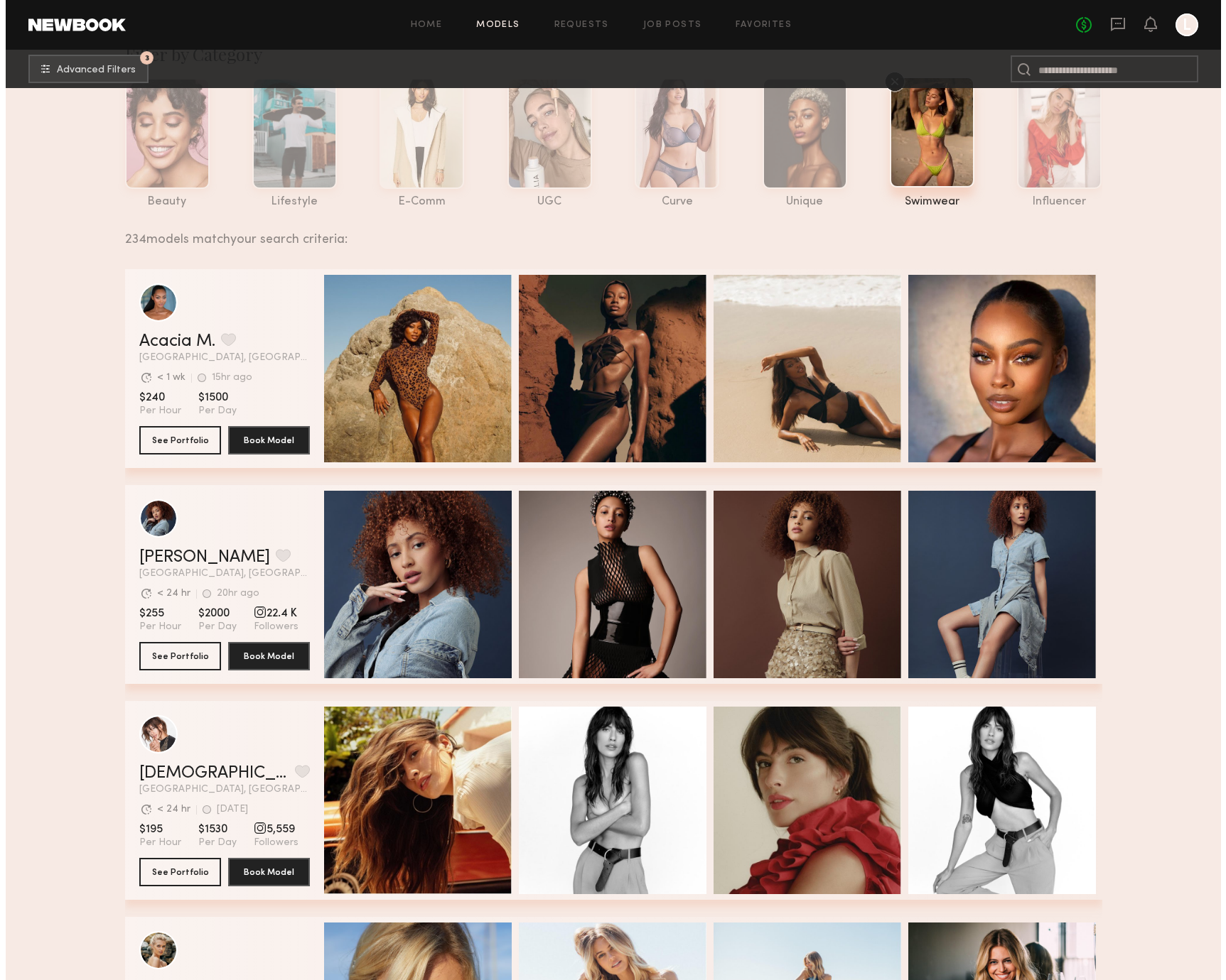
scroll to position [0, 0]
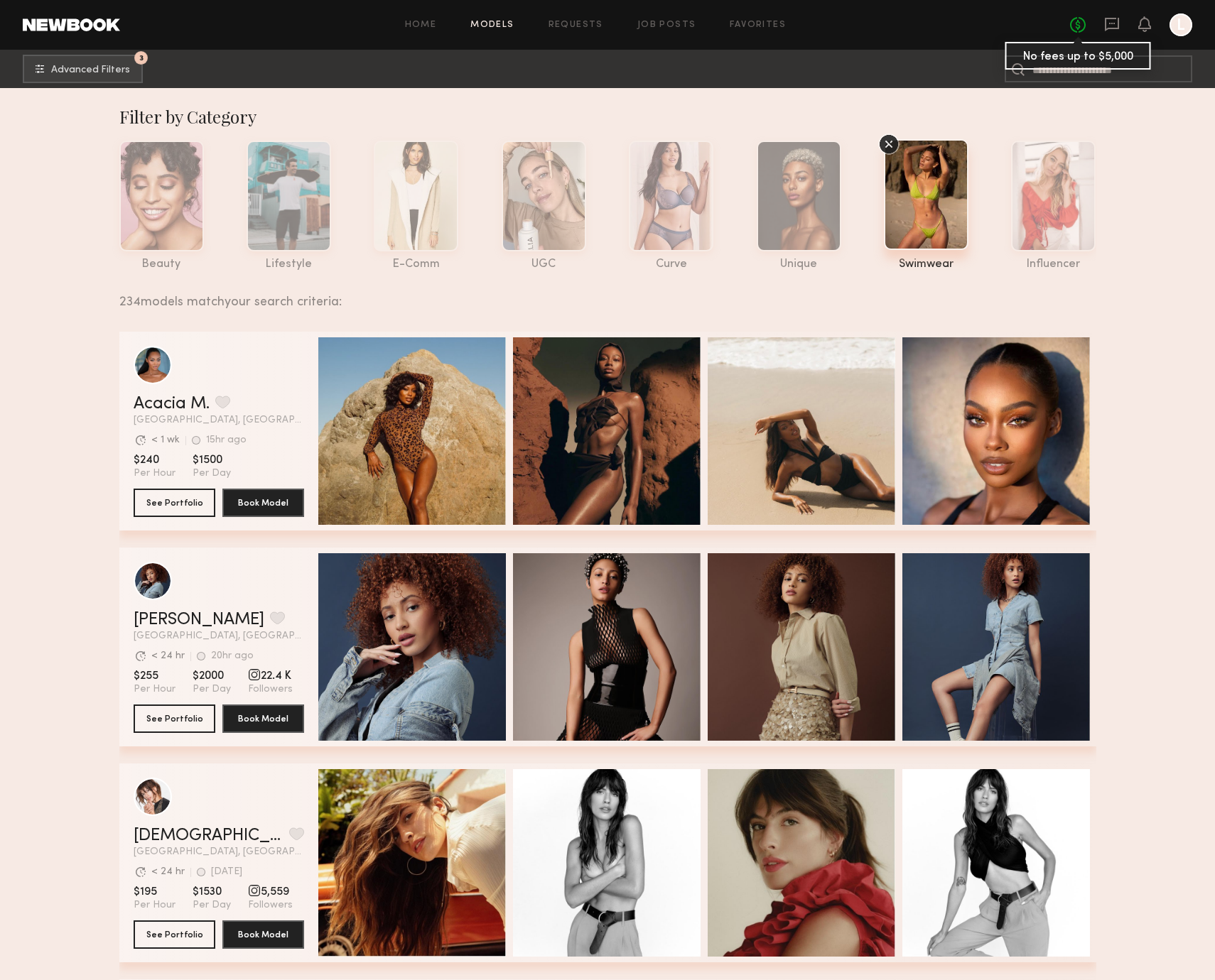
click at [1077, 26] on link "No fees up to $5,000" at bounding box center [1078, 24] width 16 height 16
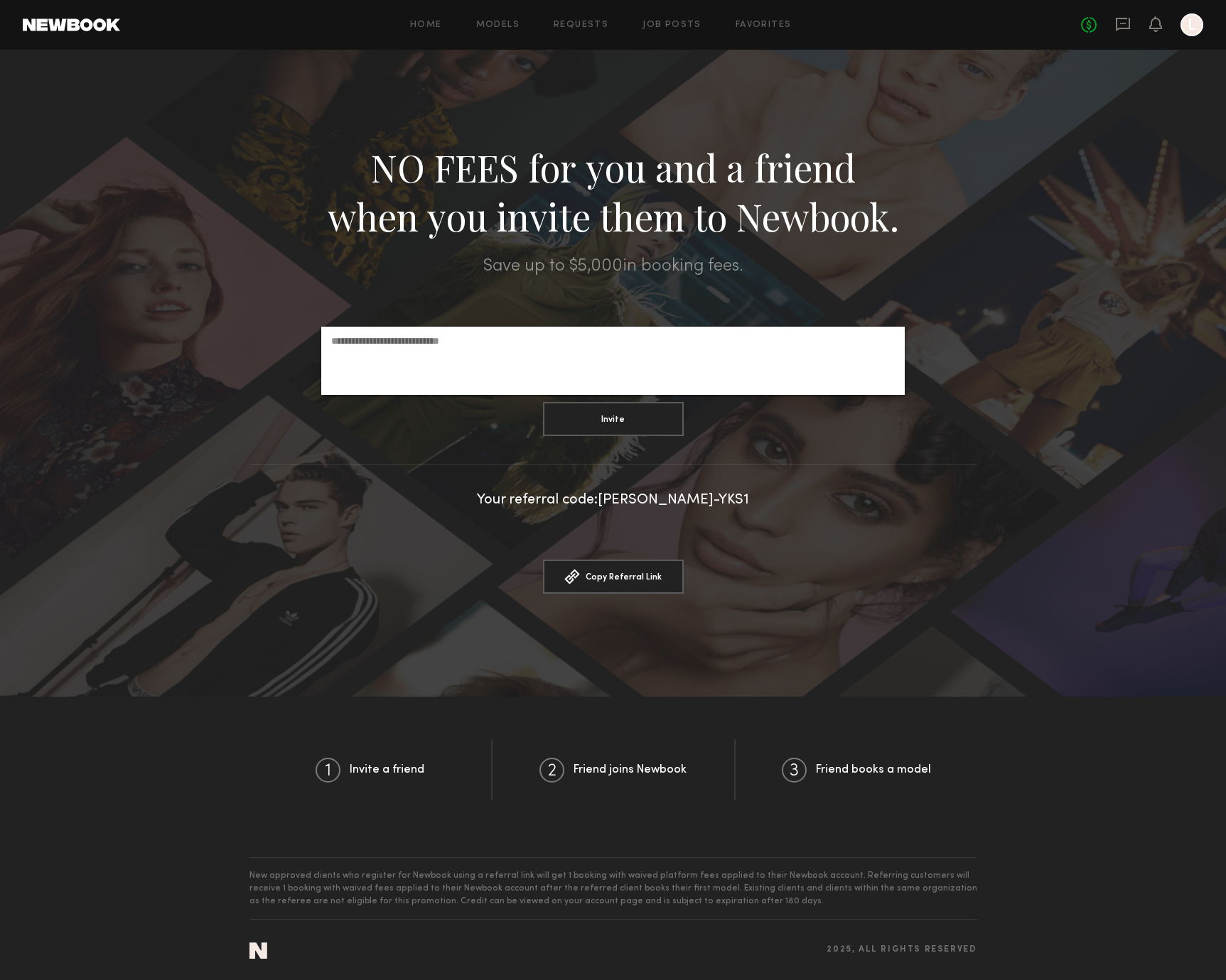
click at [556, 269] on div "Save up to $ 5,000 in booking fees." at bounding box center [613, 266] width 1226 height 17
click at [556, 320] on div at bounding box center [613, 373] width 1226 height 647
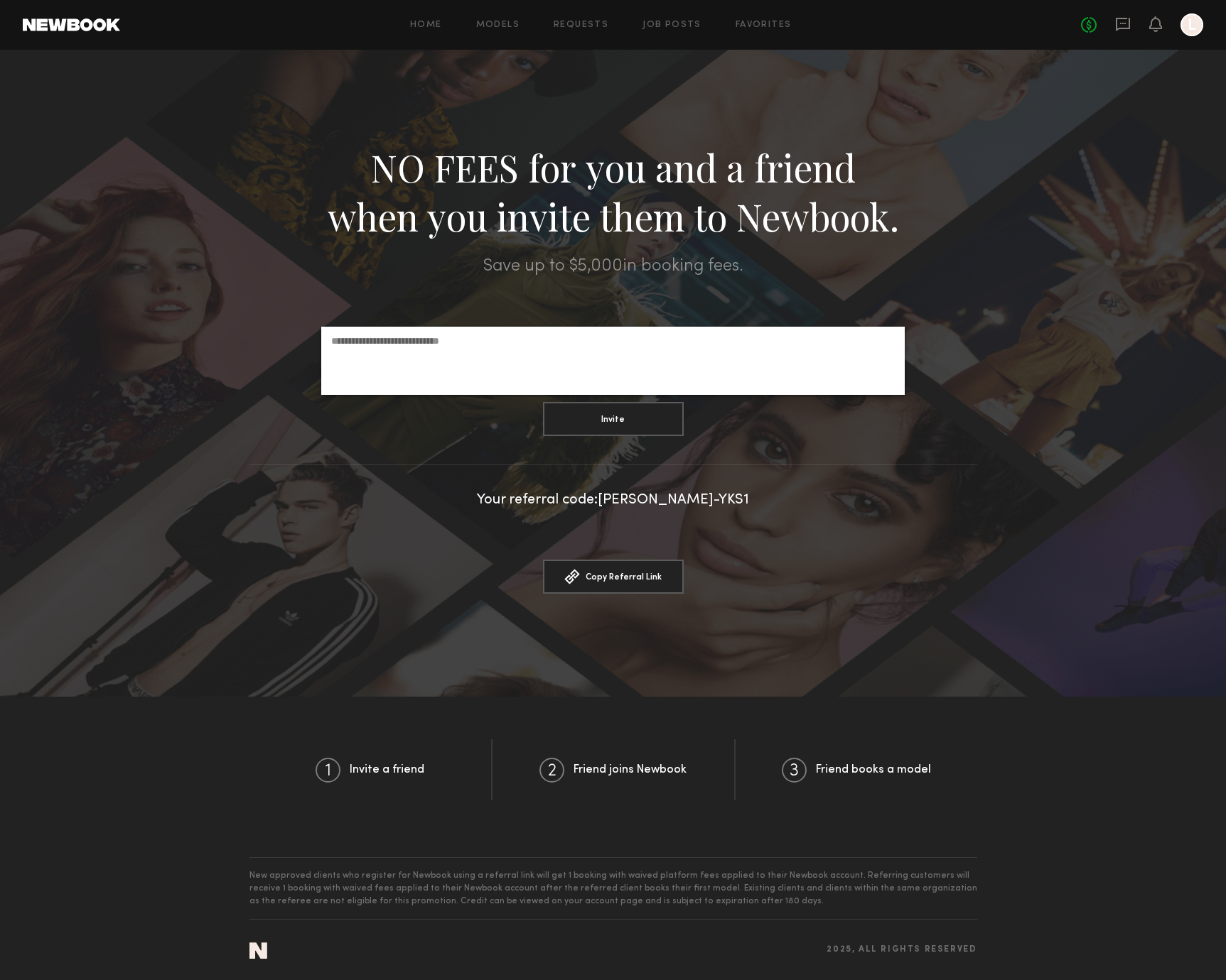
click at [571, 354] on div at bounding box center [613, 341] width 583 height 28
click at [745, 183] on div "NO FEES for you and a friend when you invite them to Newbook." at bounding box center [613, 191] width 1226 height 98
click at [572, 287] on div at bounding box center [613, 373] width 1226 height 647
click at [669, 23] on link "Job Posts" at bounding box center [672, 25] width 59 height 9
click at [154, 683] on div at bounding box center [613, 373] width 1226 height 647
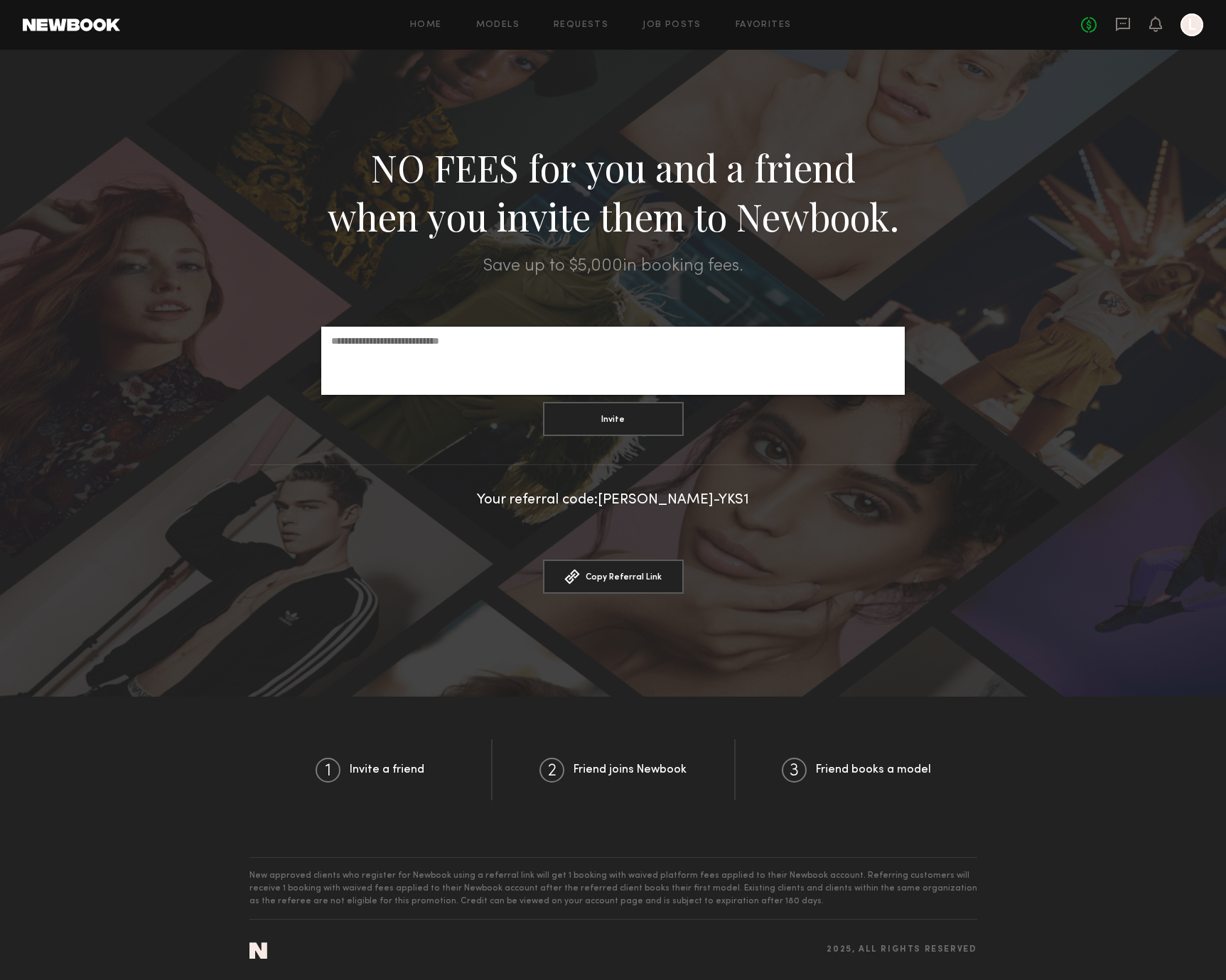
click at [178, 802] on div "Invite a friend Friend joins Newbook Friend books a model" at bounding box center [613, 770] width 1226 height 147
click at [63, 753] on div "Invite a friend Friend joins Newbook Friend books a model" at bounding box center [613, 770] width 1226 height 147
click at [690, 503] on div "Your referral code: LUCAS-YKS1" at bounding box center [613, 500] width 1226 height 14
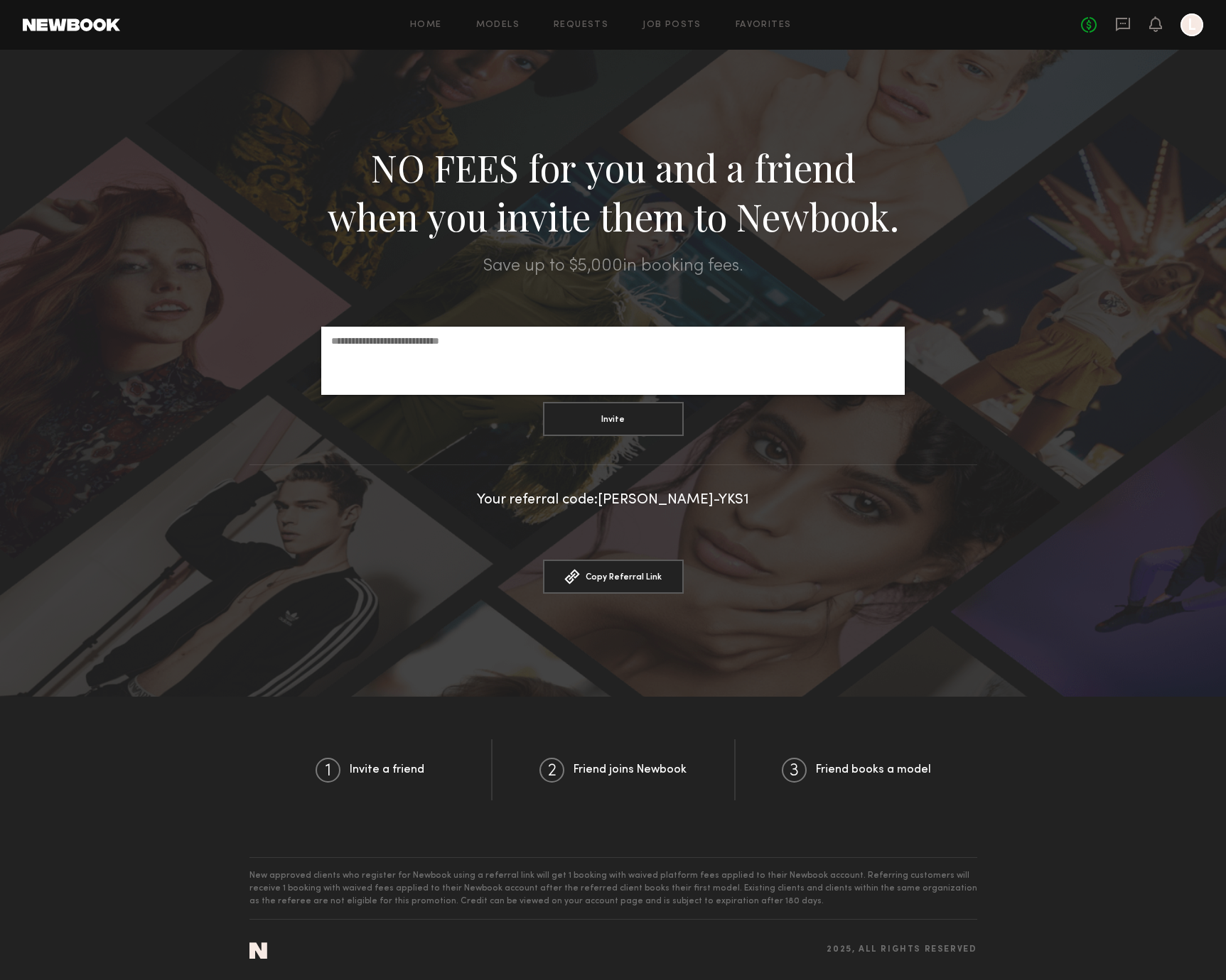
click at [749, 517] on div at bounding box center [613, 373] width 1226 height 647
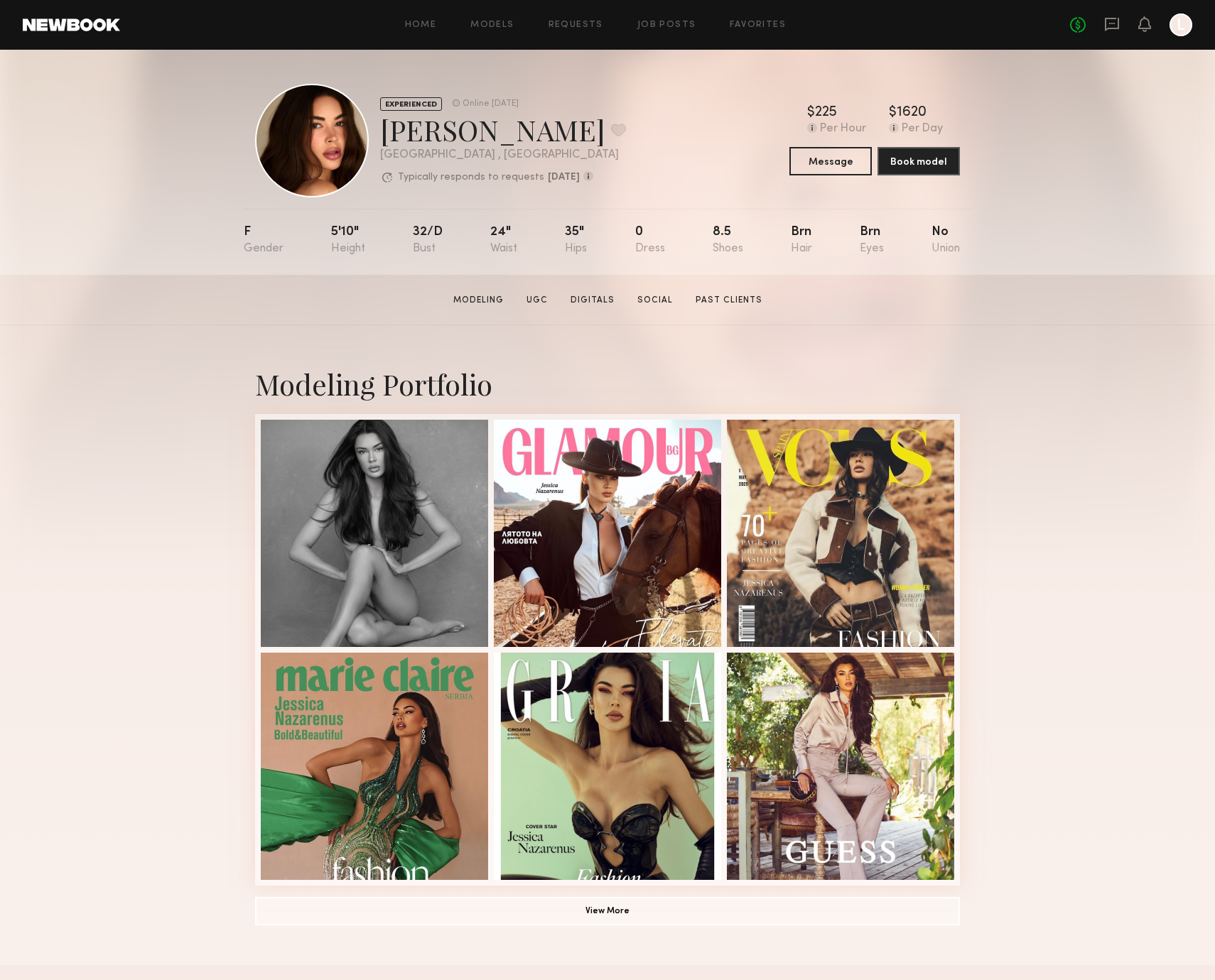
click at [480, 129] on div "Jessica N. Favorite" at bounding box center [503, 129] width 246 height 38
click at [453, 136] on div "Jessica N. Favorite" at bounding box center [503, 129] width 246 height 38
click at [606, 303] on link "Digitals" at bounding box center [592, 300] width 55 height 13
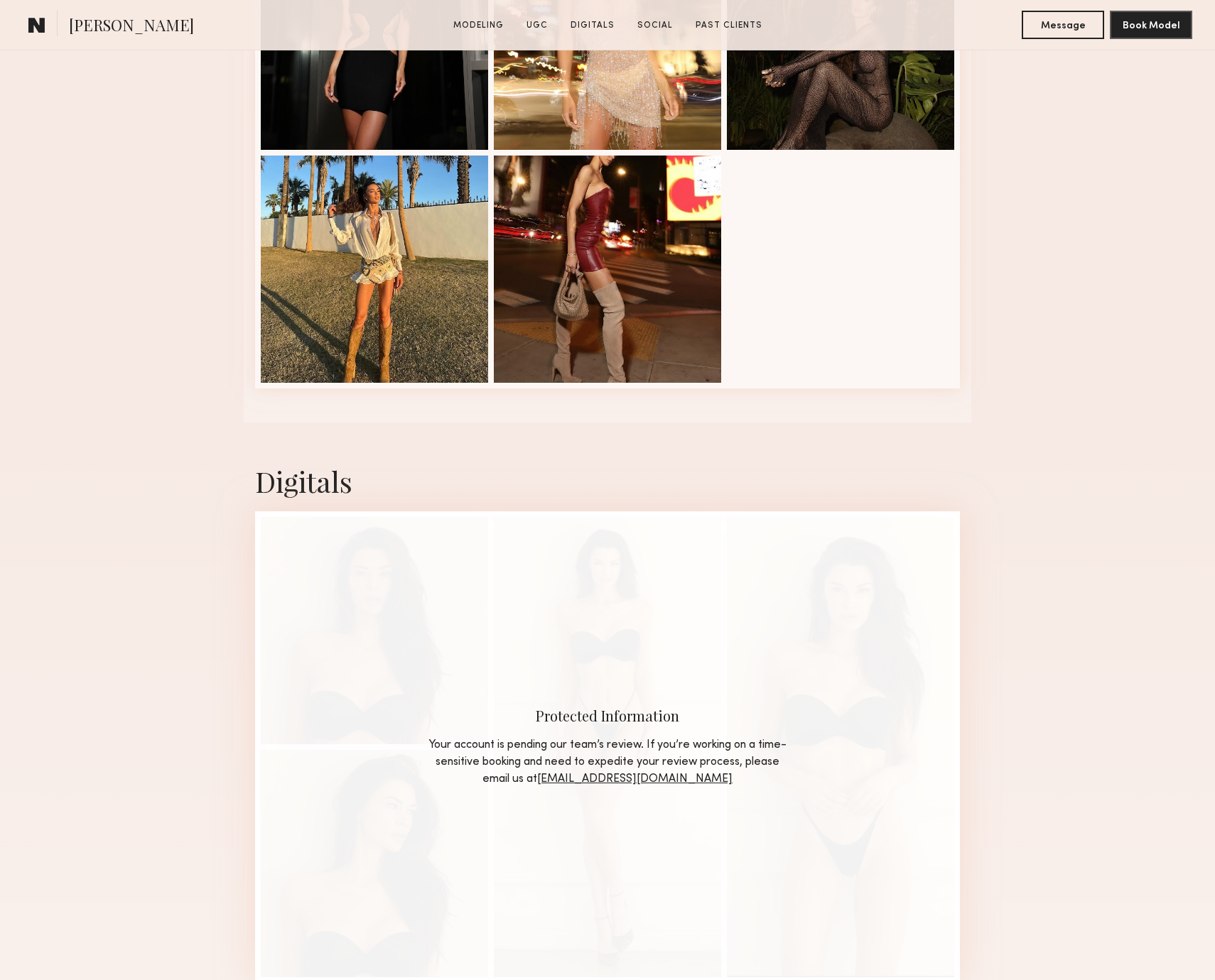
scroll to position [2277, 0]
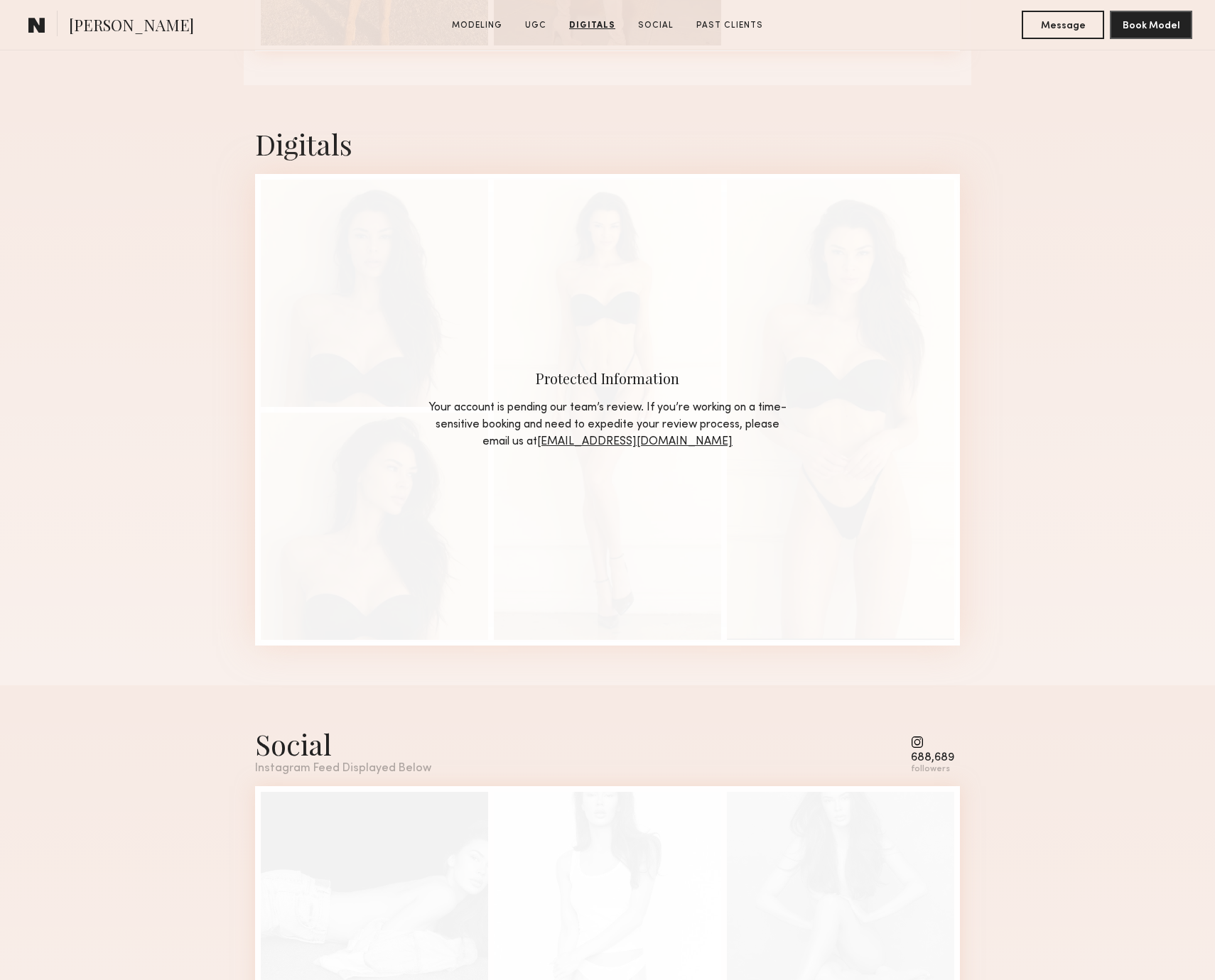
click at [474, 329] on div "Protected Information Your account is pending our team’s review. If you’re work…" at bounding box center [607, 410] width 705 height 472
drag, startPoint x: 465, startPoint y: 407, endPoint x: 469, endPoint y: 385, distance: 22.4
click at [469, 385] on nb-model-profile-teaser-approve "Protected Information Your account is pending our team’s review. If you’re work…" at bounding box center [608, 410] width 362 height 82
click at [465, 338] on div "Protected Information Your account is pending our team’s review. If you’re work…" at bounding box center [607, 410] width 705 height 472
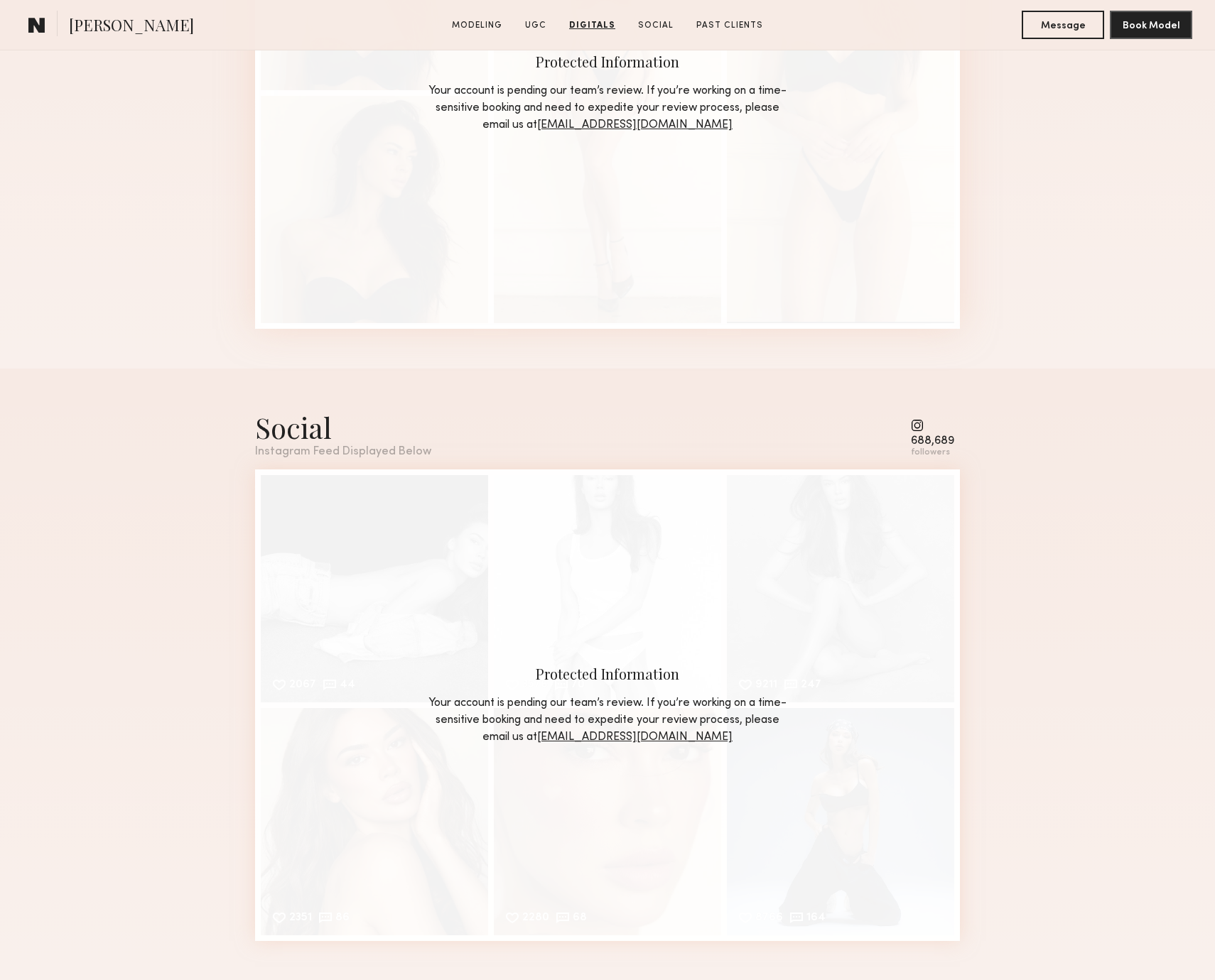
scroll to position [2739, 0]
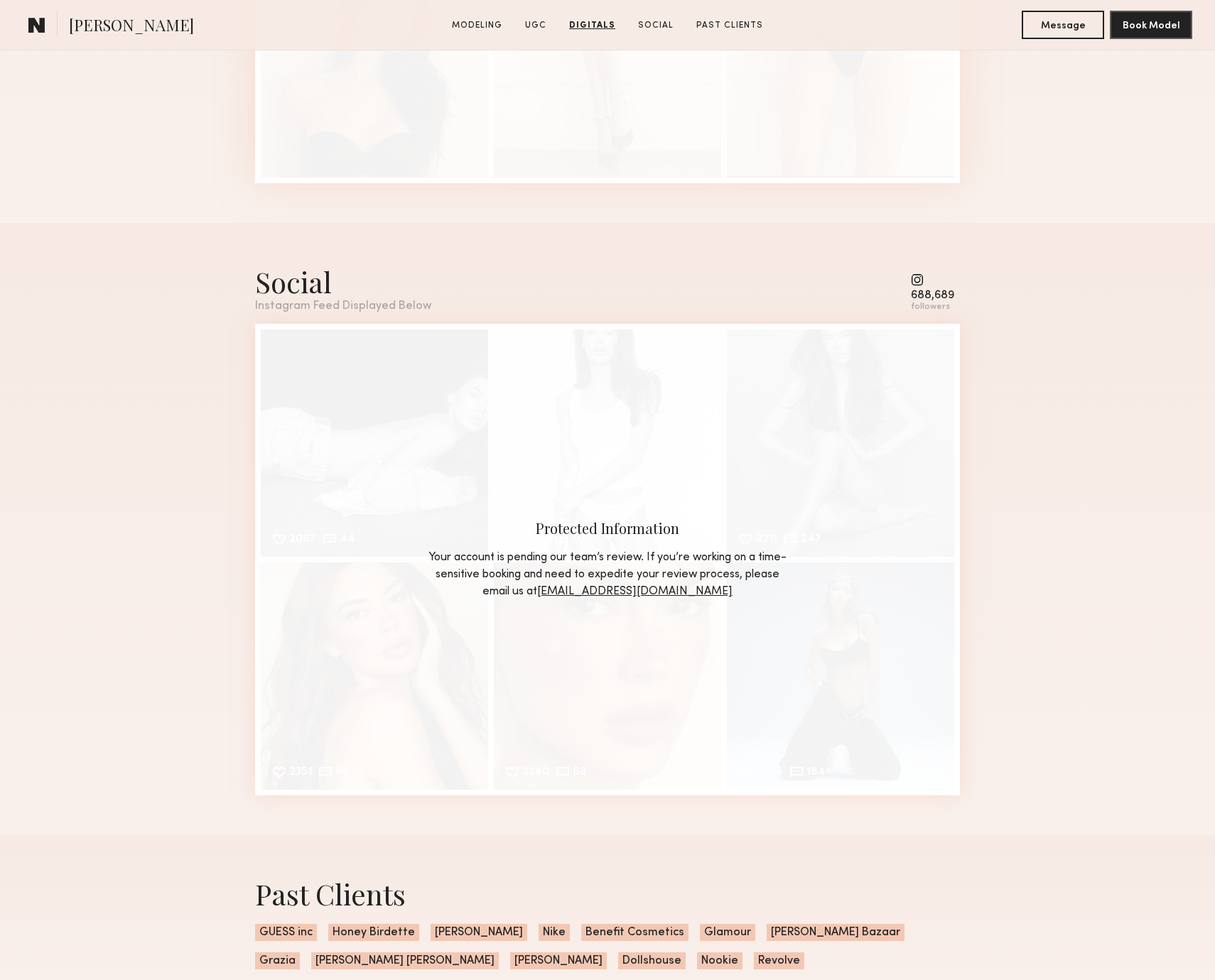
click at [117, 561] on div "Social Instagram Feed Displayed Below 688,689 followers 2067 44 Likes & comment…" at bounding box center [608, 529] width 1215 height 612
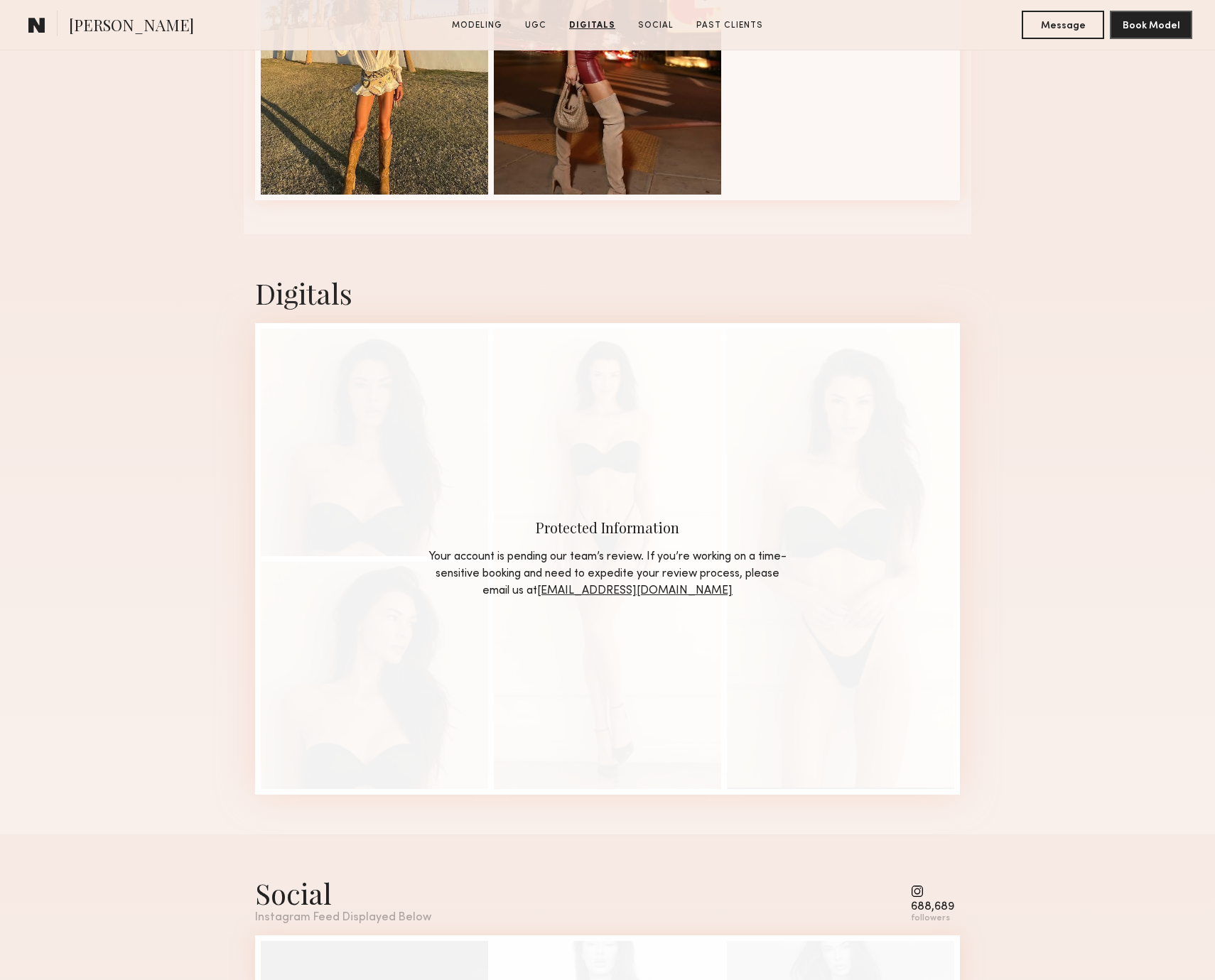
scroll to position [2055, 0]
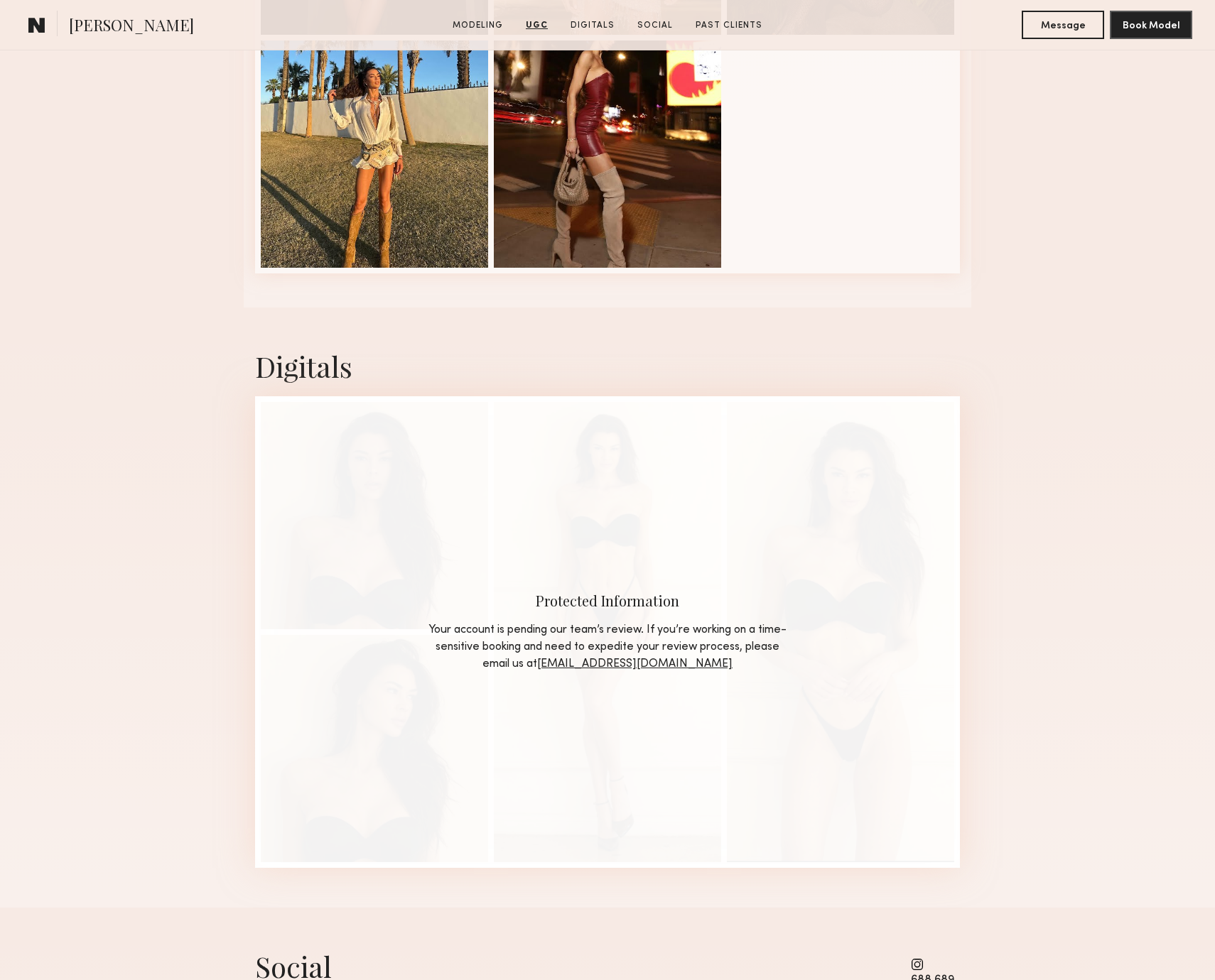
click at [164, 645] on div "Digitals Protected Information Your account is pending our team’s review. If yo…" at bounding box center [608, 607] width 1215 height 601
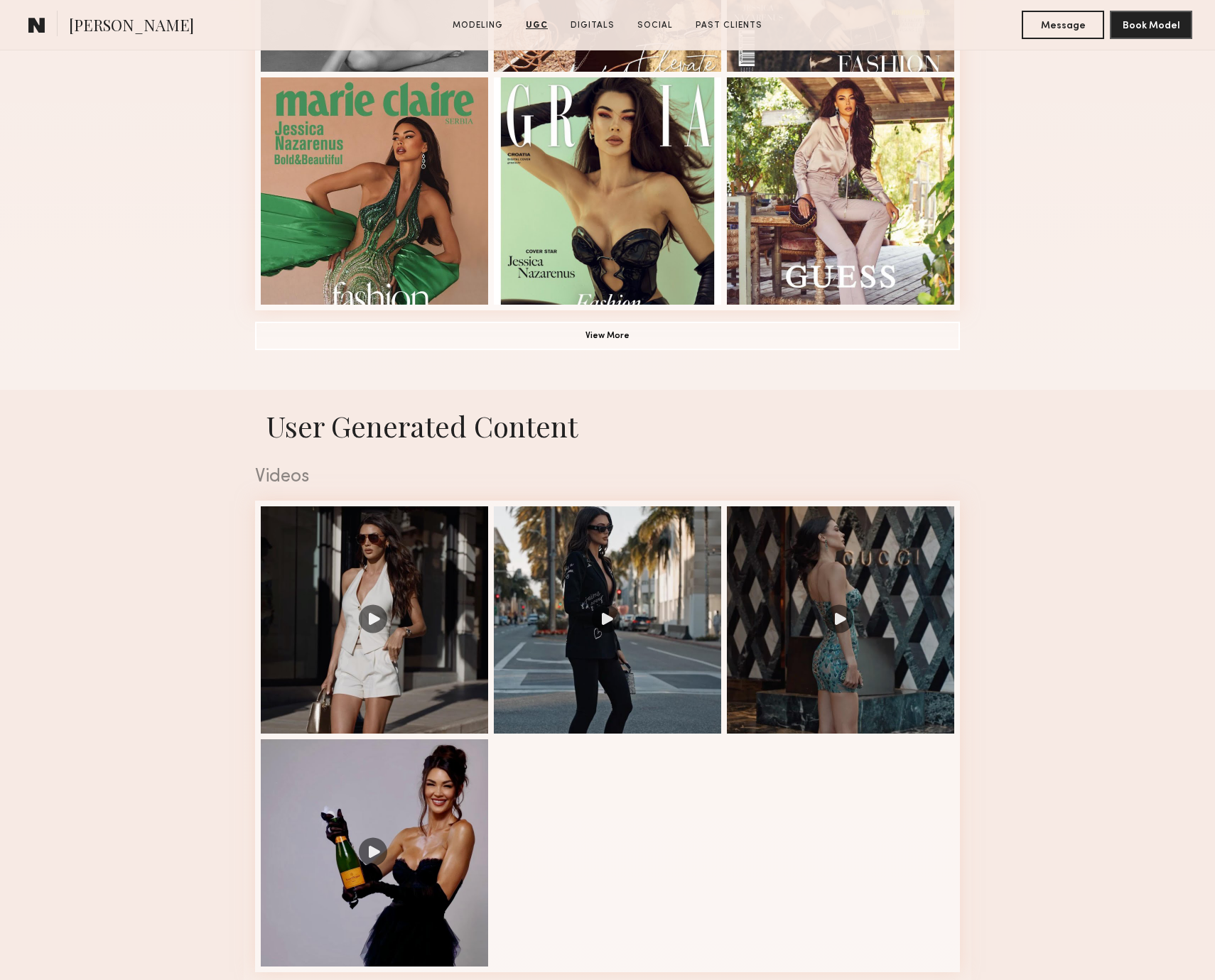
scroll to position [137, 0]
